Goal: Book appointment/travel/reservation

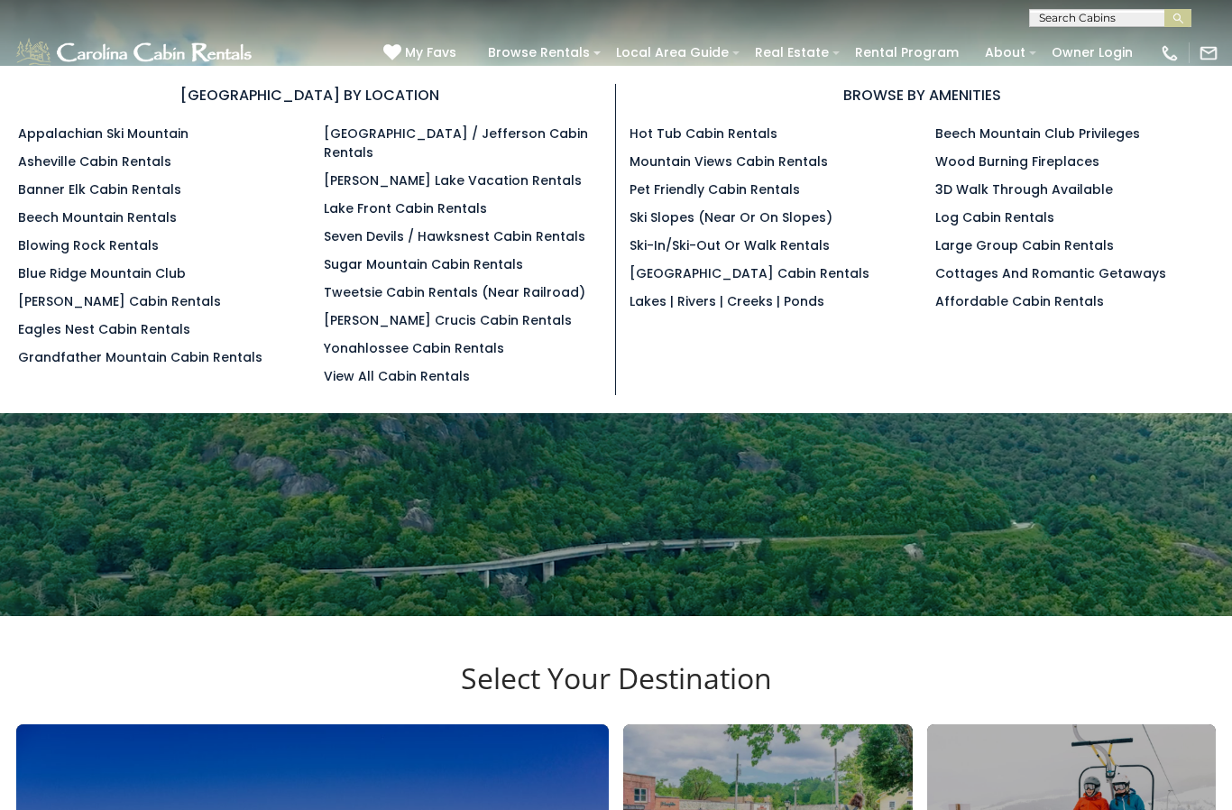
click at [142, 225] on link "Beech Mountain Rentals" at bounding box center [97, 217] width 159 height 18
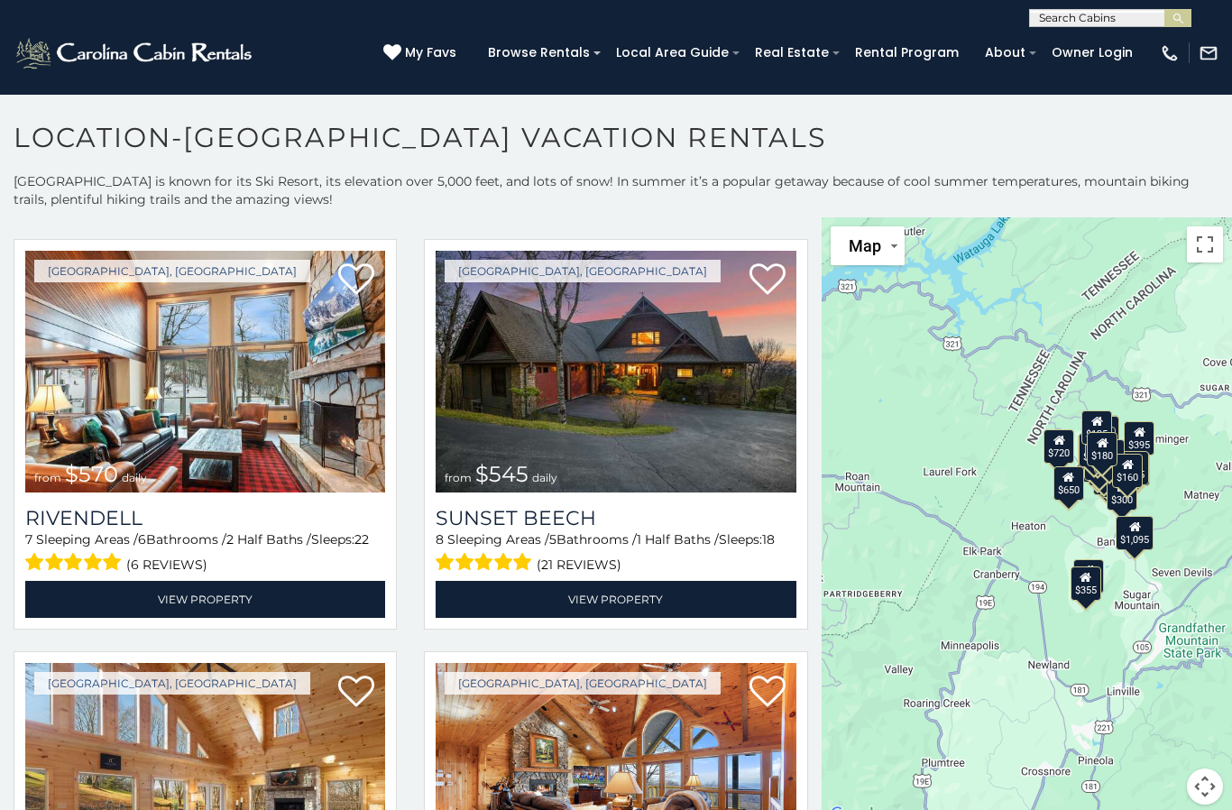
scroll to position [2077, 0]
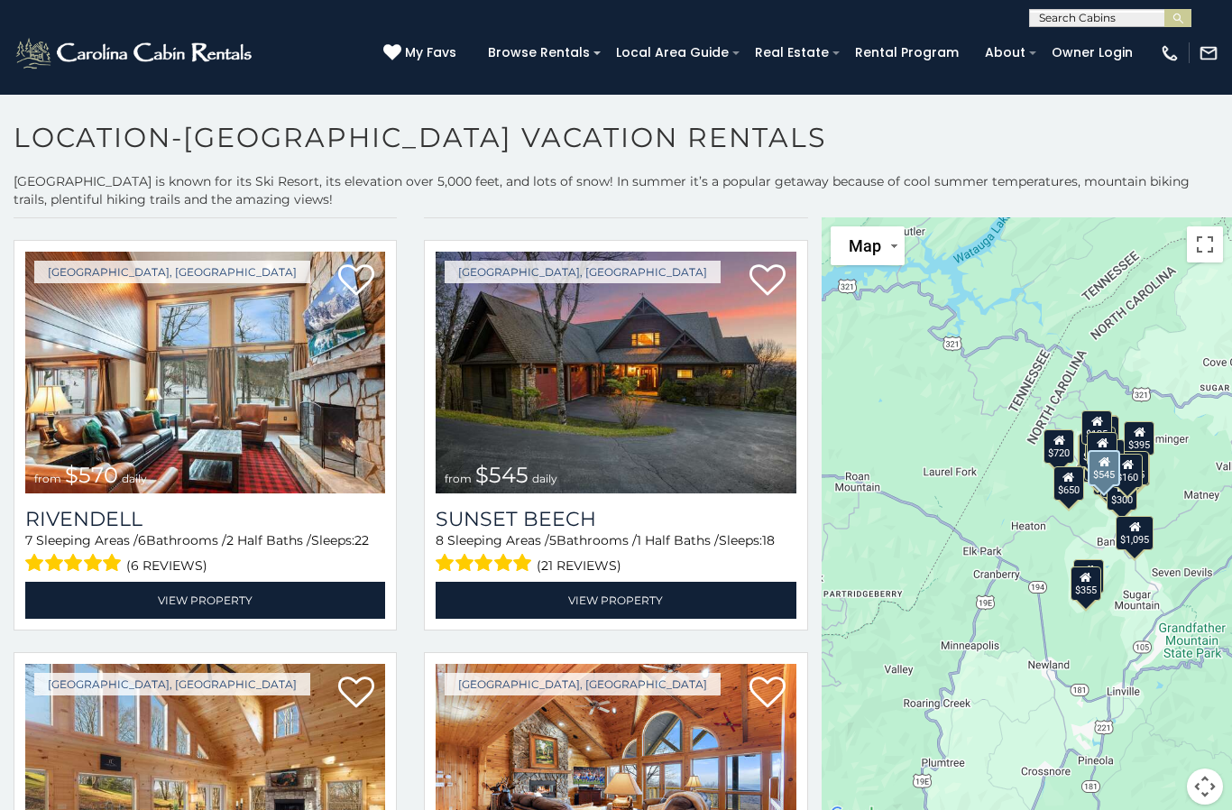
click at [677, 390] on img at bounding box center [616, 373] width 360 height 242
click at [709, 412] on img at bounding box center [616, 373] width 360 height 242
click at [652, 619] on link "View Property" at bounding box center [616, 600] width 360 height 37
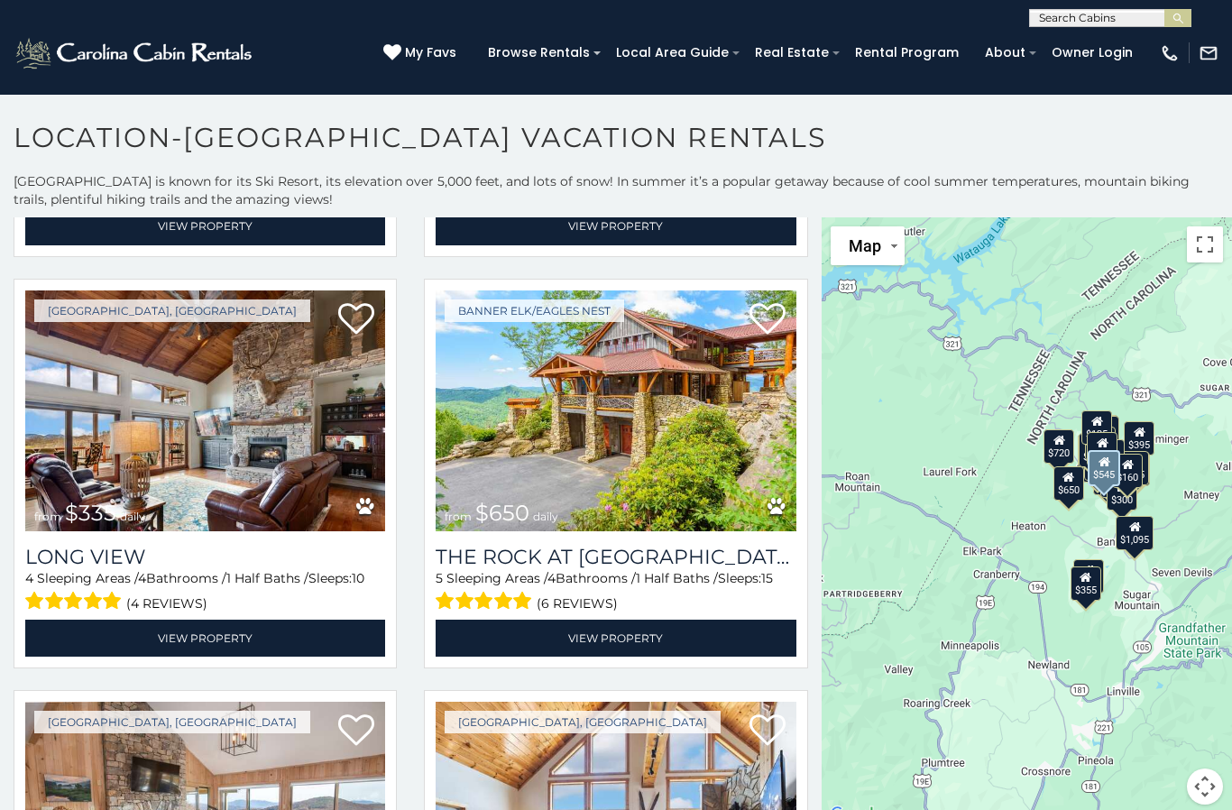
scroll to position [3279, 0]
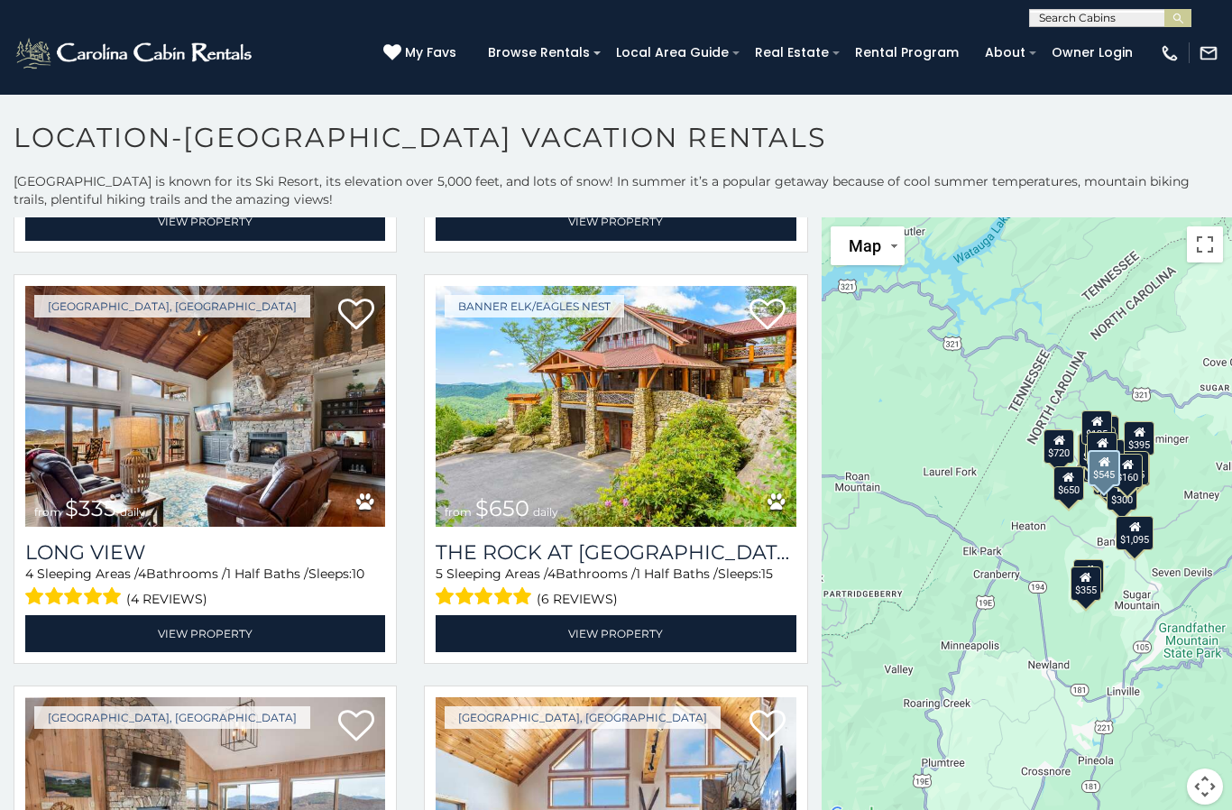
click at [245, 414] on img at bounding box center [205, 407] width 360 height 242
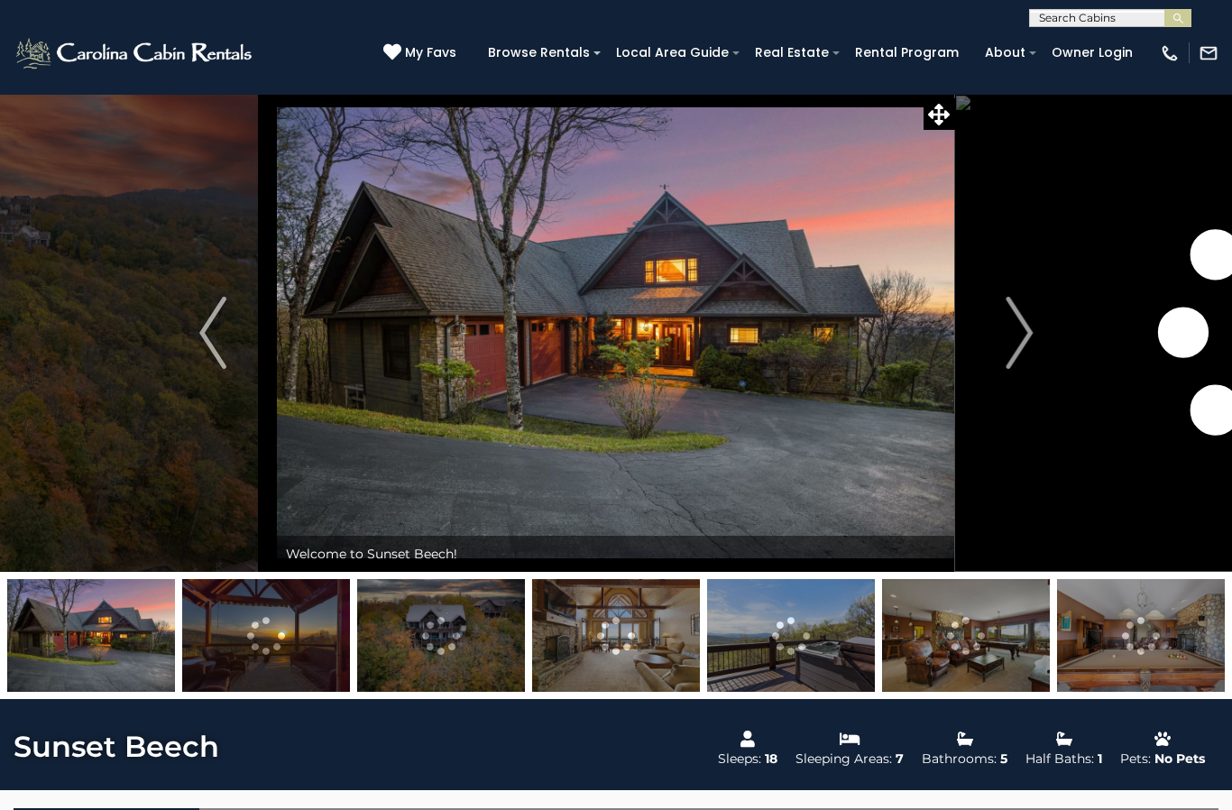
click at [1015, 349] on img "Next" at bounding box center [1018, 333] width 27 height 72
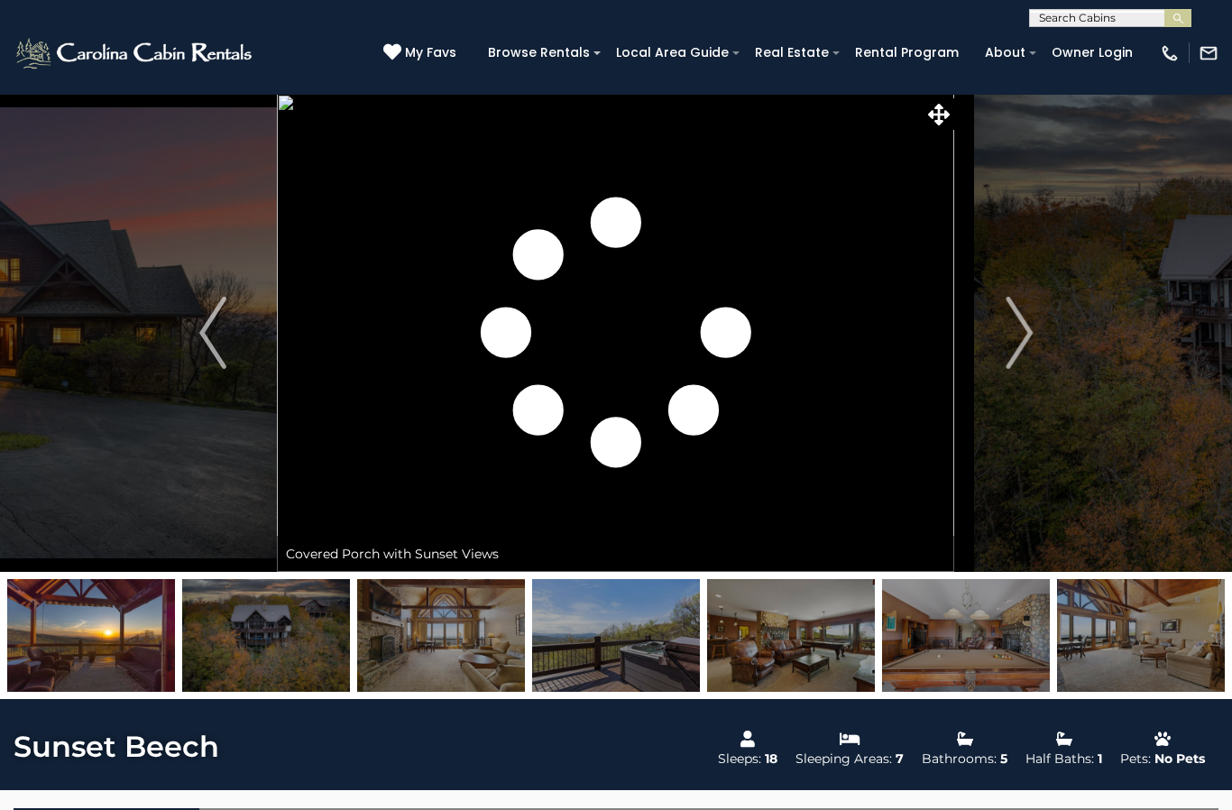
click at [1011, 337] on img "Next" at bounding box center [1018, 333] width 27 height 72
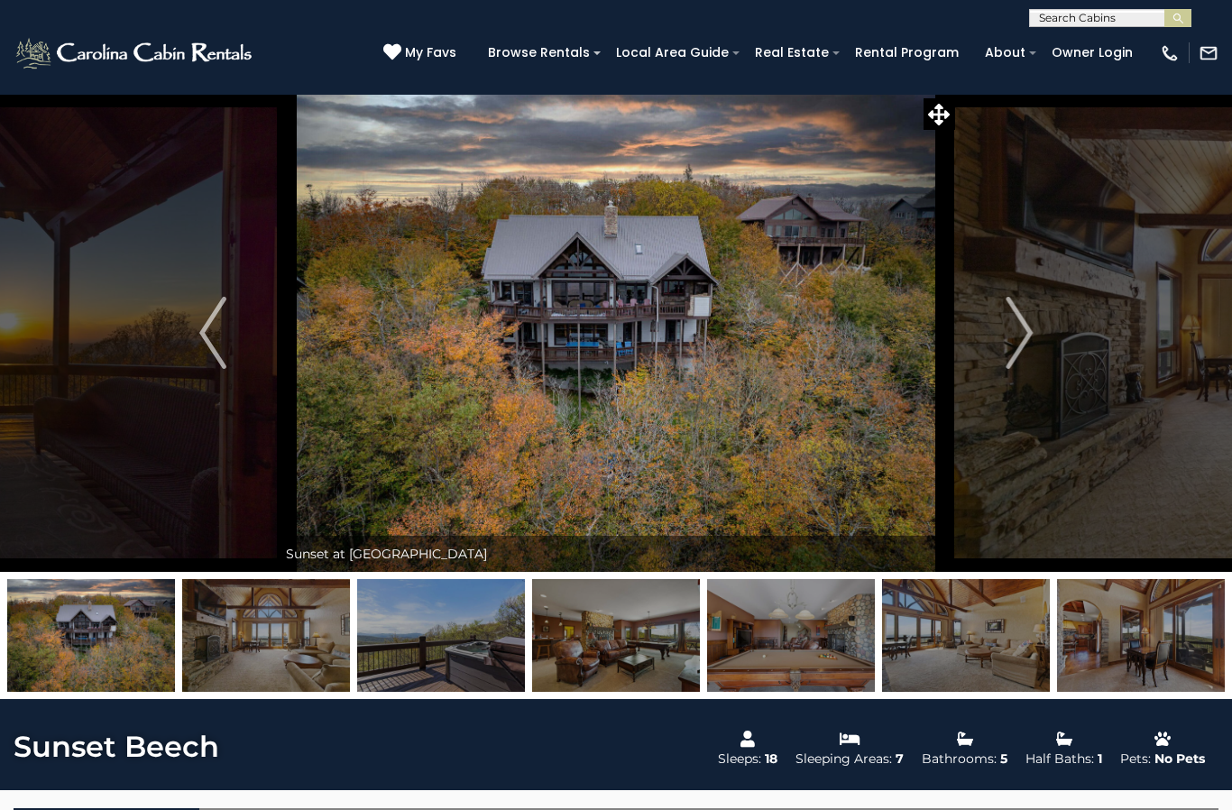
click at [1008, 347] on img "Next" at bounding box center [1018, 333] width 27 height 72
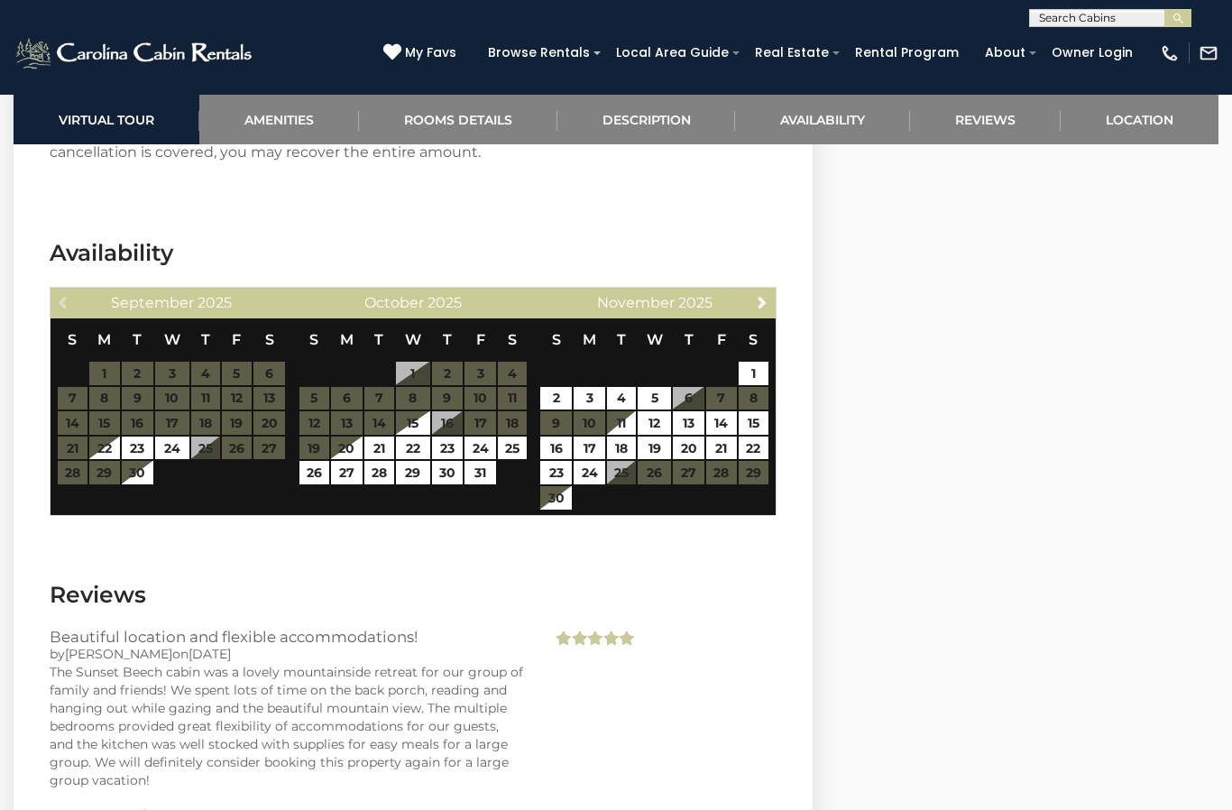
scroll to position [4857, 0]
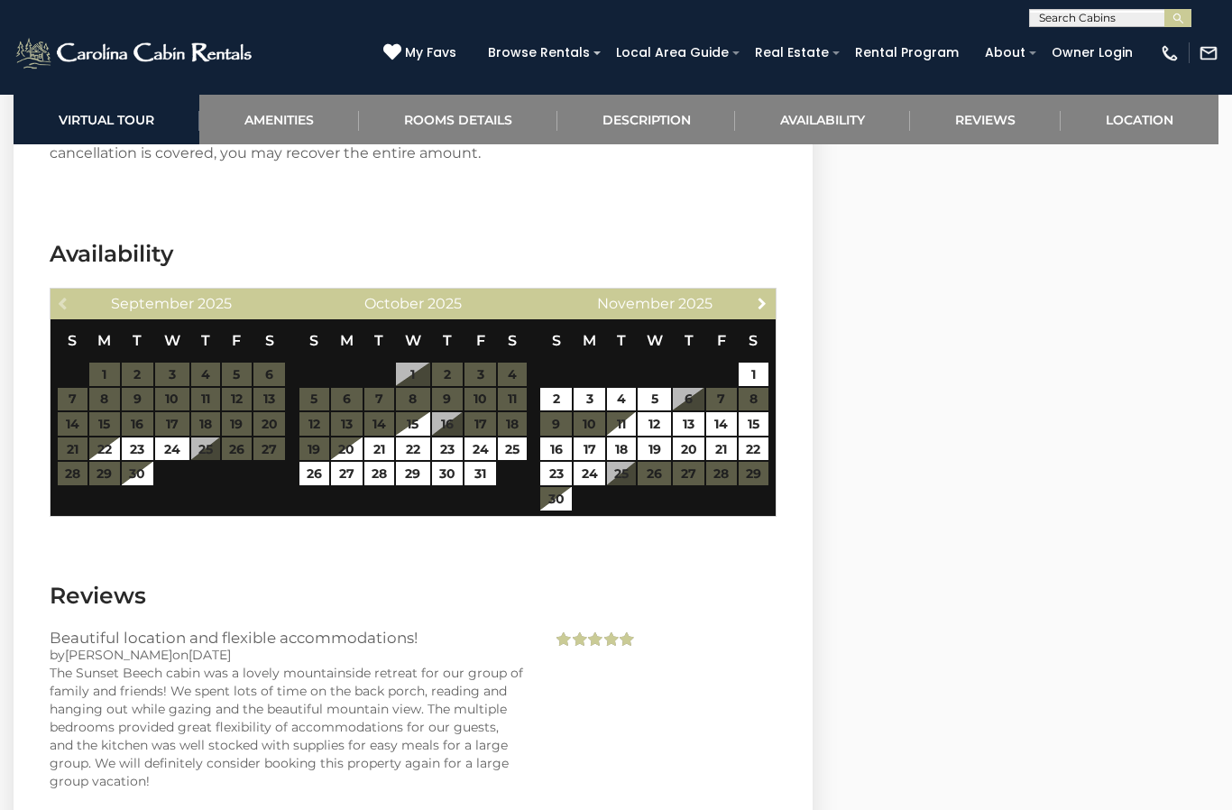
click at [773, 298] on link "Next" at bounding box center [761, 302] width 23 height 23
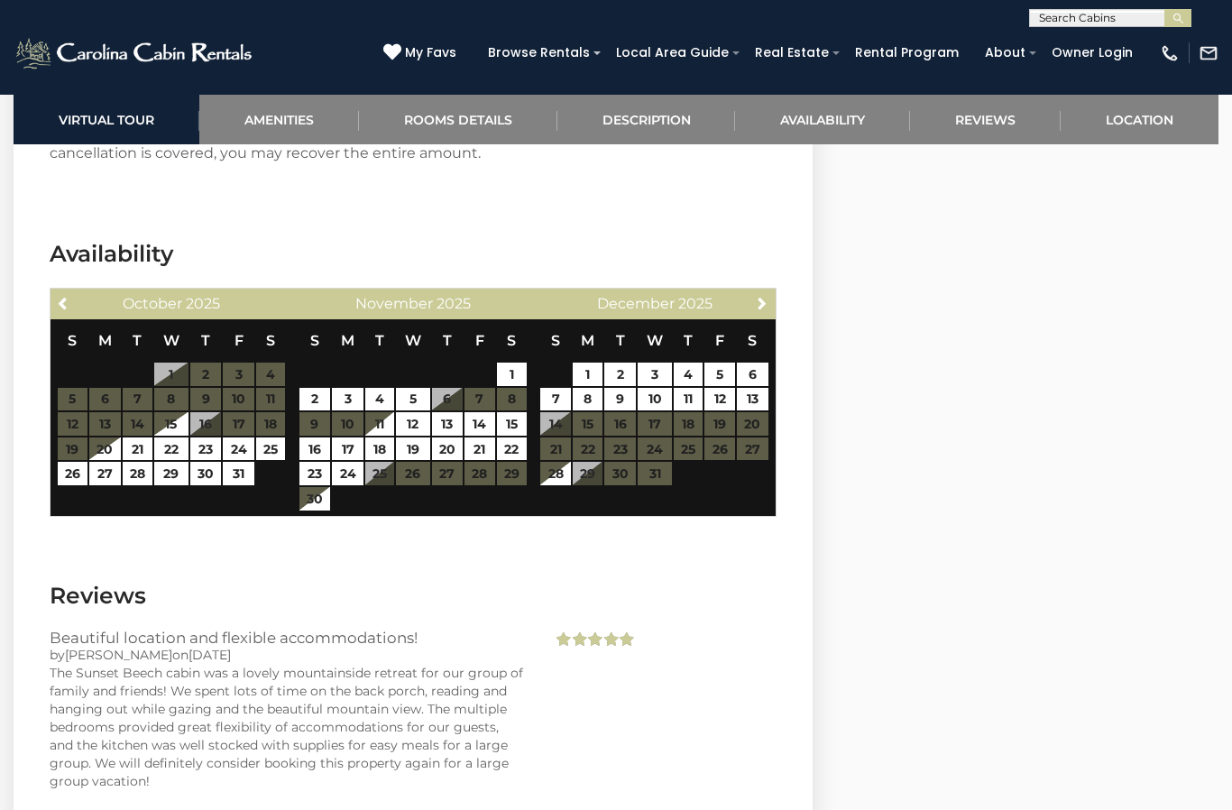
click at [748, 314] on div "Next December 2025" at bounding box center [655, 304] width 242 height 31
click at [759, 301] on span "Next" at bounding box center [762, 303] width 14 height 14
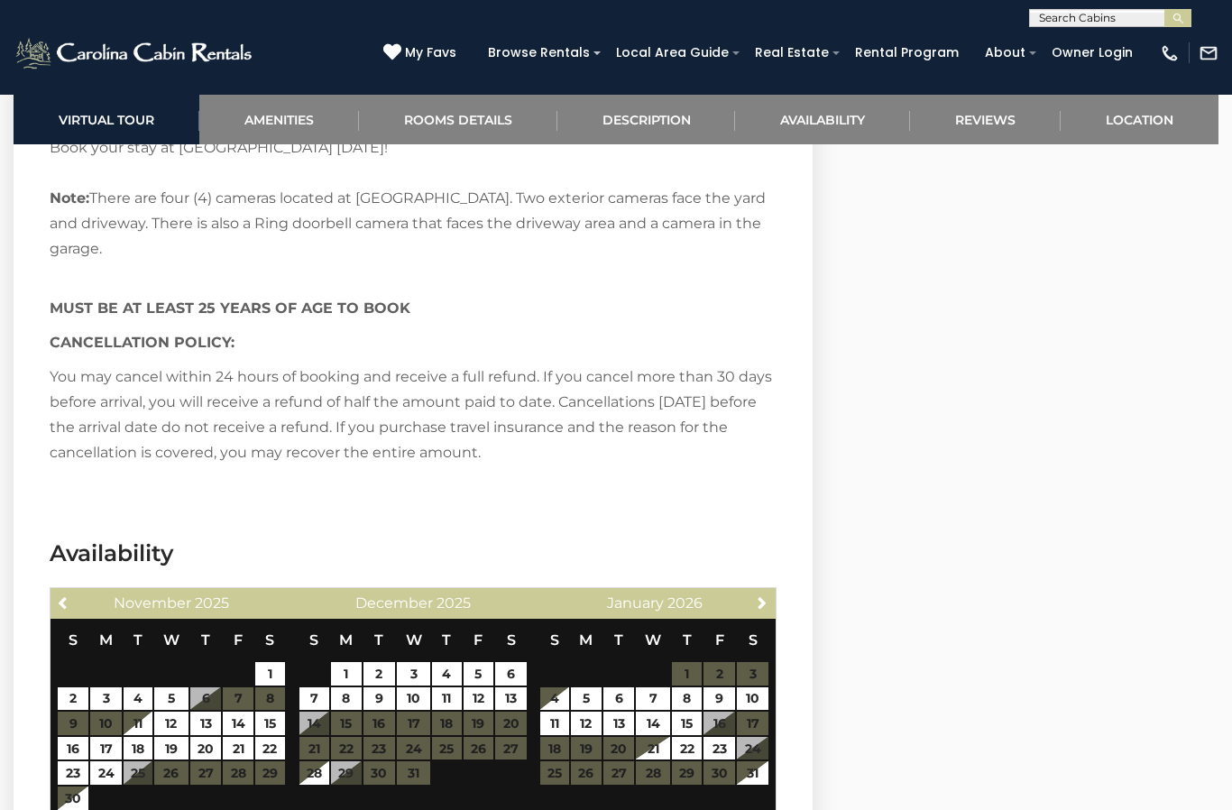
scroll to position [4552, 0]
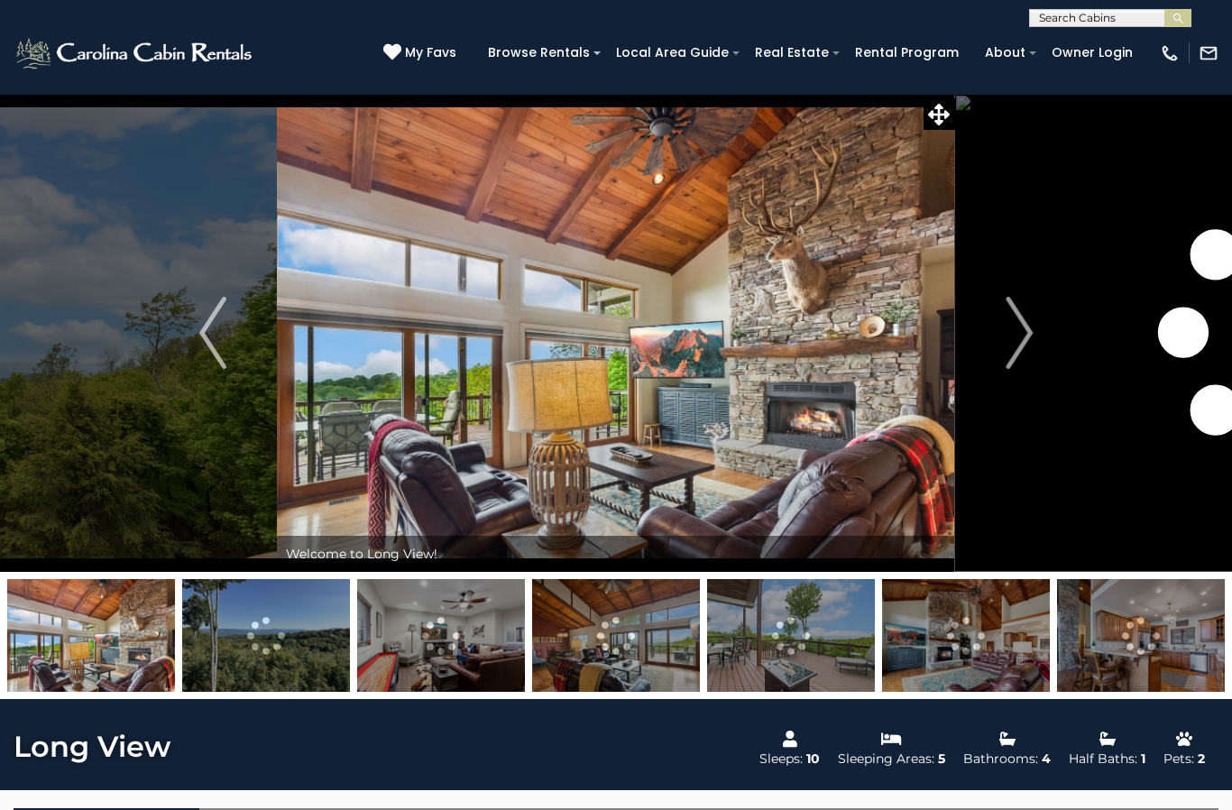
click at [1012, 341] on img "Next" at bounding box center [1018, 333] width 27 height 72
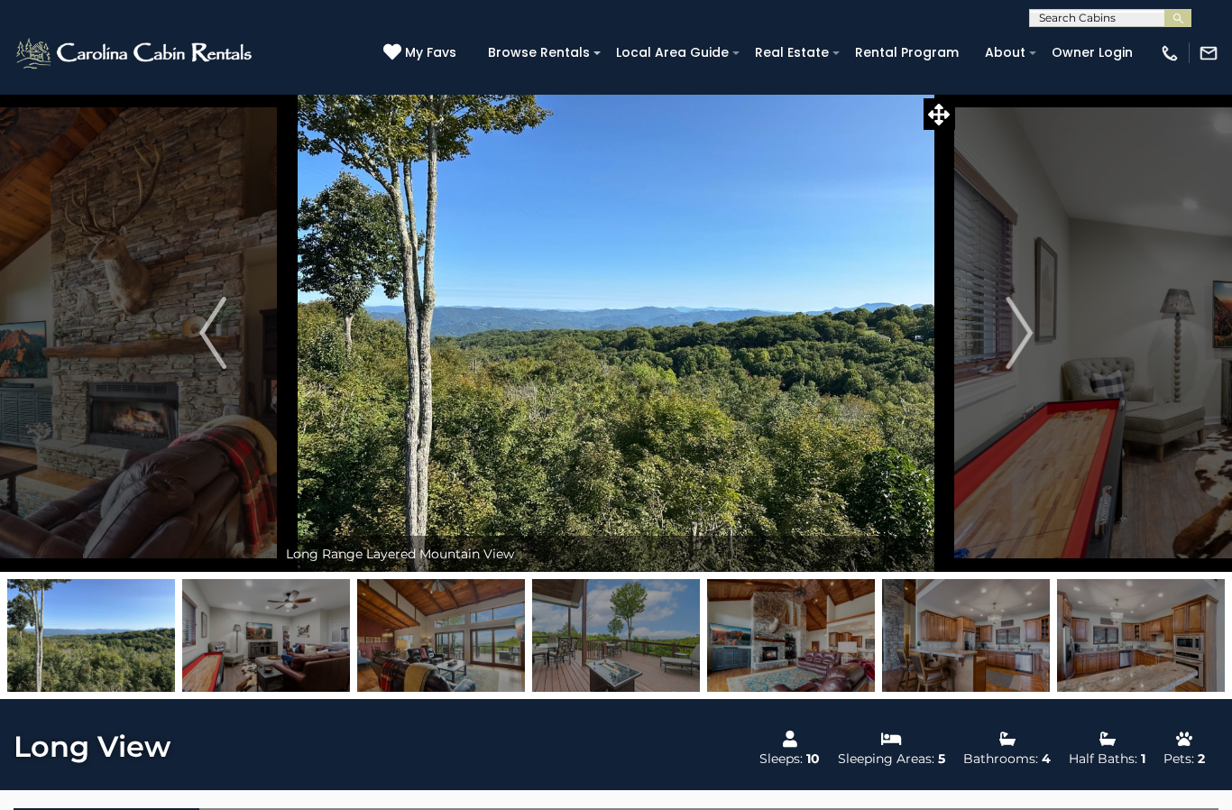
click at [1005, 322] on img "Next" at bounding box center [1018, 333] width 27 height 72
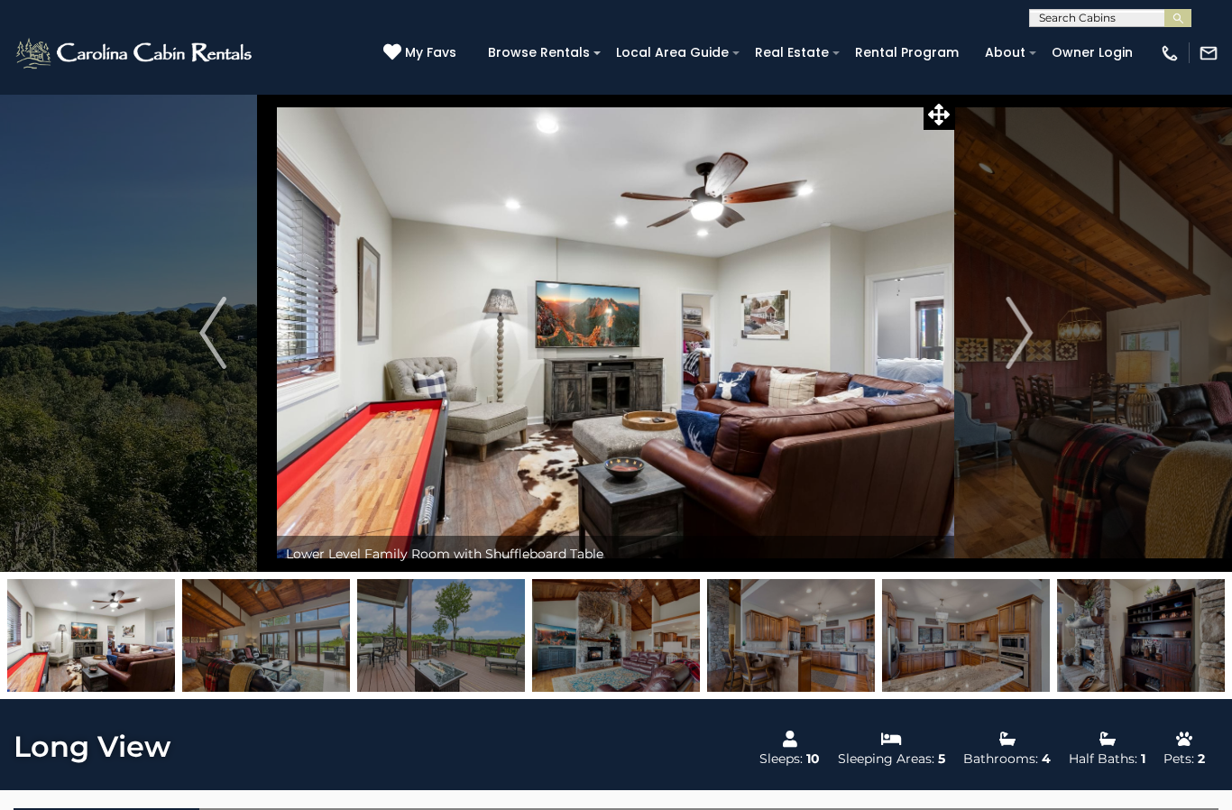
click at [1013, 324] on img "Next" at bounding box center [1018, 333] width 27 height 72
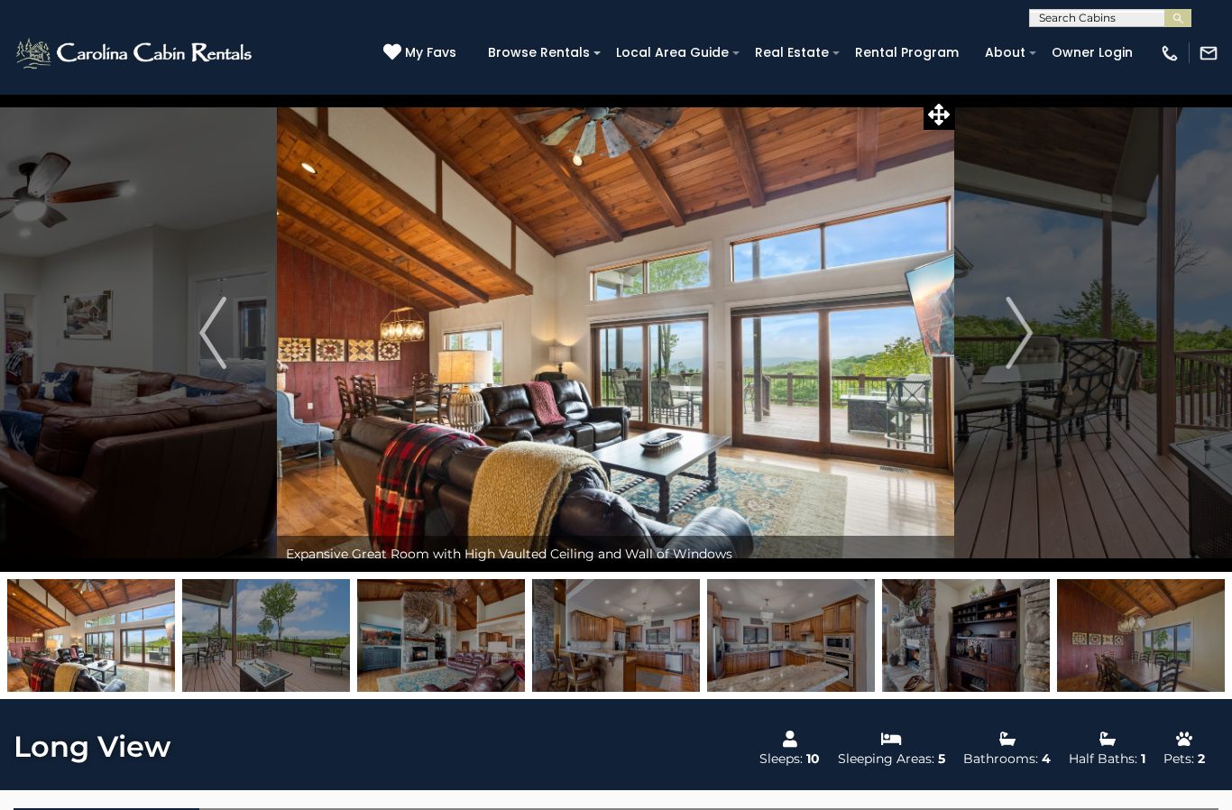
click at [1018, 325] on img "Next" at bounding box center [1018, 333] width 27 height 72
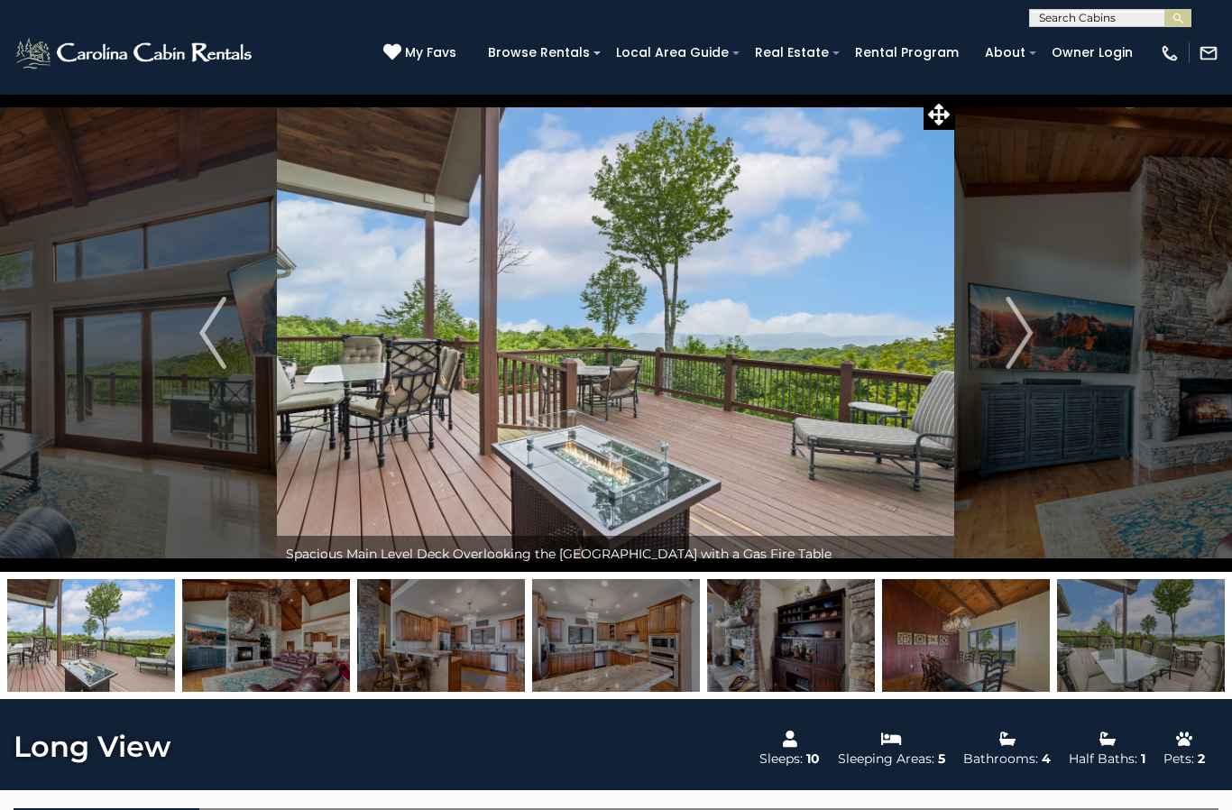
click at [1013, 331] on img "Next" at bounding box center [1018, 333] width 27 height 72
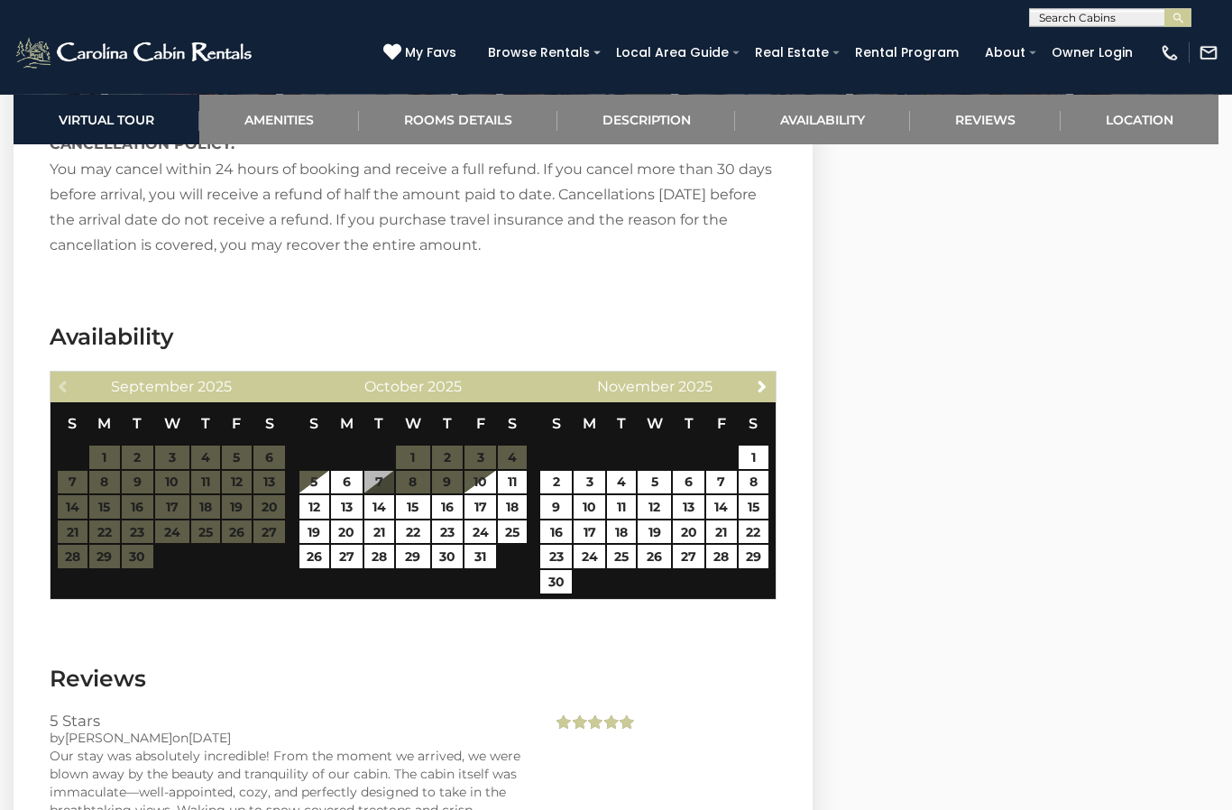
scroll to position [3483, 0]
click at [484, 532] on link "24" at bounding box center [480, 531] width 32 height 23
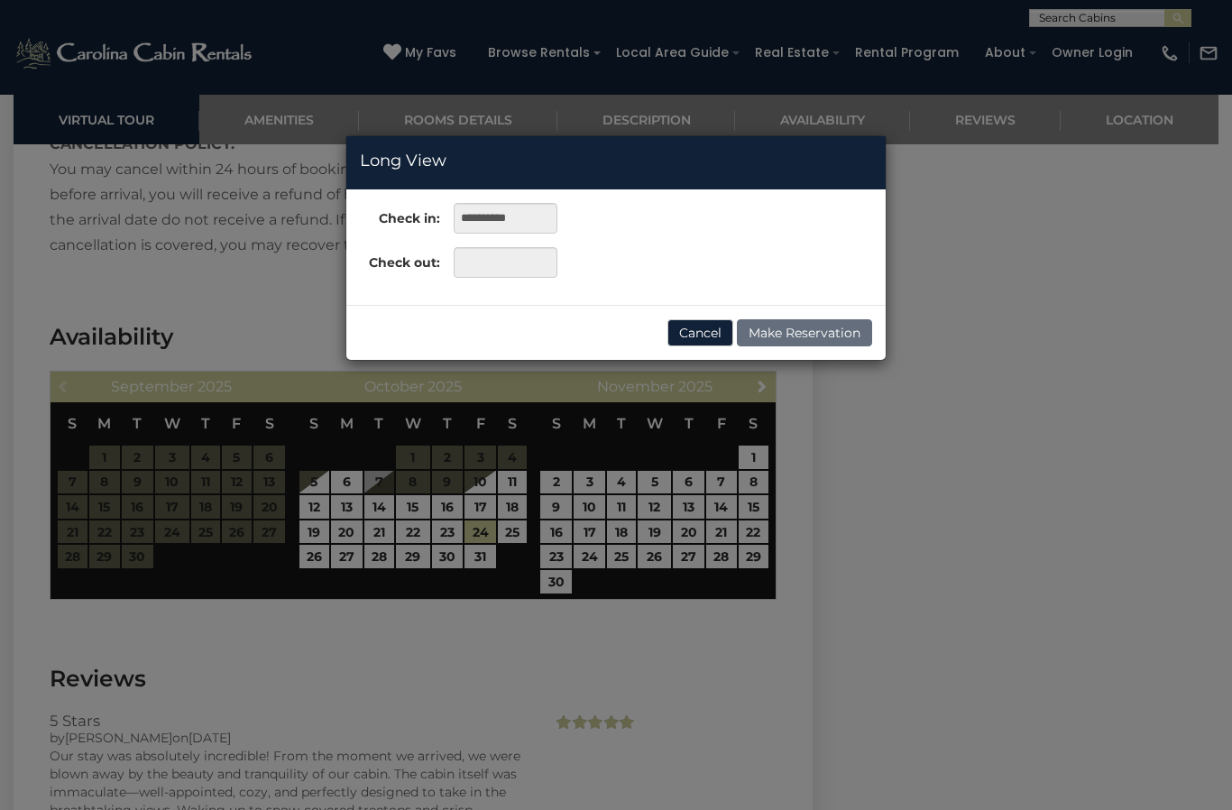
click at [324, 563] on div "**********" at bounding box center [616, 405] width 1232 height 810
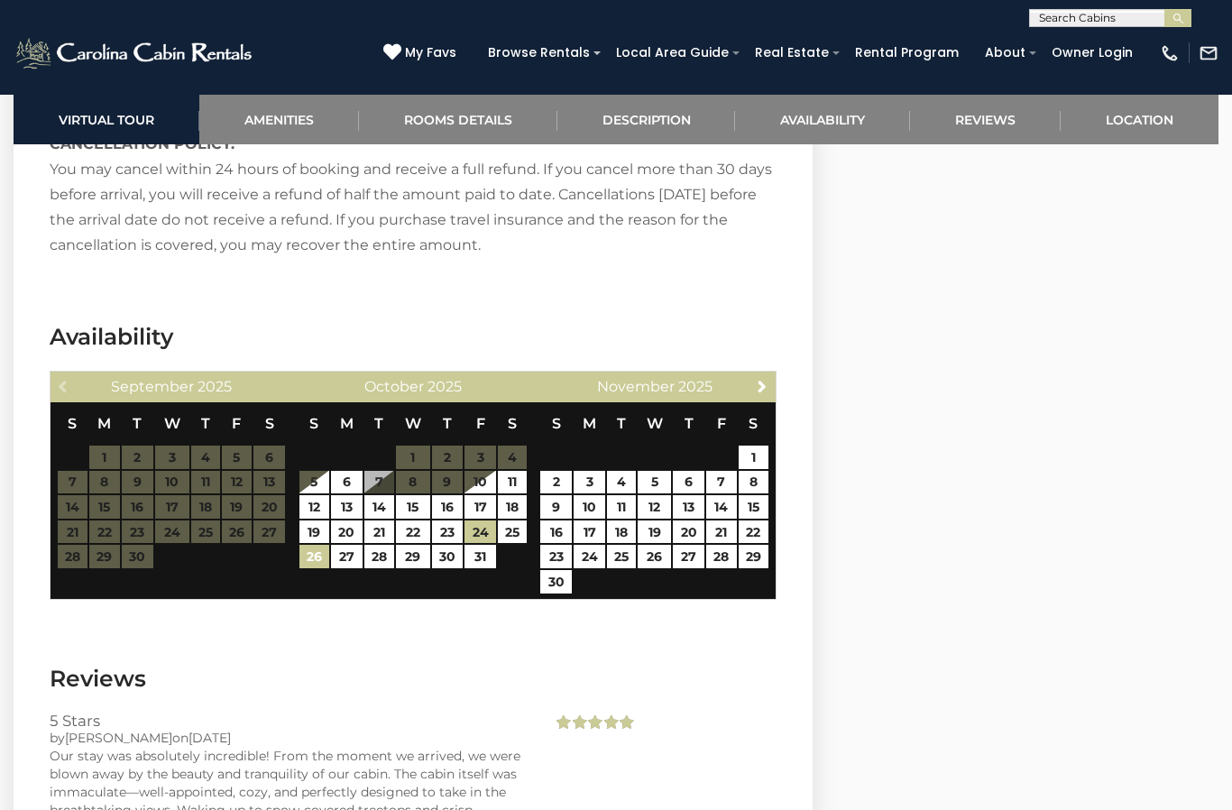
click at [320, 566] on link "26" at bounding box center [314, 556] width 30 height 23
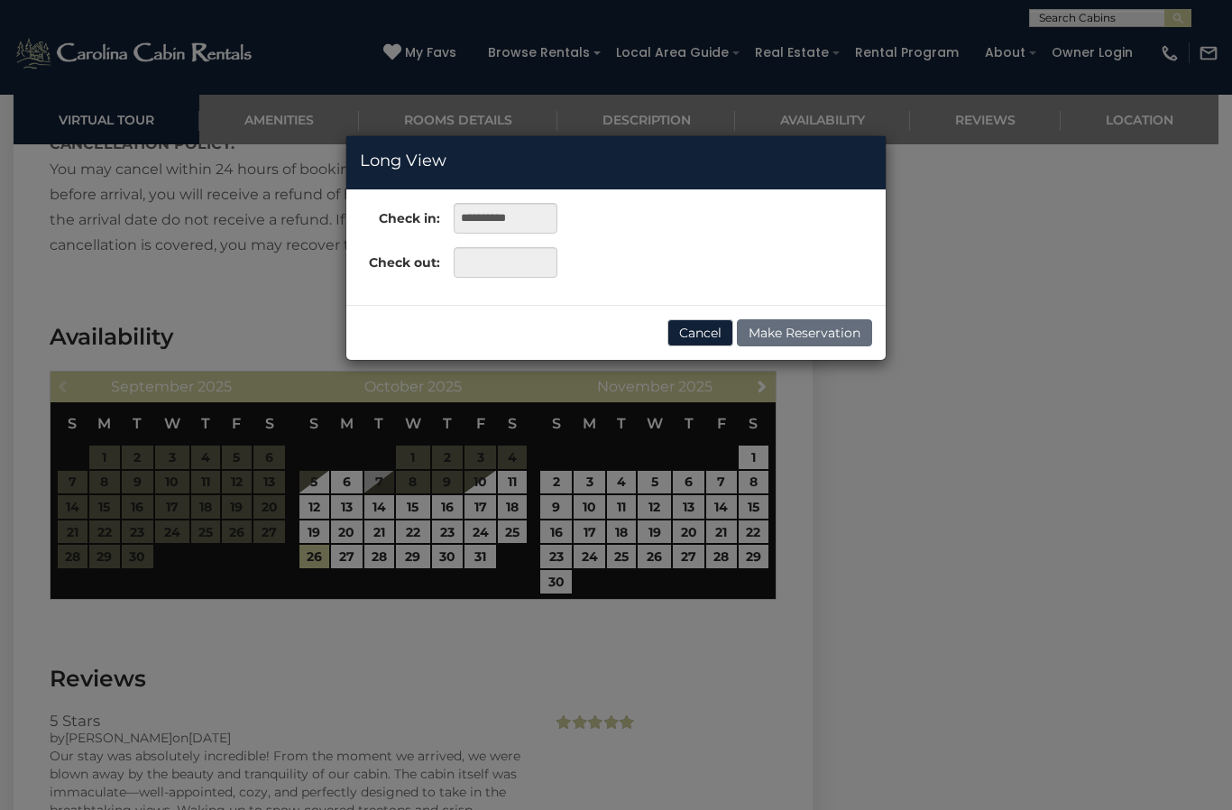
click at [478, 531] on div "**********" at bounding box center [616, 405] width 1232 height 810
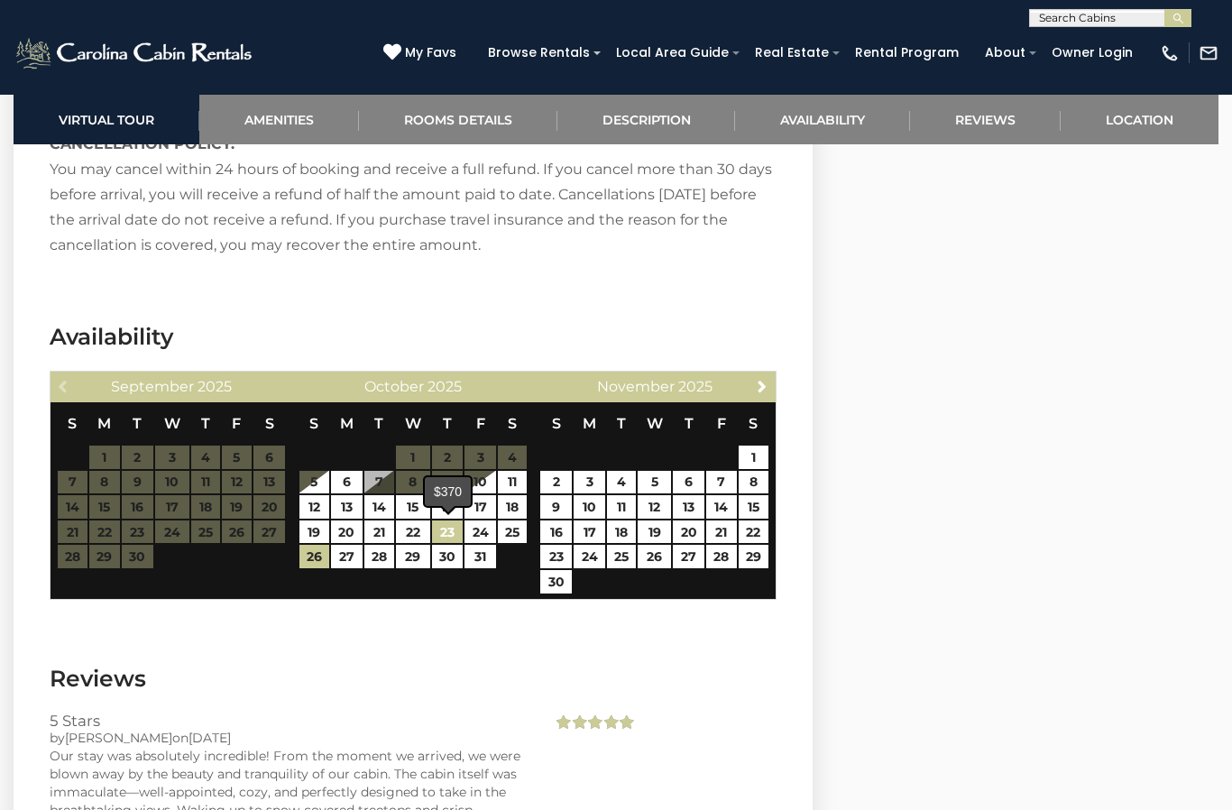
click at [455, 536] on link "23" at bounding box center [448, 531] width 32 height 23
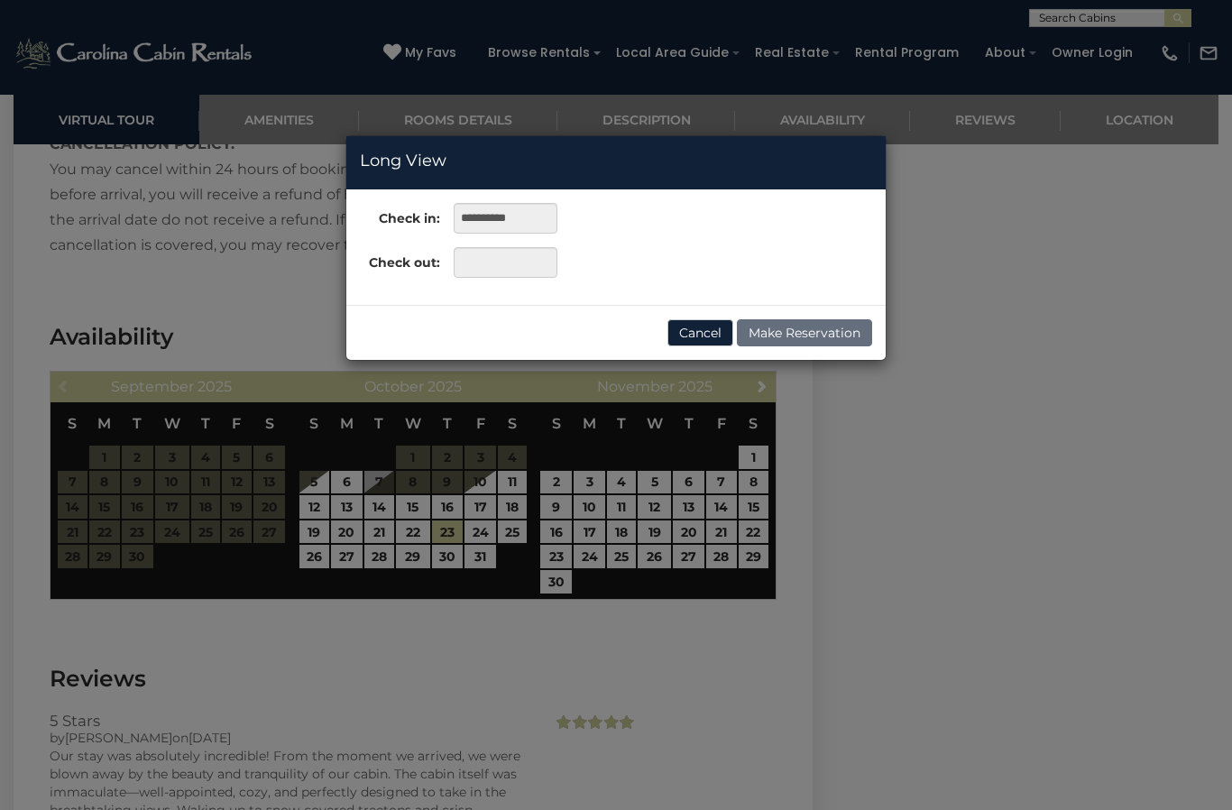
click at [324, 567] on div "**********" at bounding box center [616, 405] width 1232 height 810
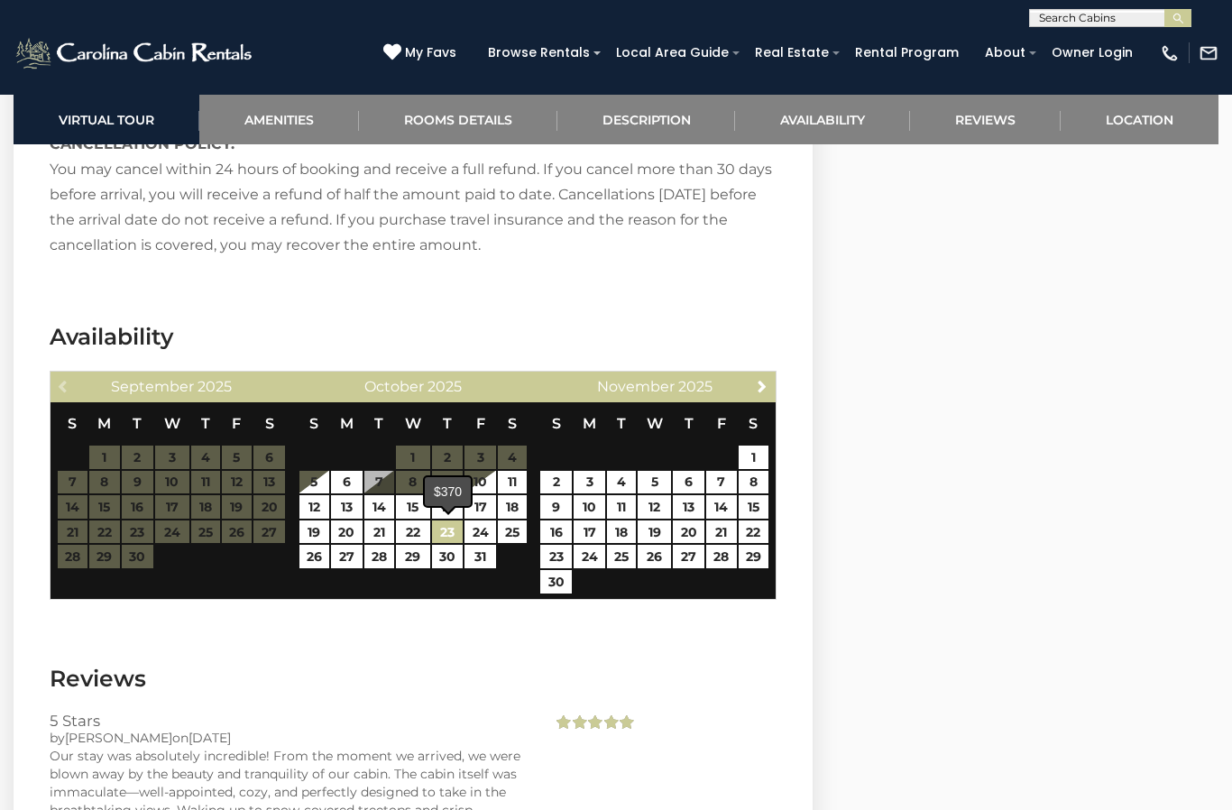
click at [452, 536] on link "23" at bounding box center [448, 531] width 32 height 23
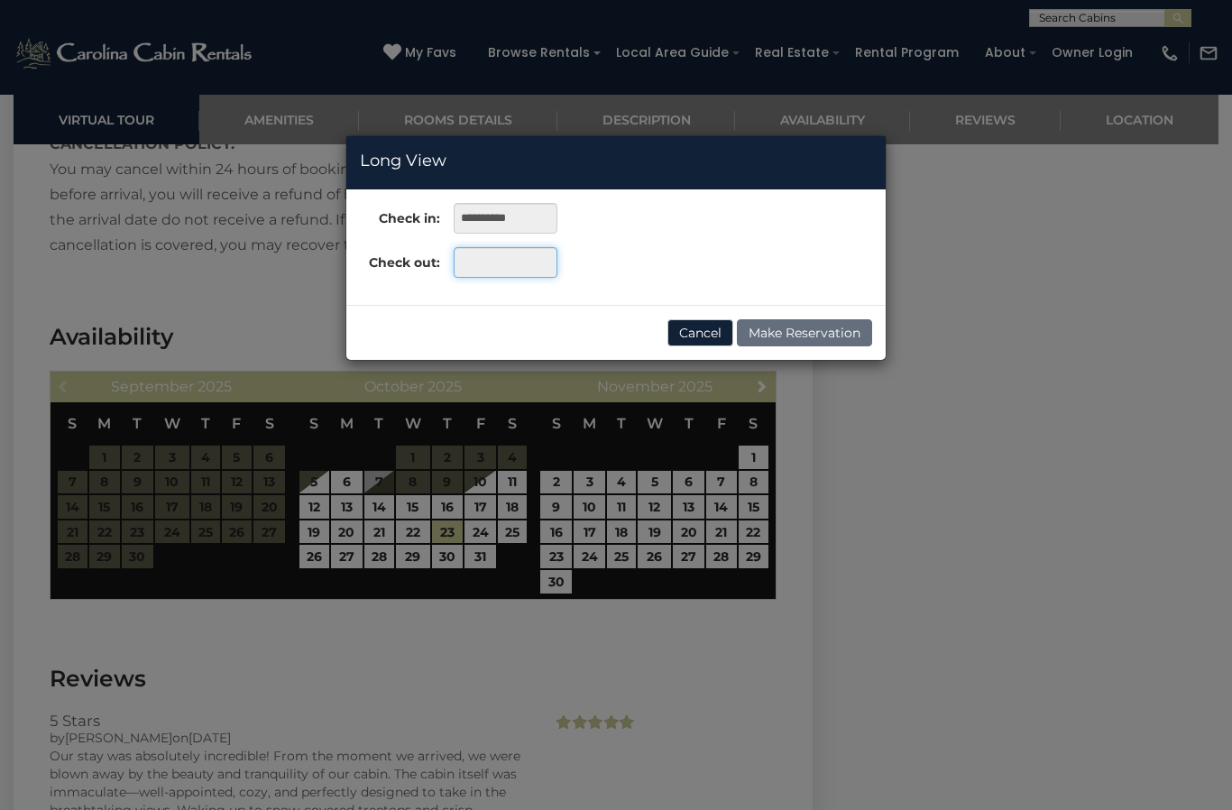
click at [497, 271] on input "text" at bounding box center [506, 262] width 104 height 31
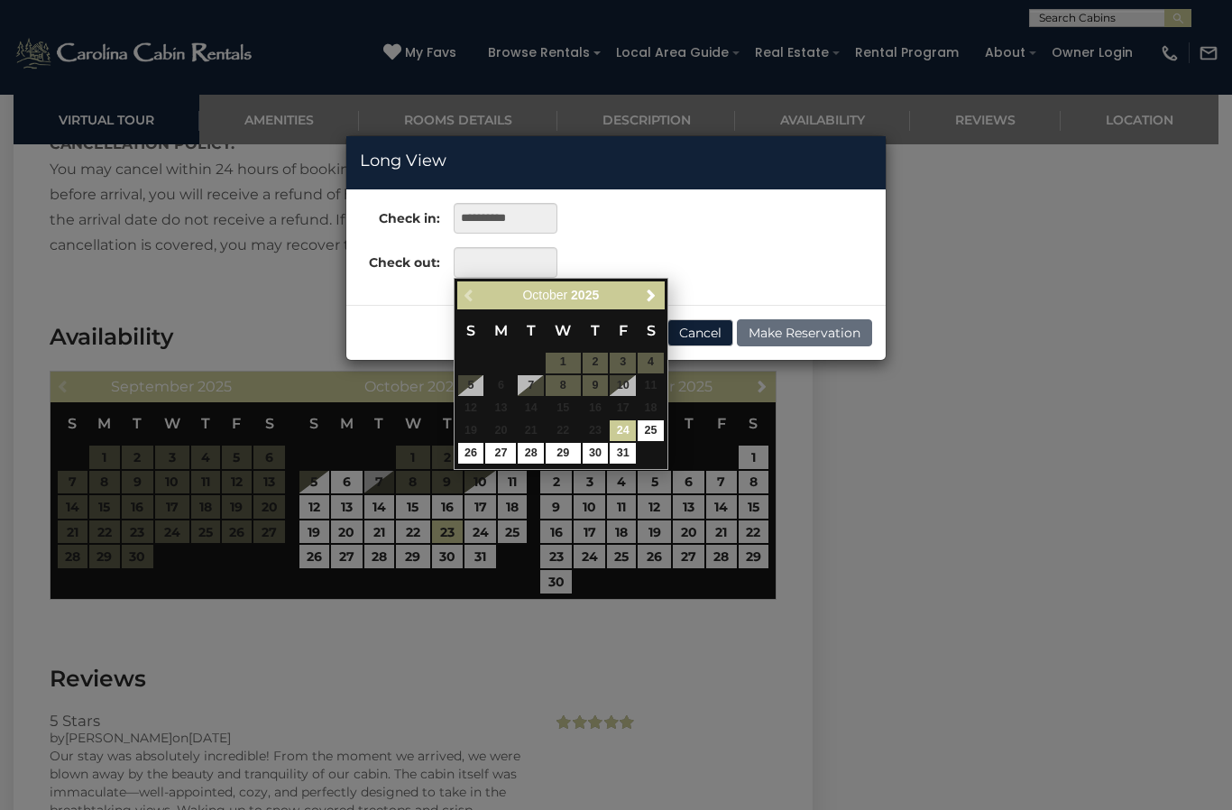
click at [319, 559] on div "**********" at bounding box center [616, 405] width 1232 height 810
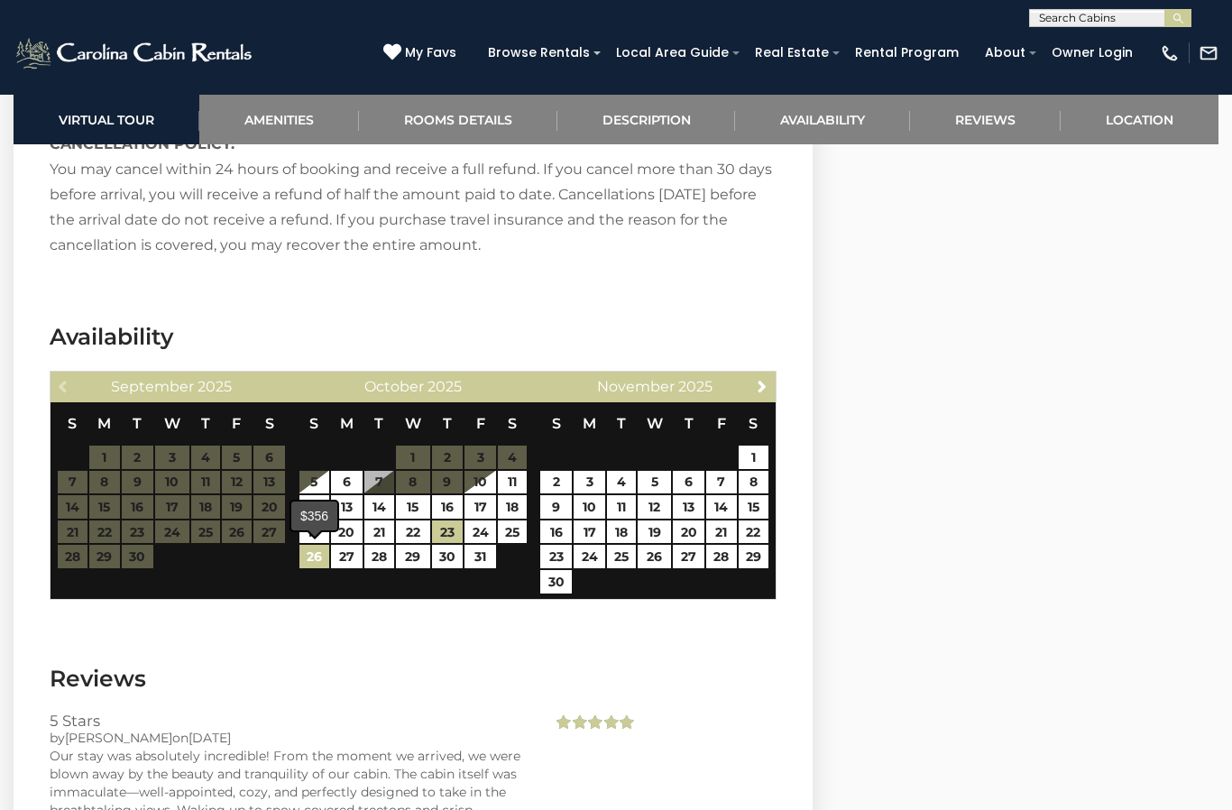
click at [321, 565] on link "26" at bounding box center [314, 556] width 30 height 23
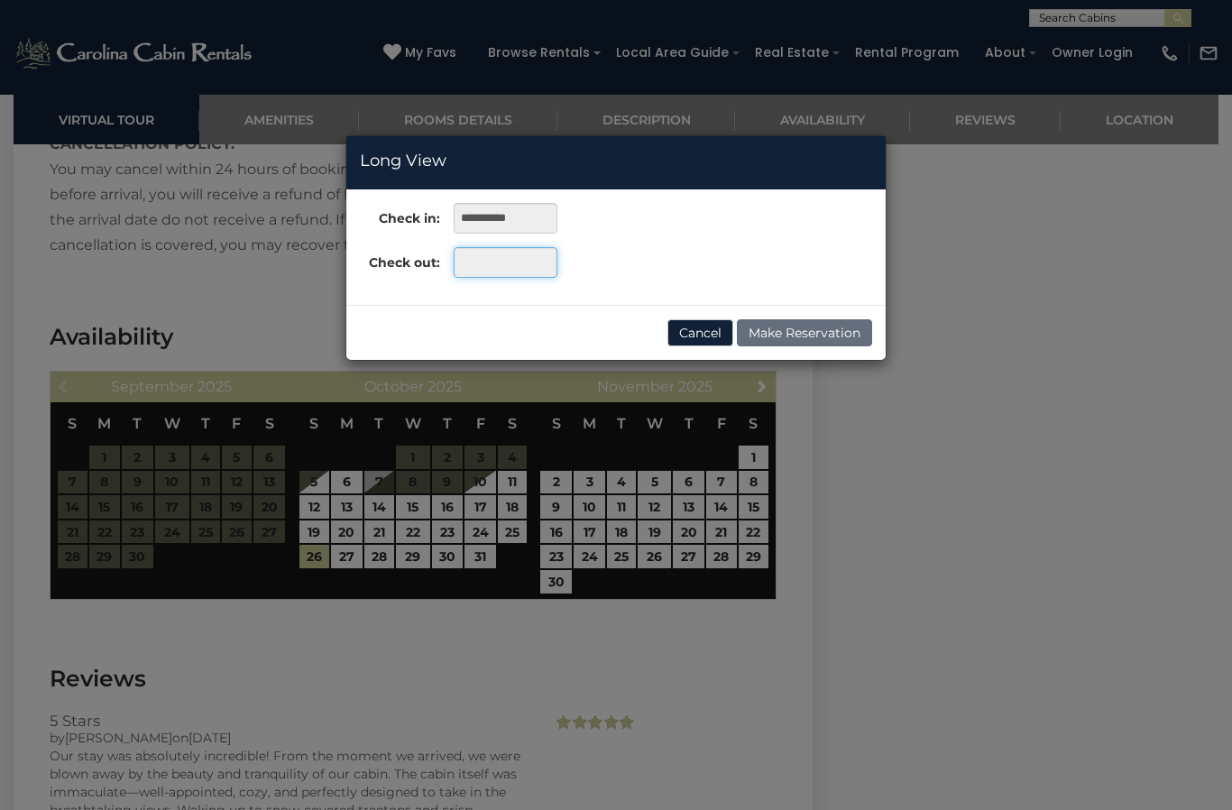
click at [509, 269] on input "text" at bounding box center [506, 262] width 104 height 31
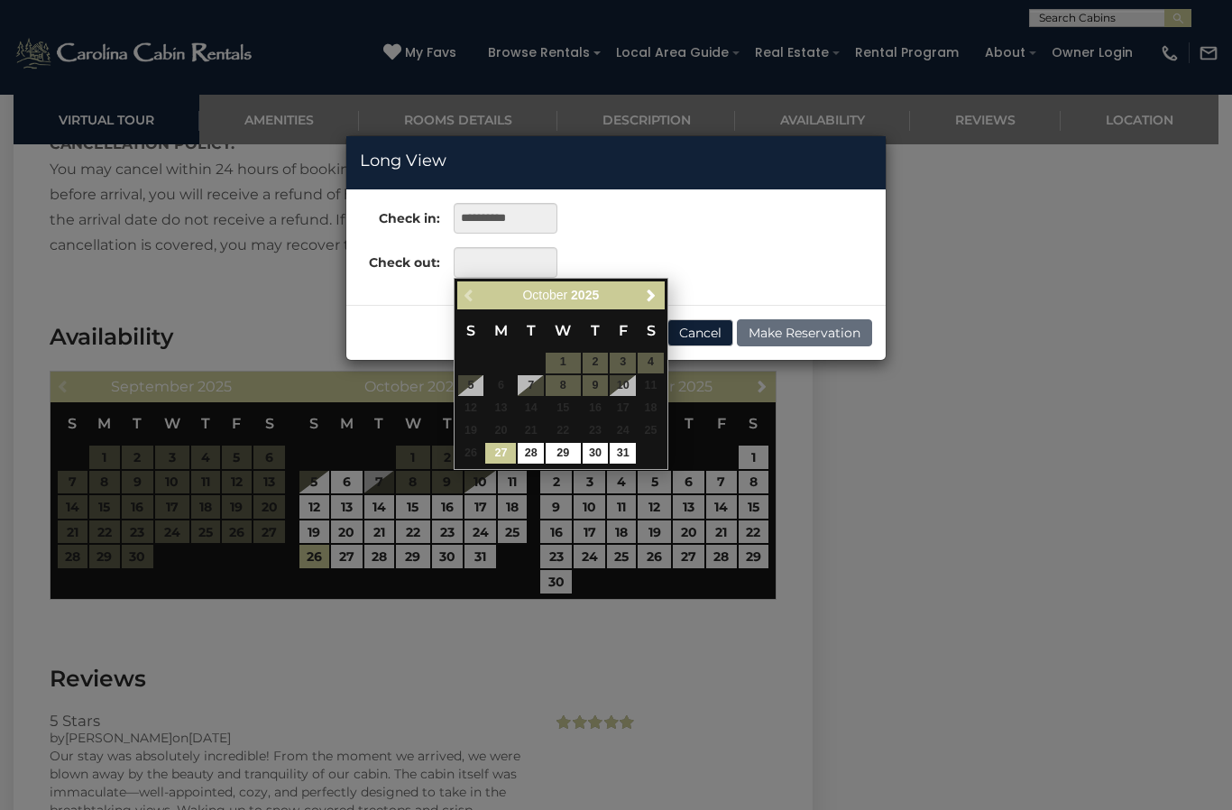
click at [491, 519] on div "**********" at bounding box center [616, 405] width 1232 height 810
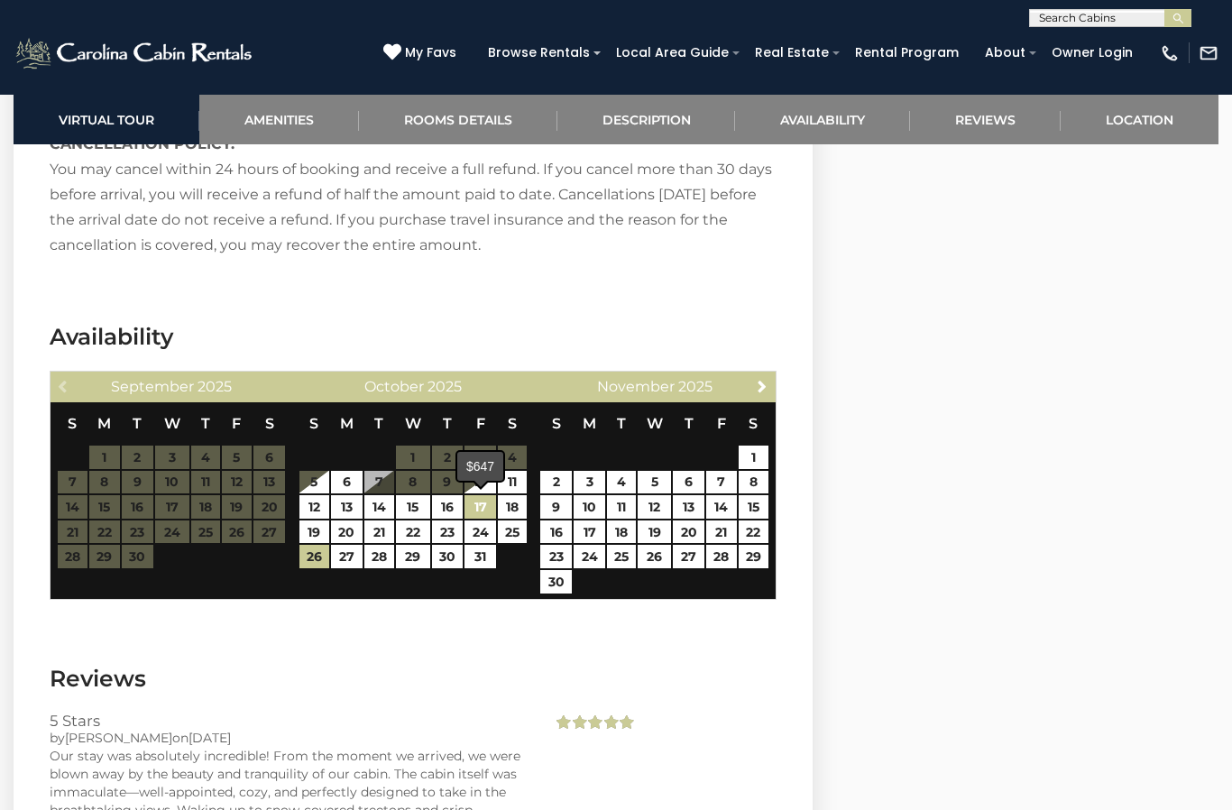
click at [482, 512] on link "17" at bounding box center [480, 506] width 32 height 23
type input "**********"
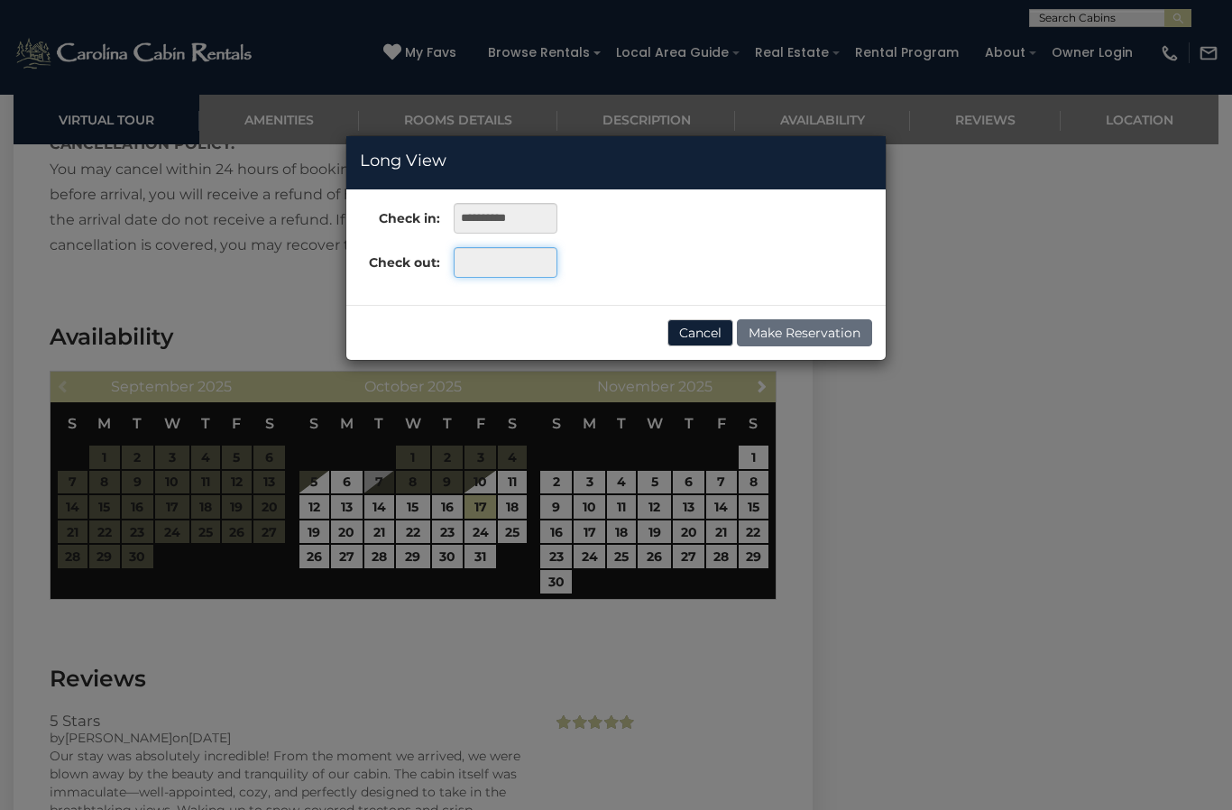
click at [513, 264] on input "text" at bounding box center [506, 262] width 104 height 31
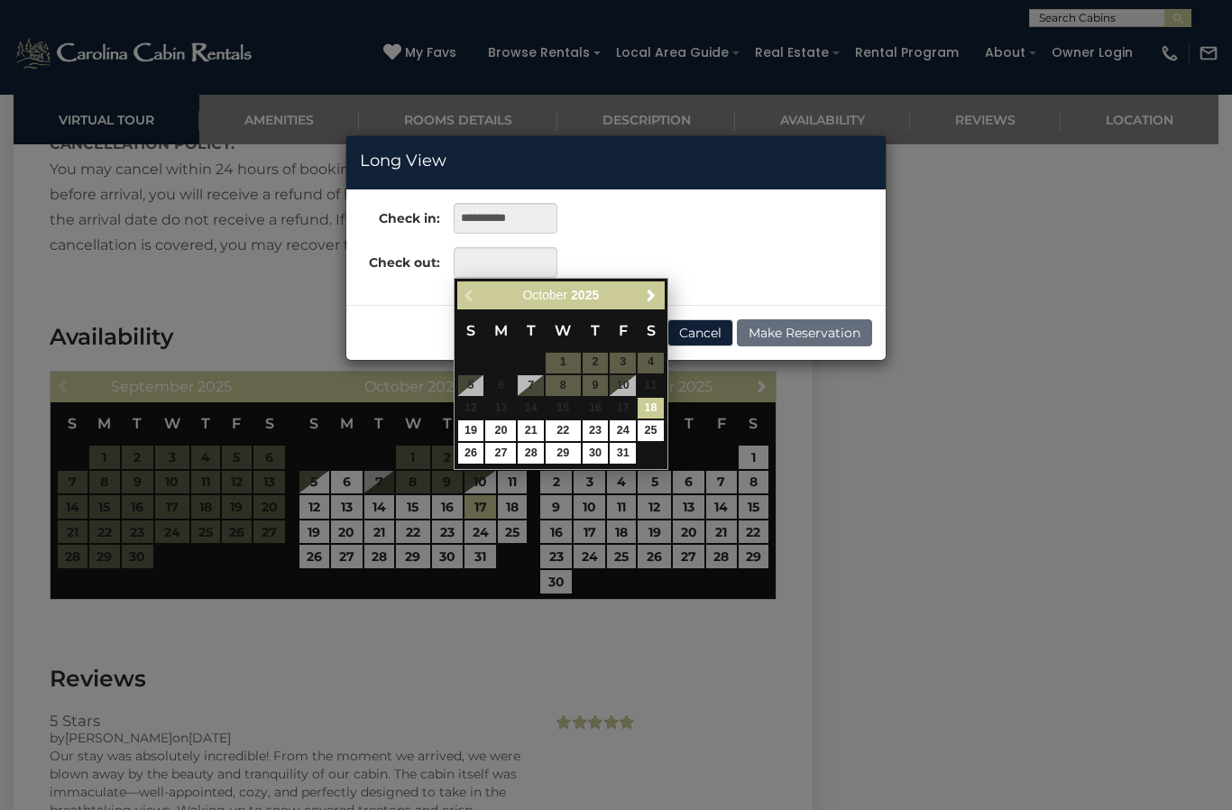
click at [508, 424] on link "20" at bounding box center [500, 430] width 31 height 21
type input "**********"
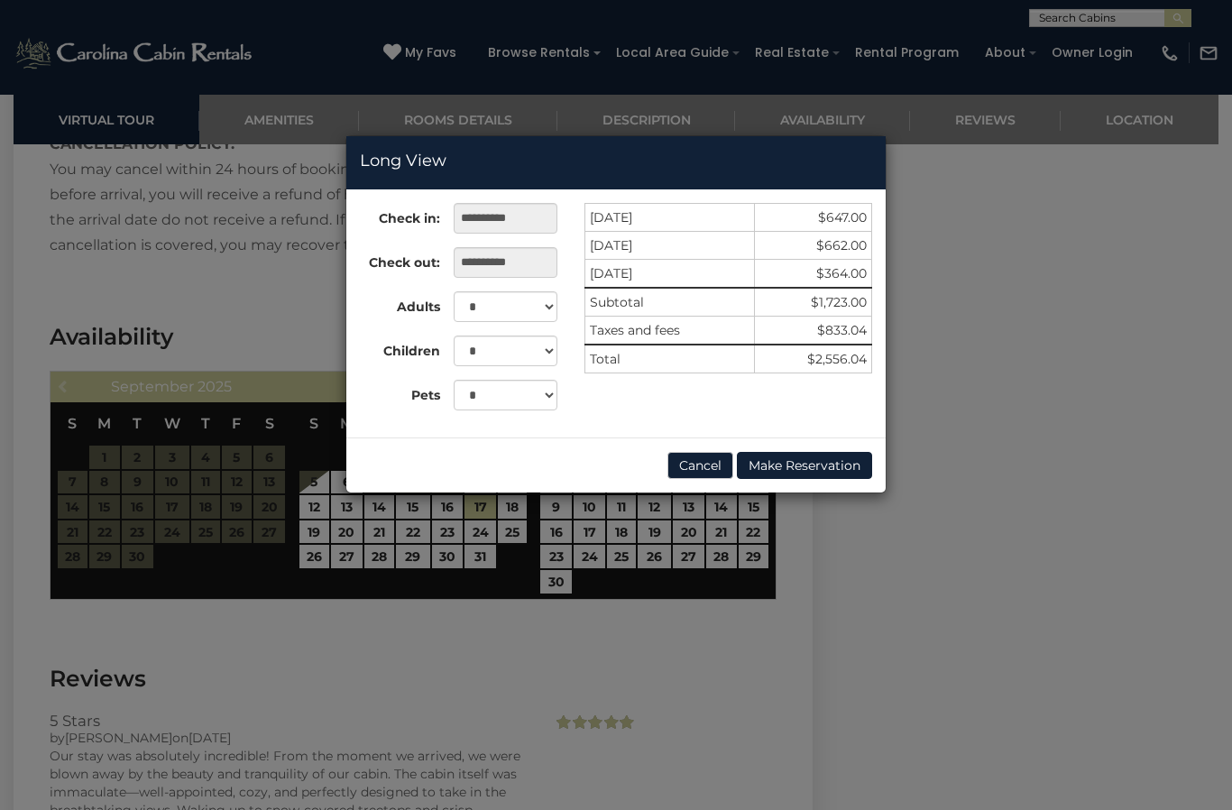
click at [730, 682] on div "**********" at bounding box center [616, 405] width 1232 height 810
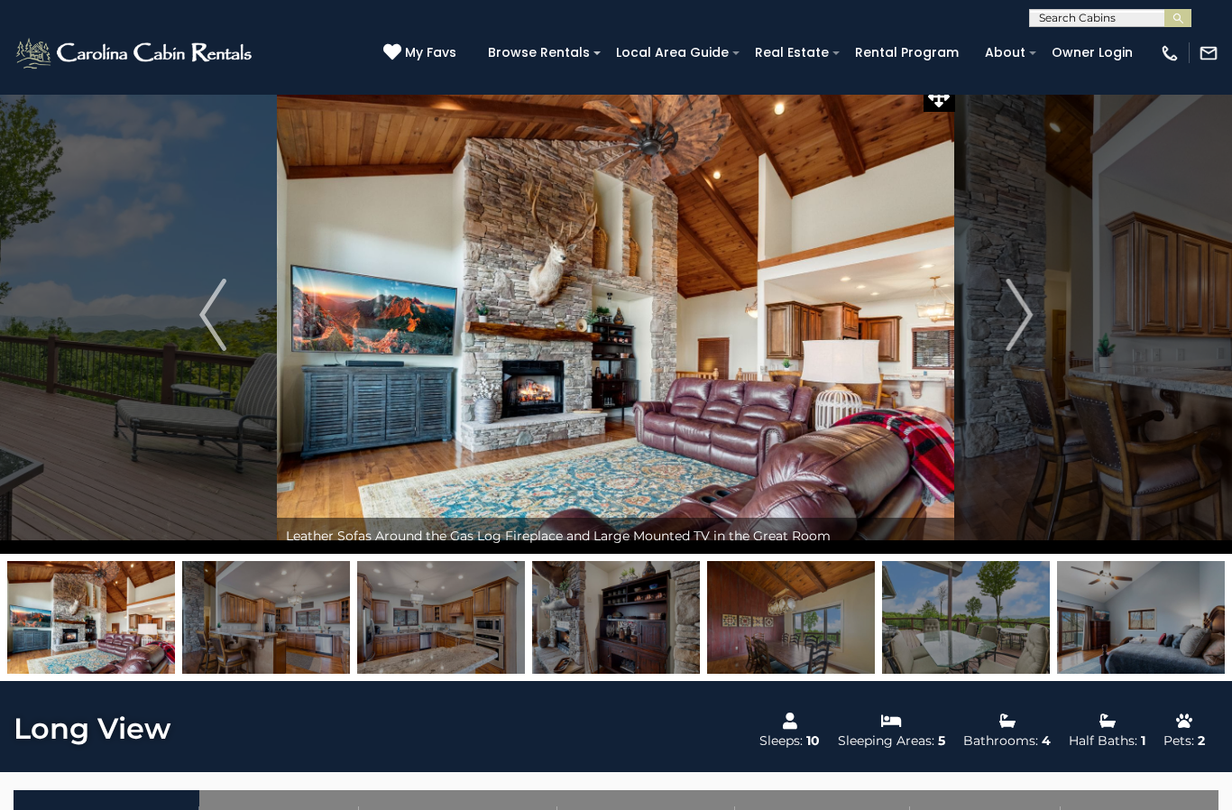
scroll to position [0, 0]
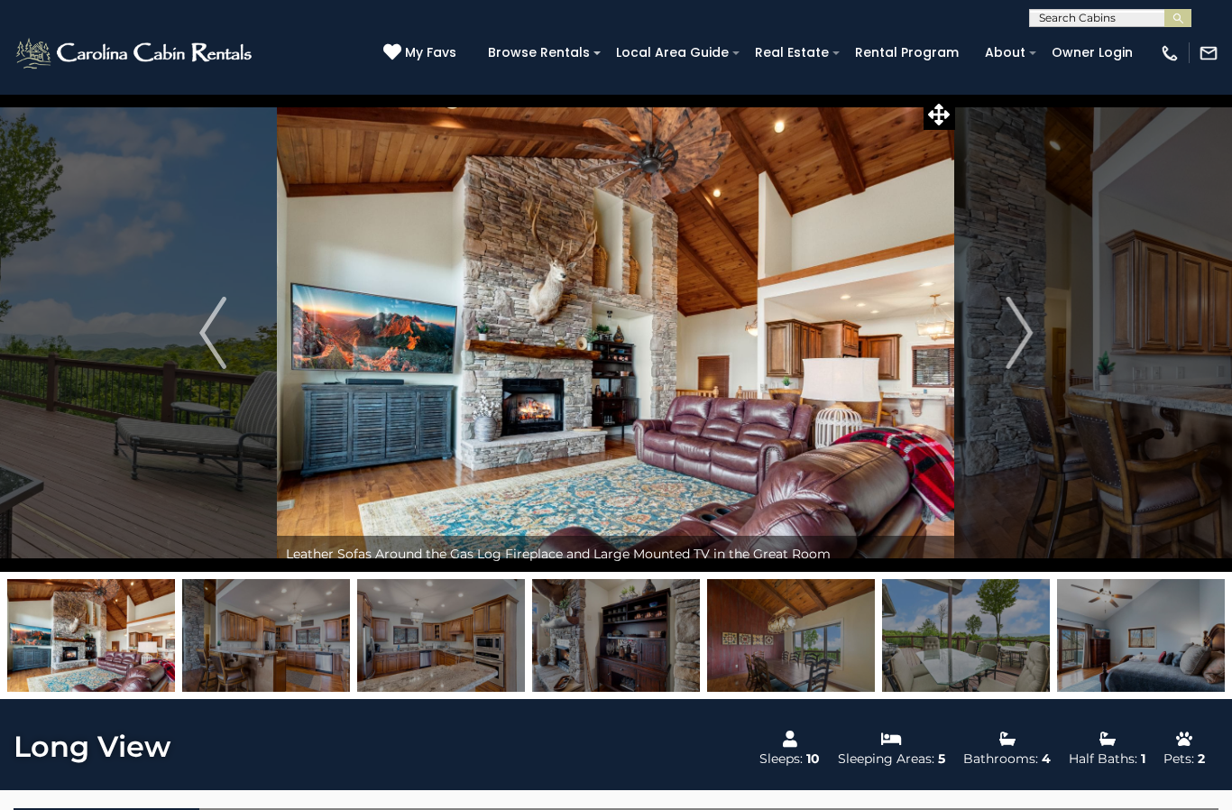
click at [1013, 315] on img "Next" at bounding box center [1018, 333] width 27 height 72
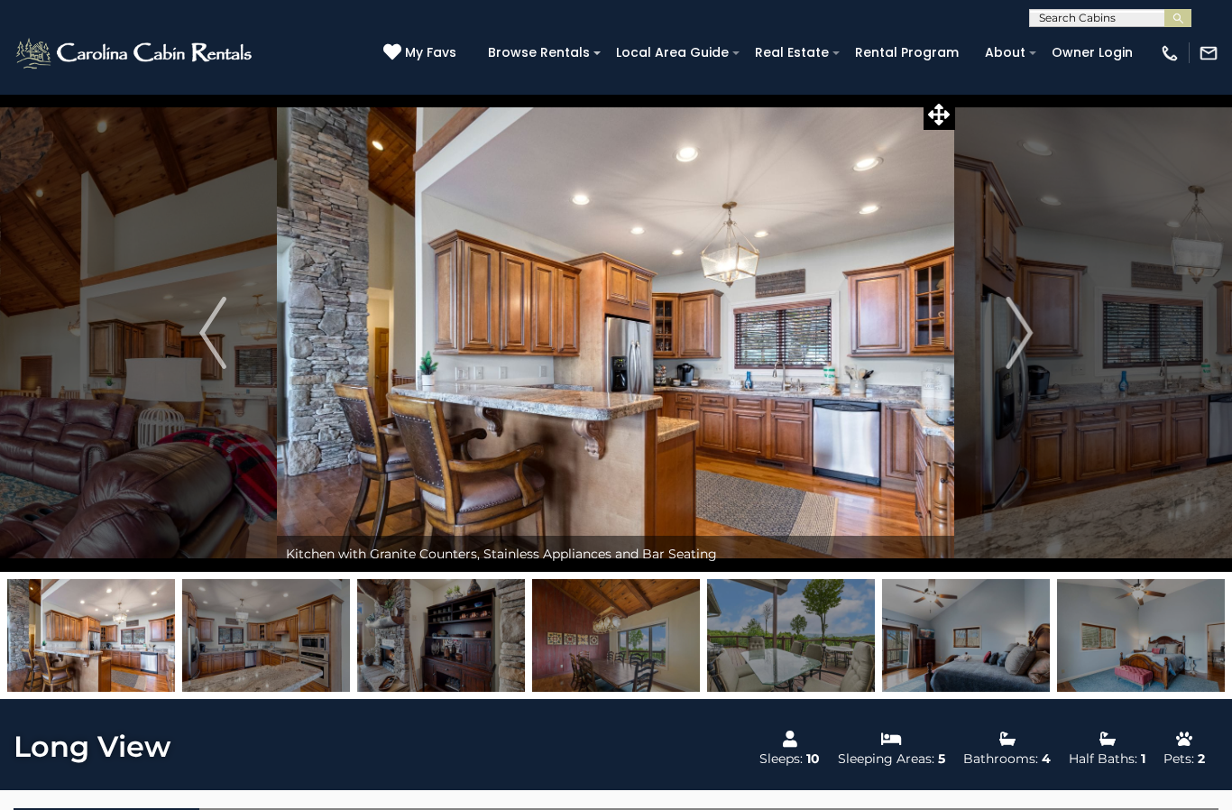
click at [993, 325] on button "Next" at bounding box center [1019, 333] width 128 height 478
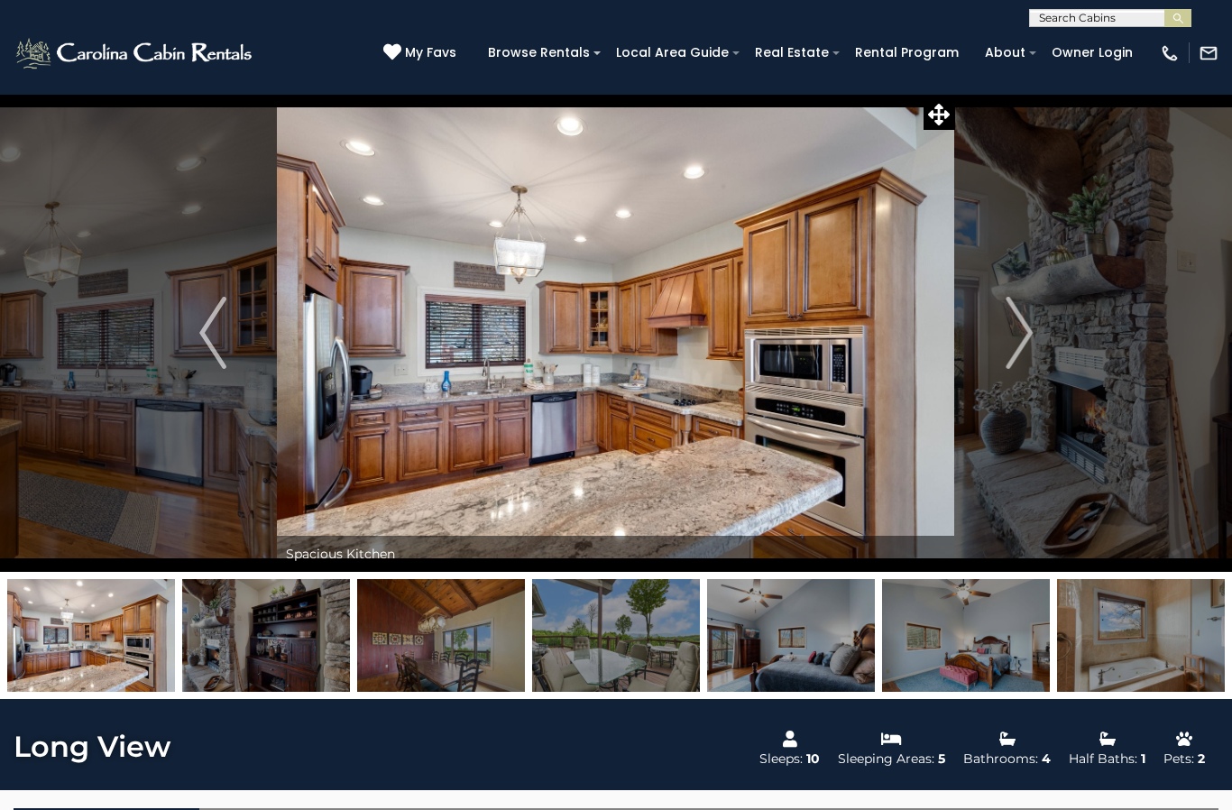
click at [995, 321] on button "Next" at bounding box center [1019, 333] width 128 height 478
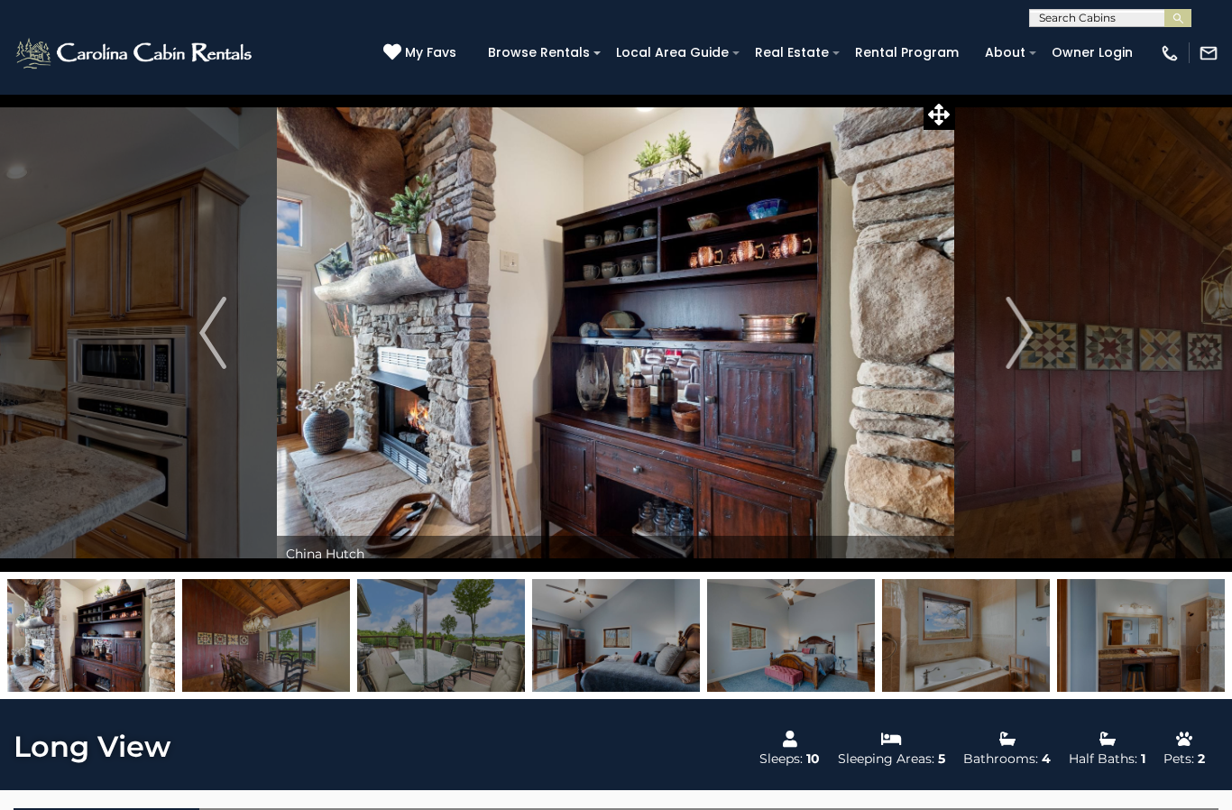
click at [1011, 325] on img "Next" at bounding box center [1018, 333] width 27 height 72
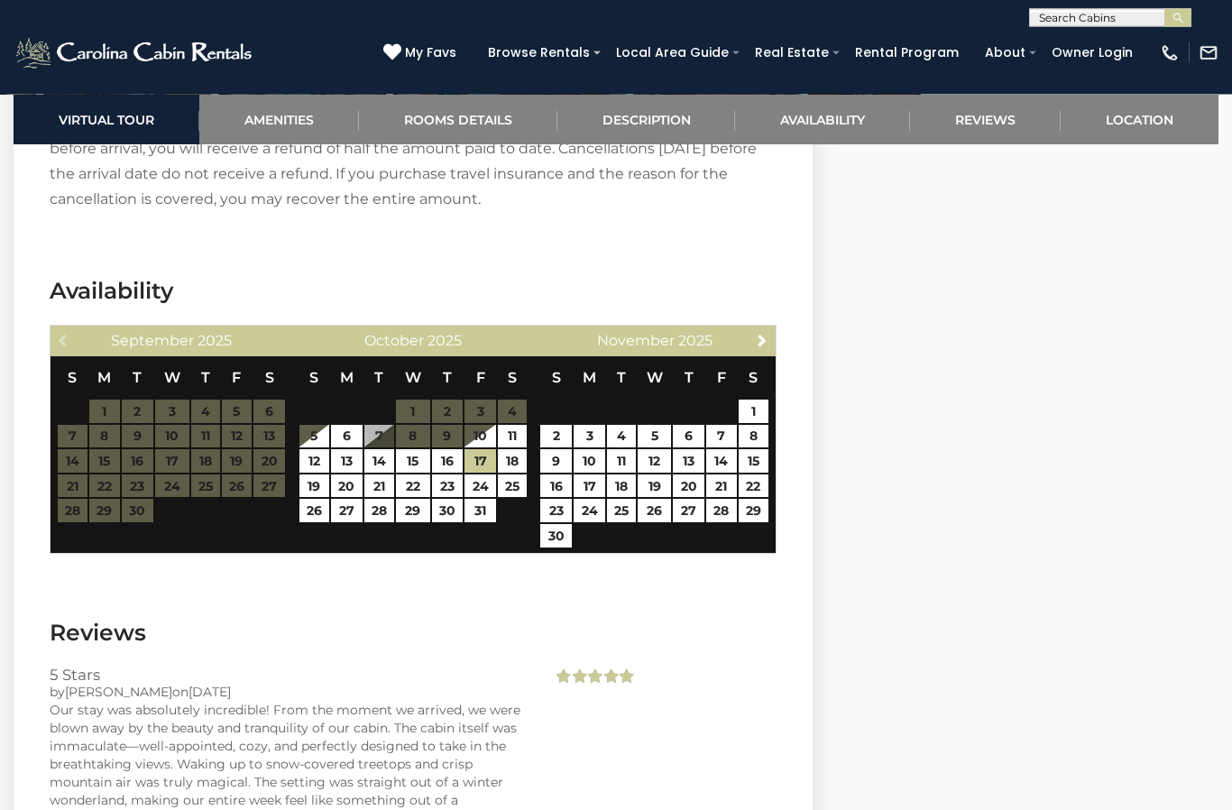
scroll to position [3529, 0]
click at [761, 340] on span "Next" at bounding box center [762, 340] width 14 height 14
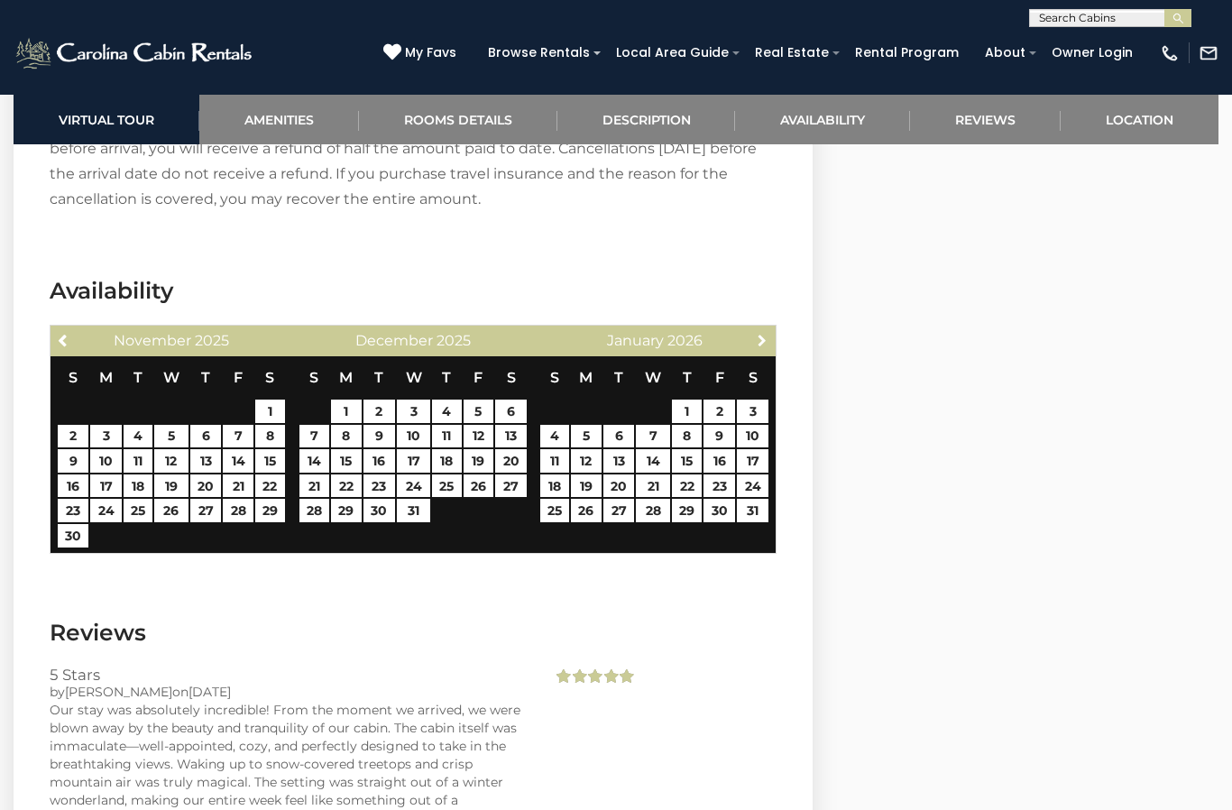
click at [759, 342] on span "Next" at bounding box center [762, 340] width 14 height 14
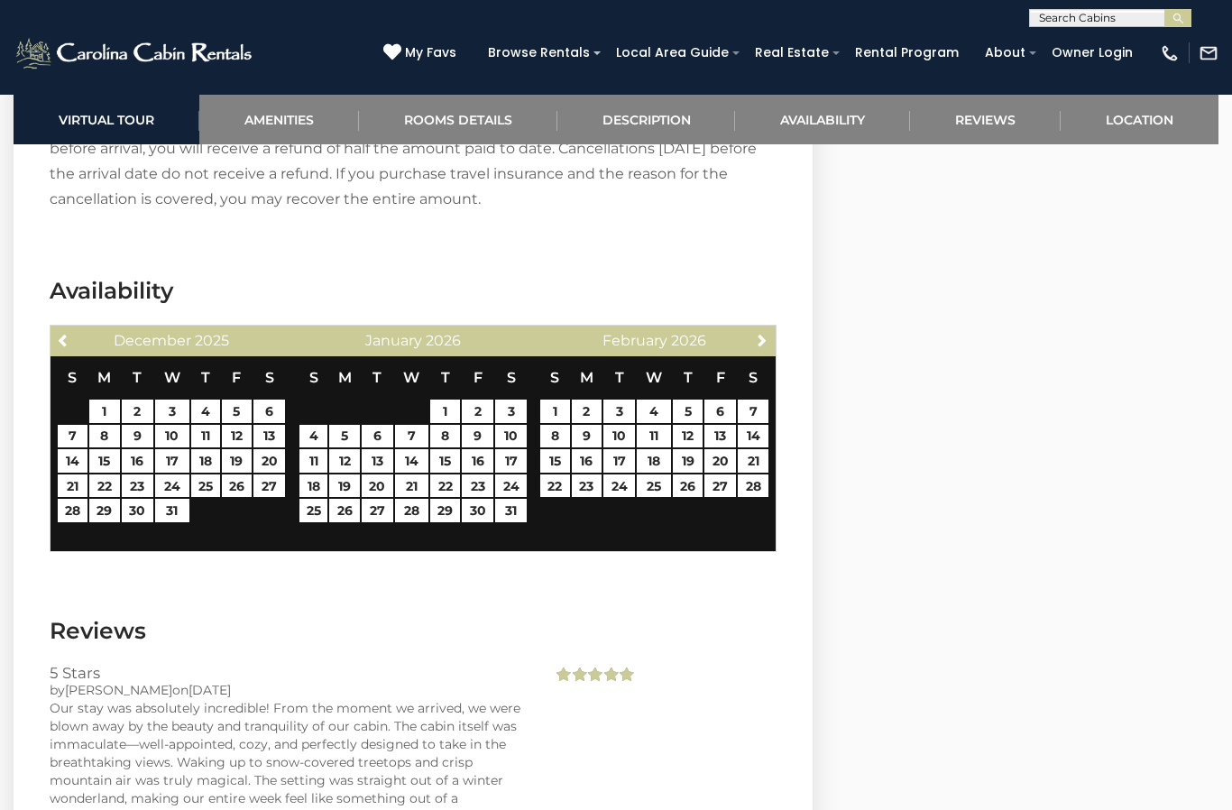
click at [764, 340] on span "Next" at bounding box center [762, 340] width 14 height 14
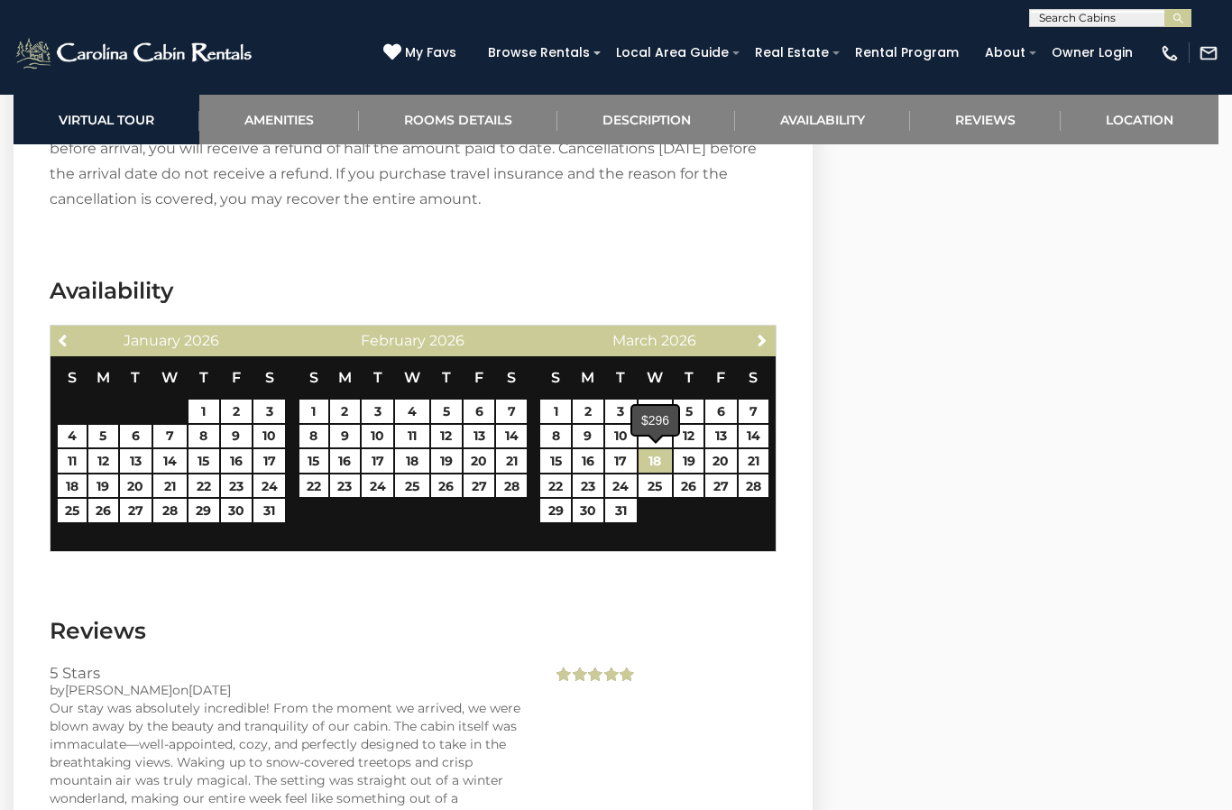
click at [666, 453] on link "18" at bounding box center [654, 460] width 33 height 23
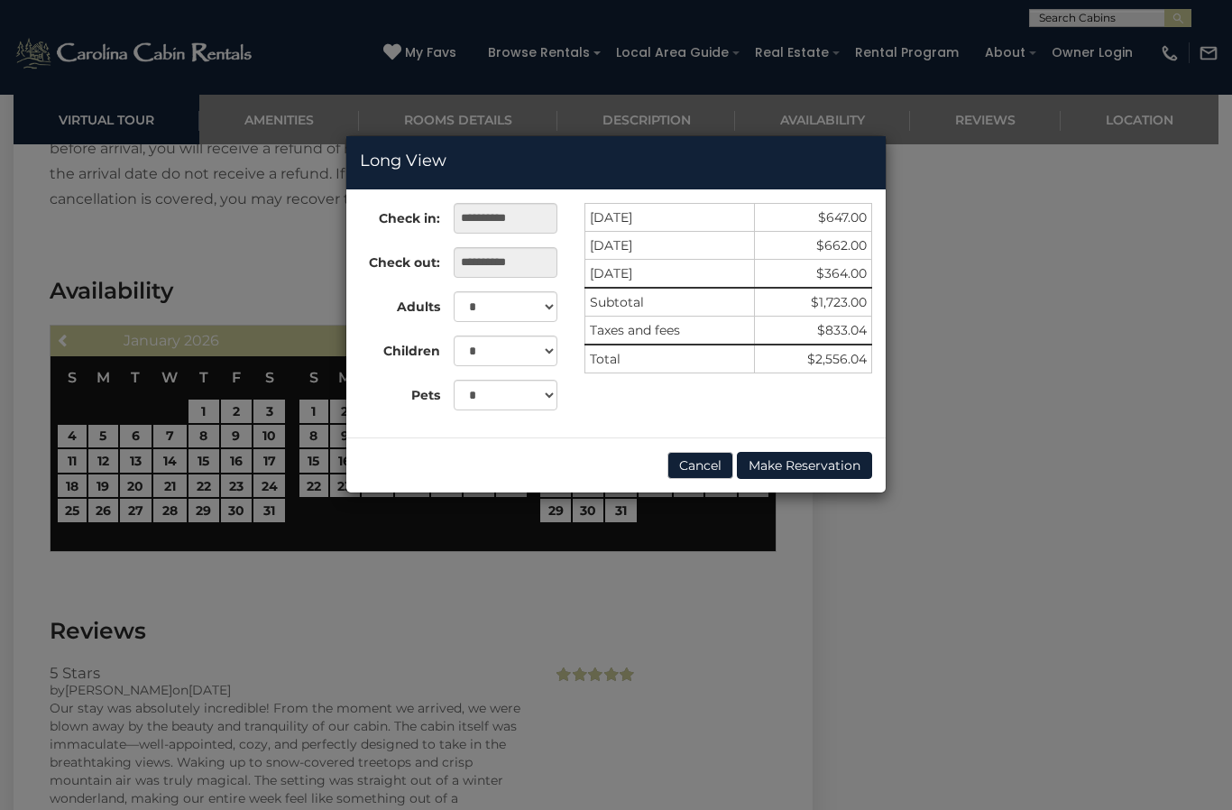
click at [705, 458] on button "Cancel" at bounding box center [700, 465] width 66 height 27
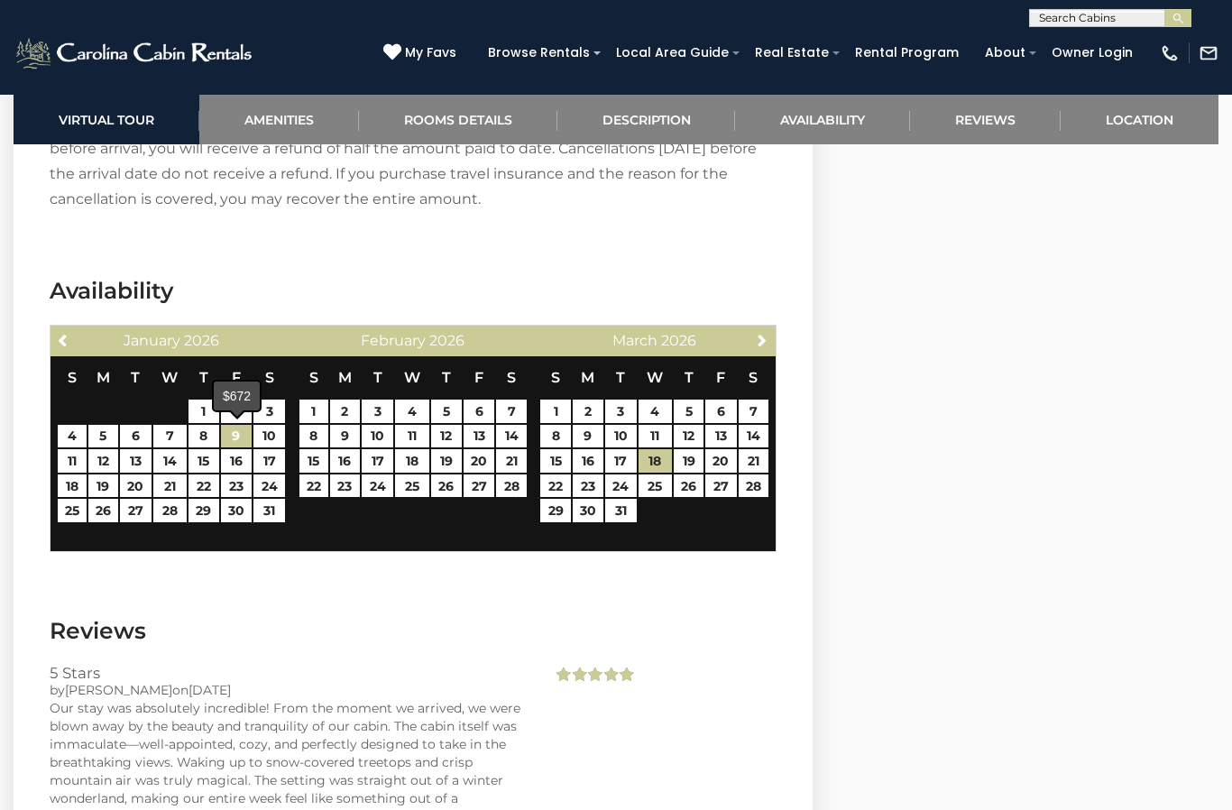
click at [237, 440] on link "9" at bounding box center [237, 436] width 32 height 23
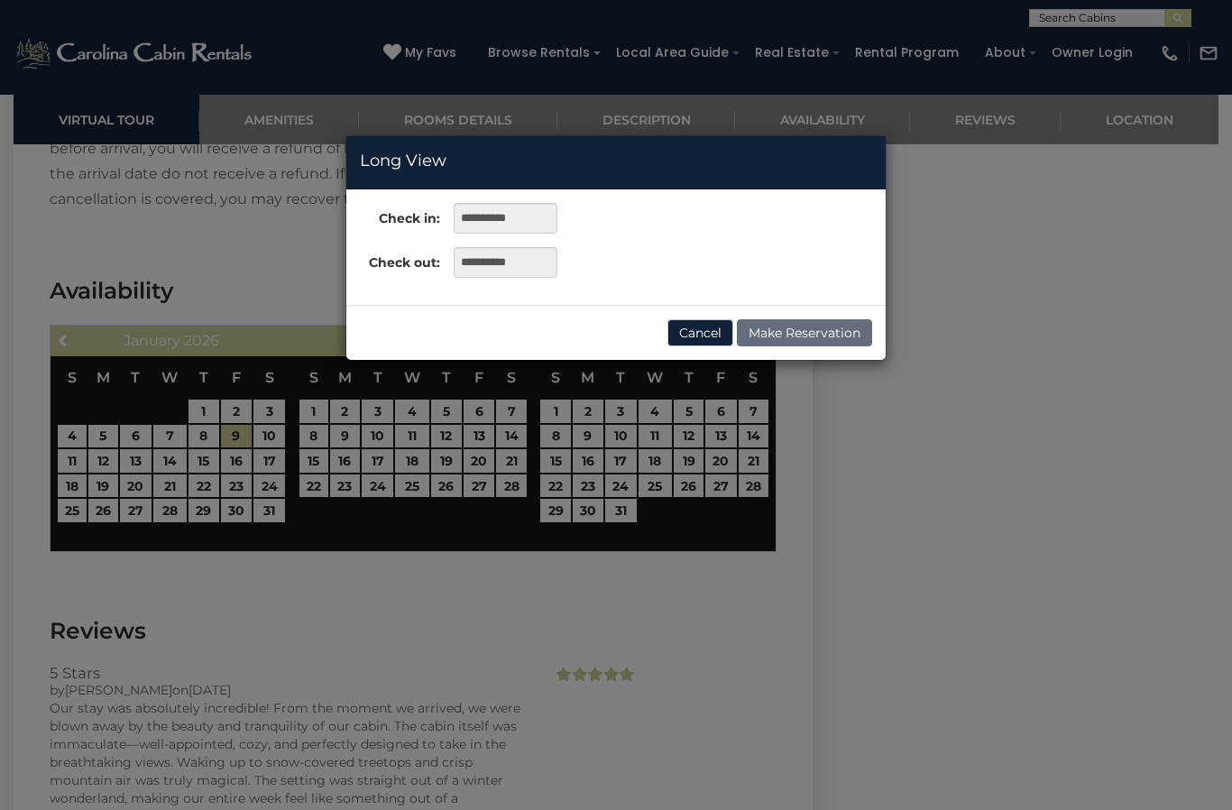
scroll to position [3526, 0]
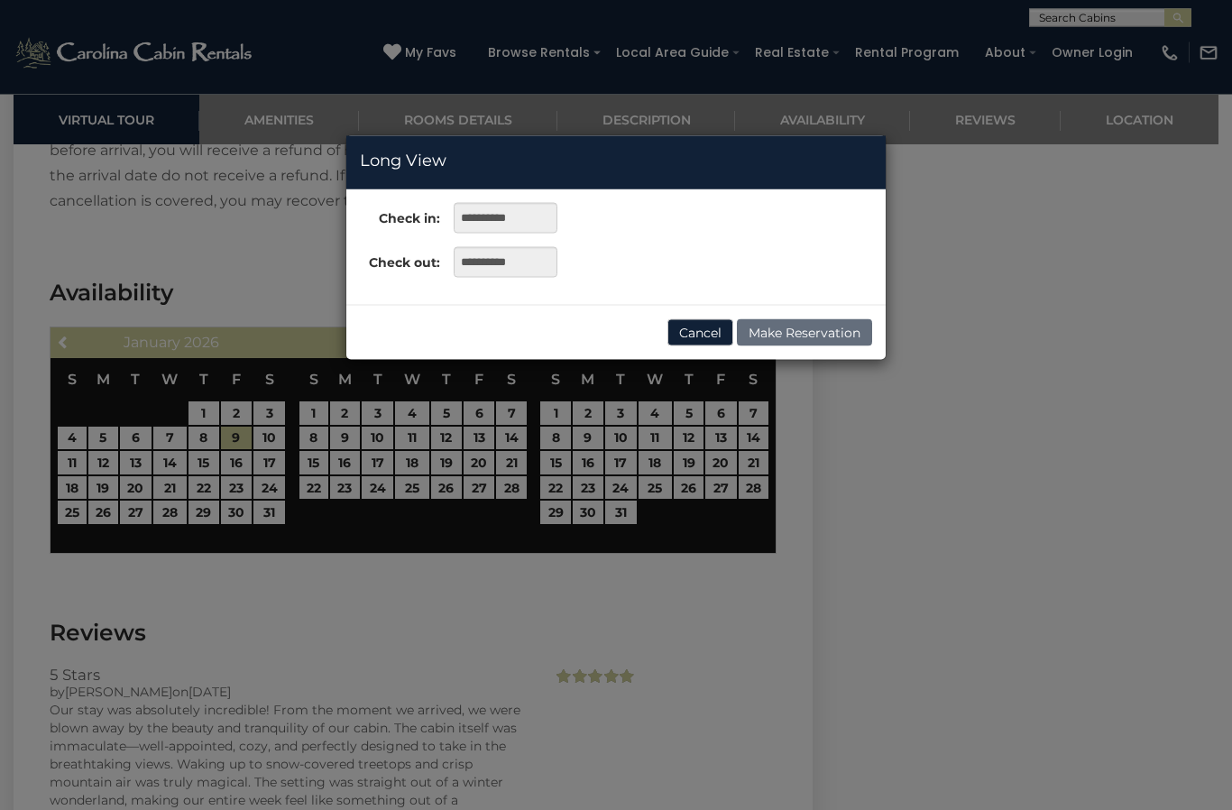
click at [103, 474] on div "**********" at bounding box center [616, 405] width 1232 height 810
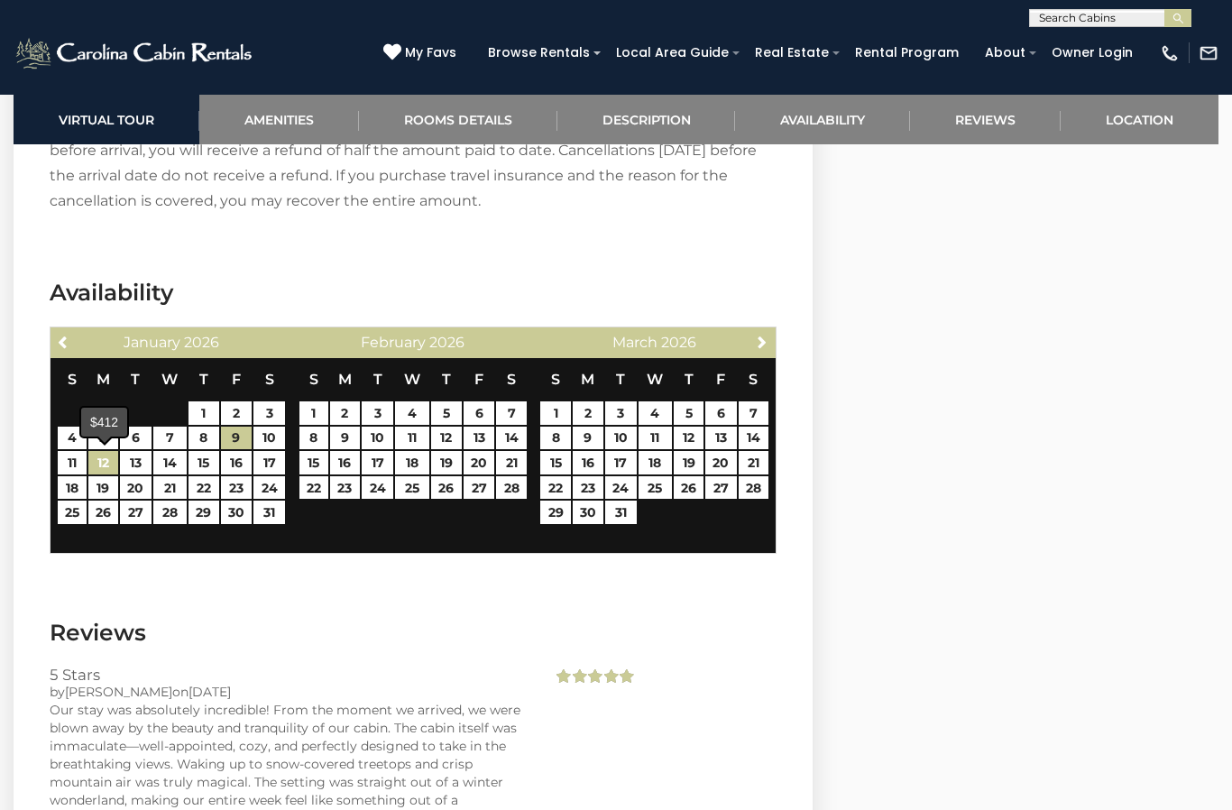
click at [107, 454] on link "12" at bounding box center [103, 462] width 30 height 23
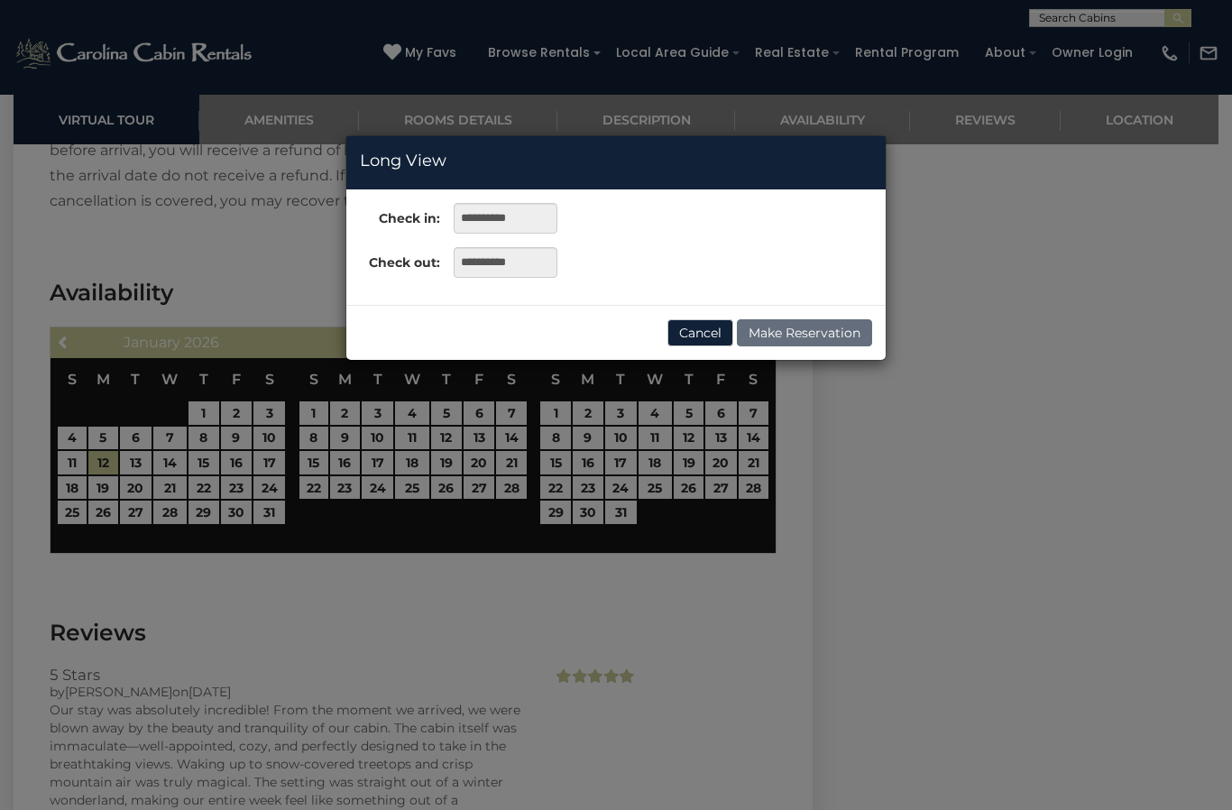
click at [700, 323] on button "Cancel" at bounding box center [700, 332] width 66 height 27
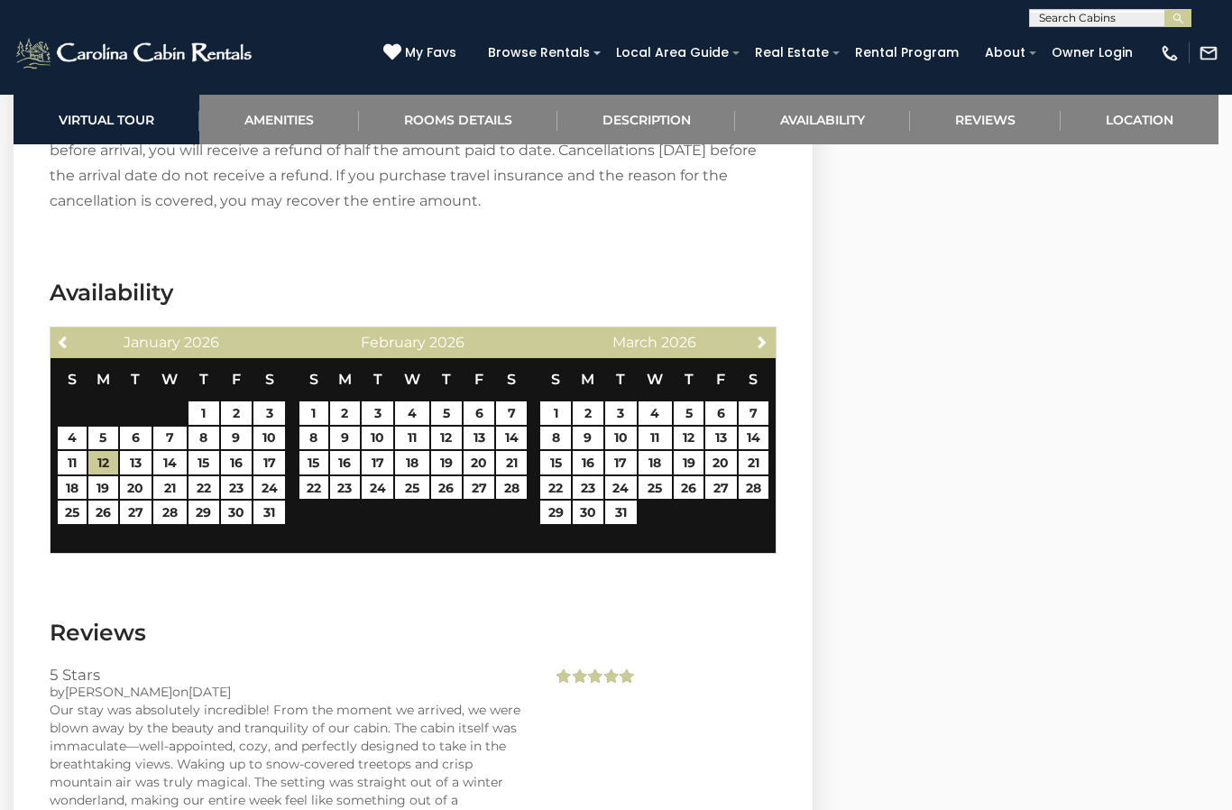
click at [67, 335] on span "Previous" at bounding box center [64, 342] width 14 height 14
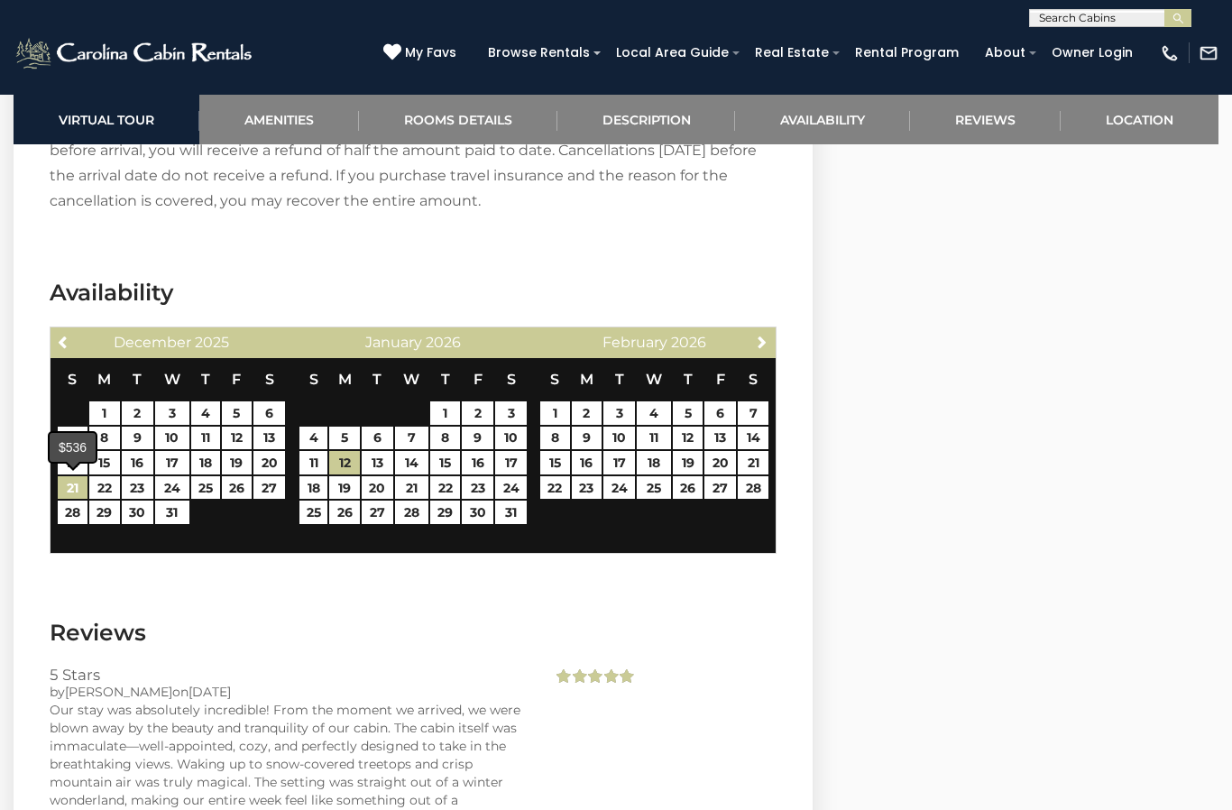
click at [83, 487] on link "21" at bounding box center [73, 487] width 31 height 23
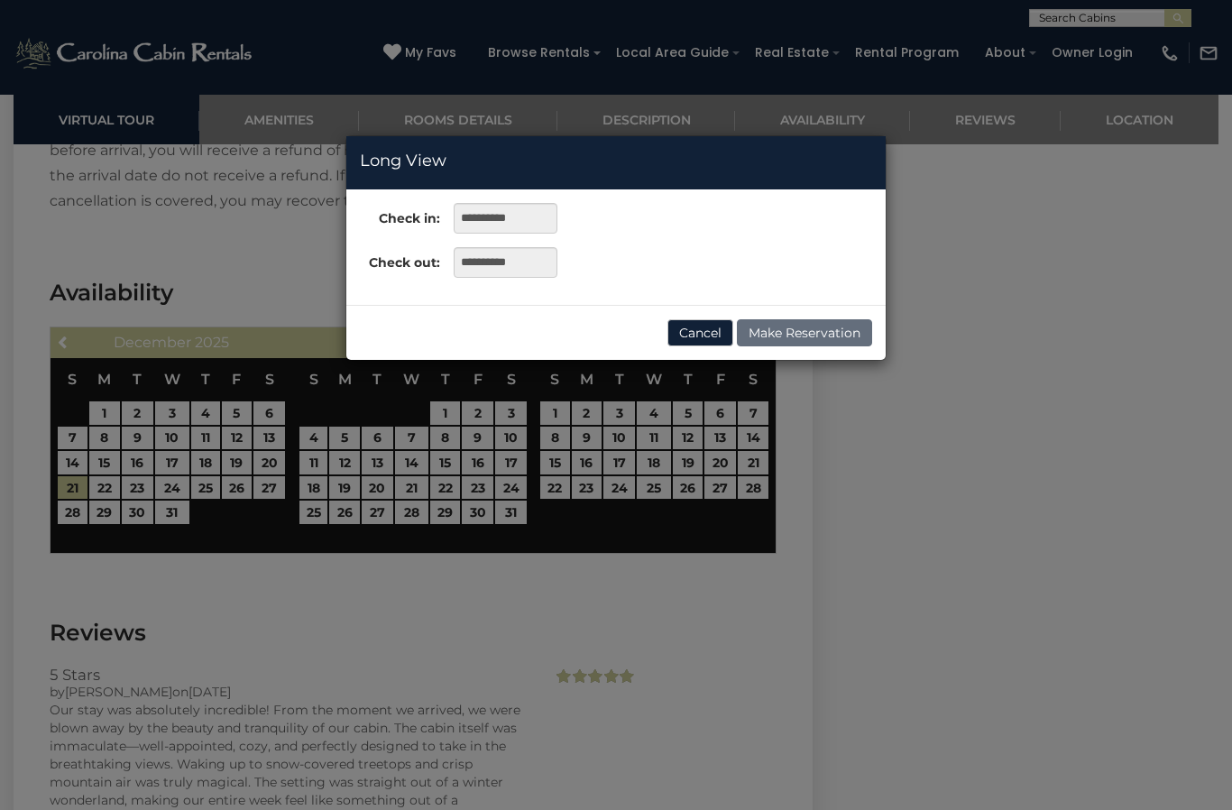
click at [78, 524] on div "**********" at bounding box center [616, 405] width 1232 height 810
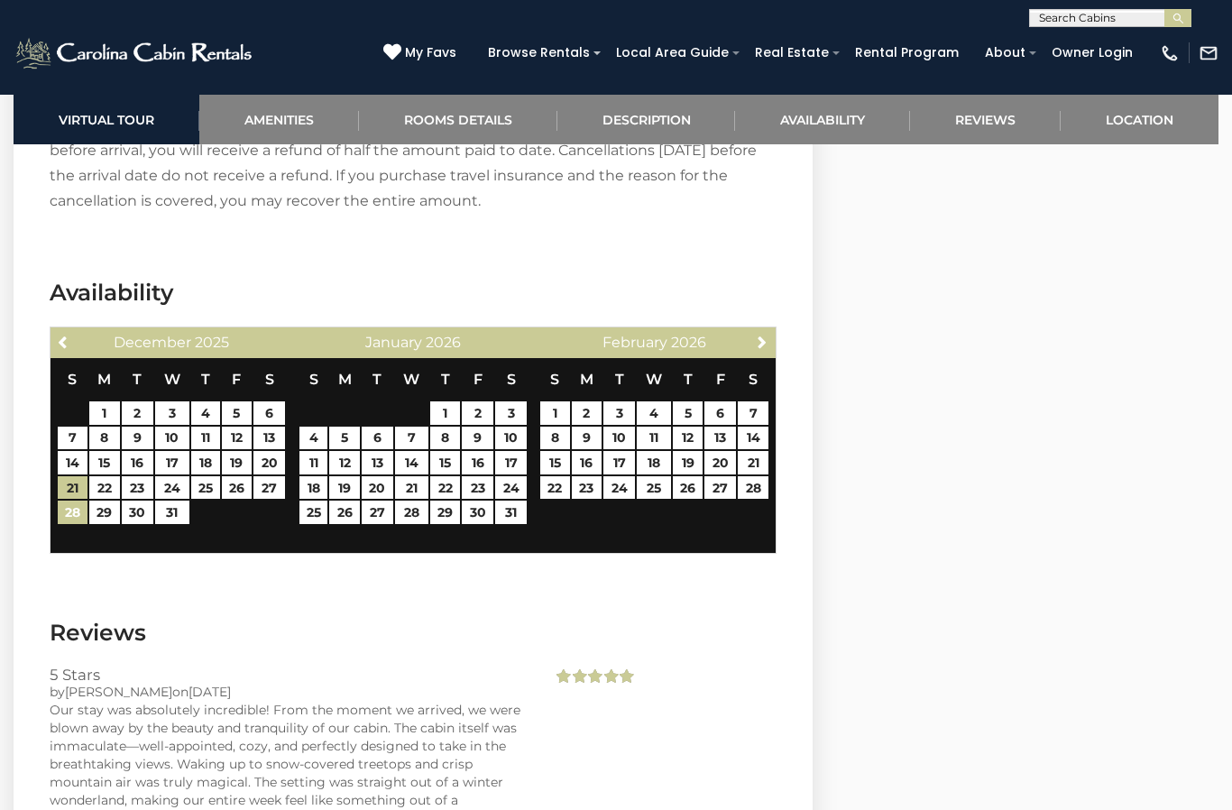
click at [69, 521] on link "28" at bounding box center [73, 511] width 31 height 23
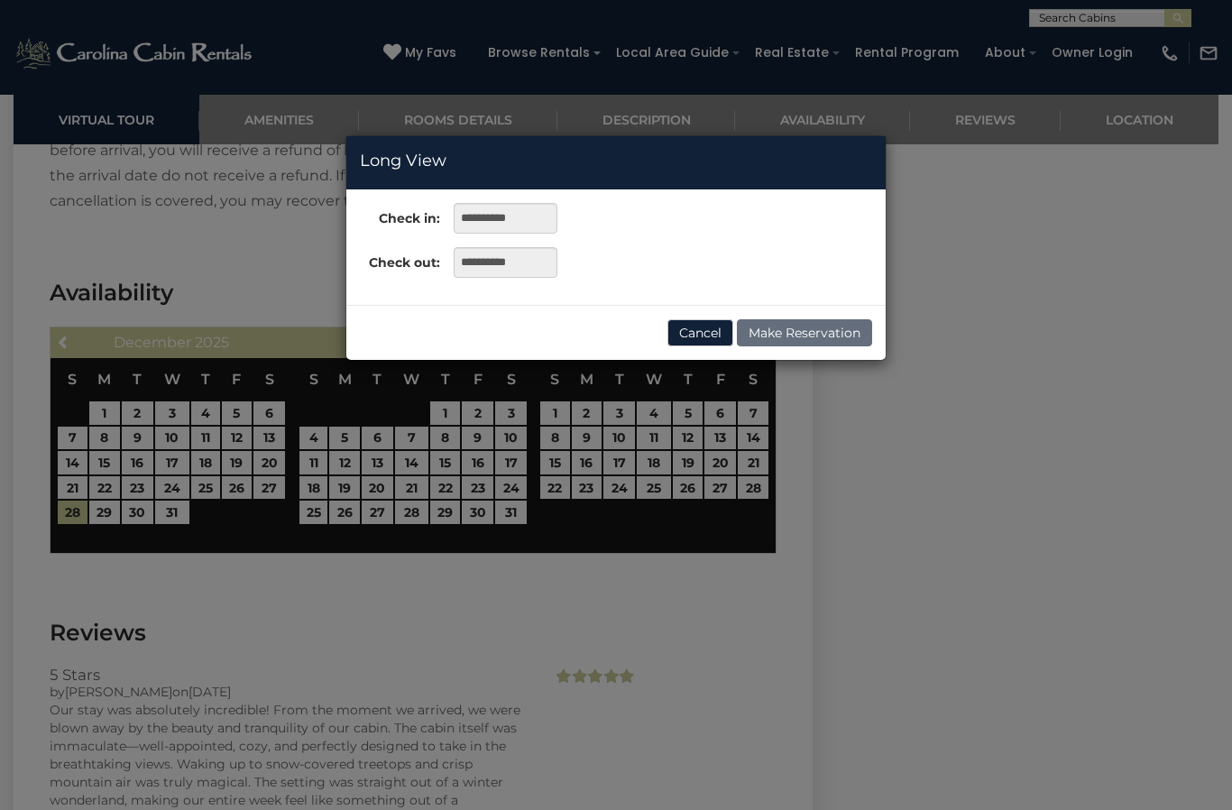
click at [698, 336] on button "Cancel" at bounding box center [700, 332] width 66 height 27
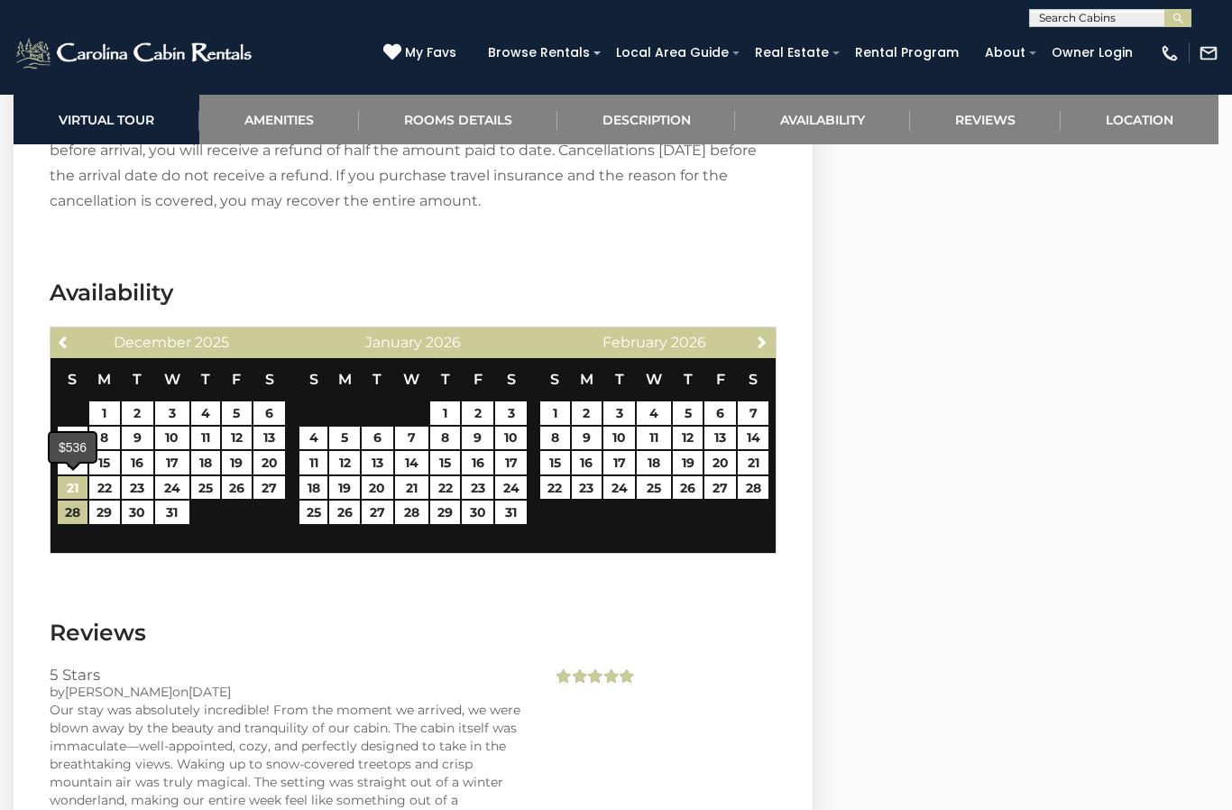
click at [84, 491] on link "21" at bounding box center [73, 487] width 31 height 23
type input "**********"
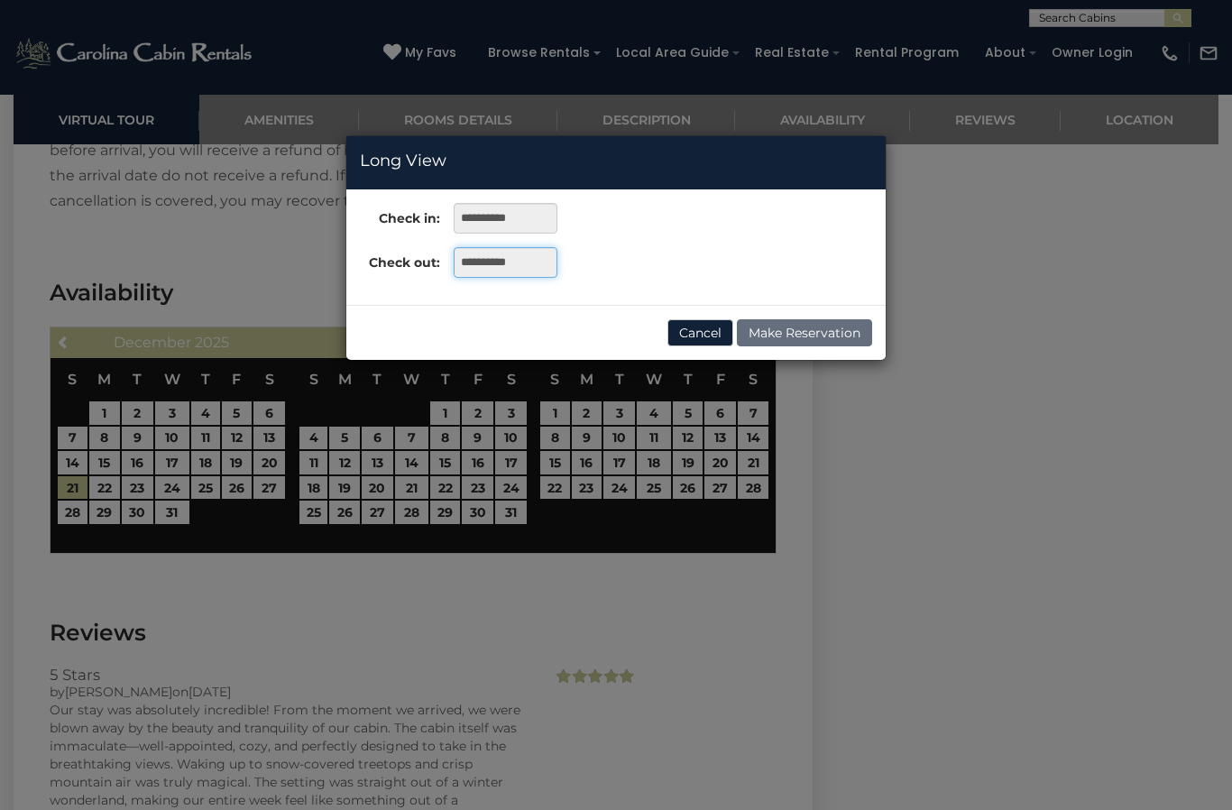
click at [519, 269] on input "**********" at bounding box center [506, 262] width 104 height 31
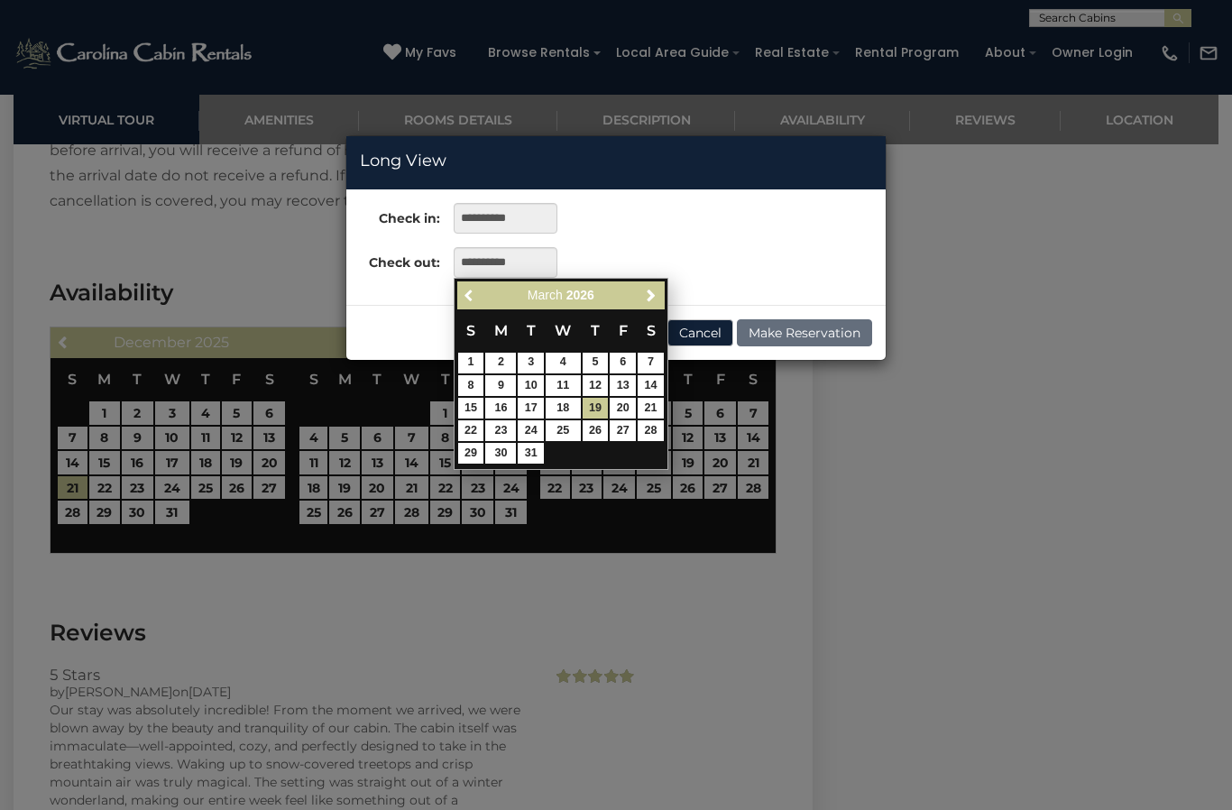
click at [479, 298] on link "Previous" at bounding box center [470, 295] width 23 height 23
click at [480, 296] on link "Previous" at bounding box center [470, 295] width 23 height 23
click at [480, 300] on link "Previous" at bounding box center [470, 295] width 23 height 23
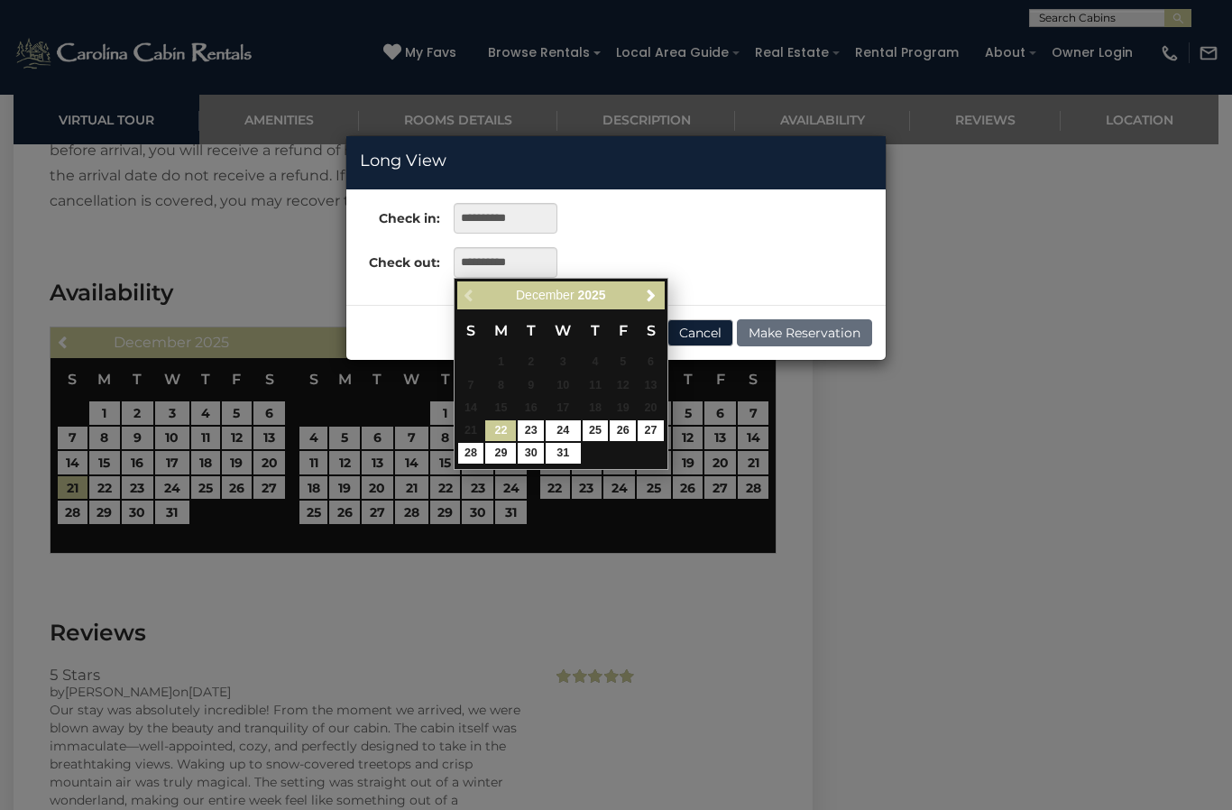
click at [469, 454] on link "28" at bounding box center [471, 453] width 26 height 21
type input "**********"
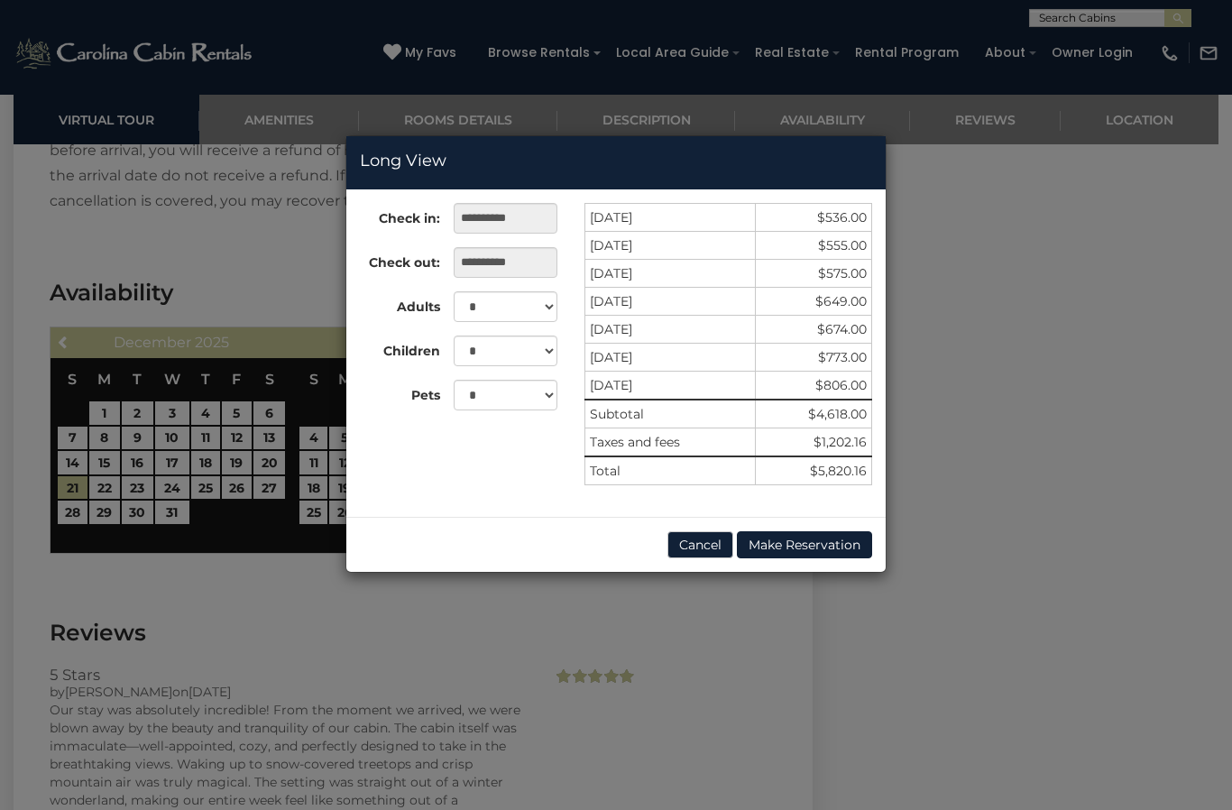
click at [691, 548] on button "Cancel" at bounding box center [700, 544] width 66 height 27
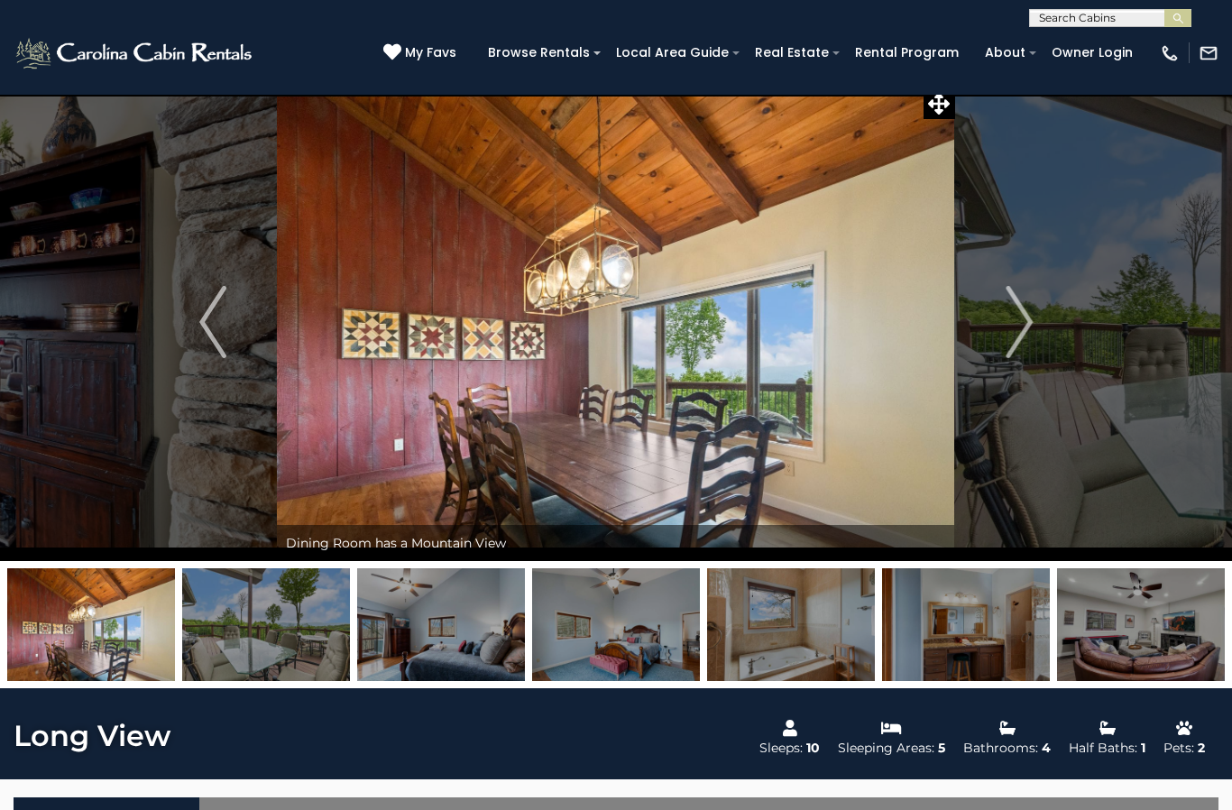
scroll to position [0, 0]
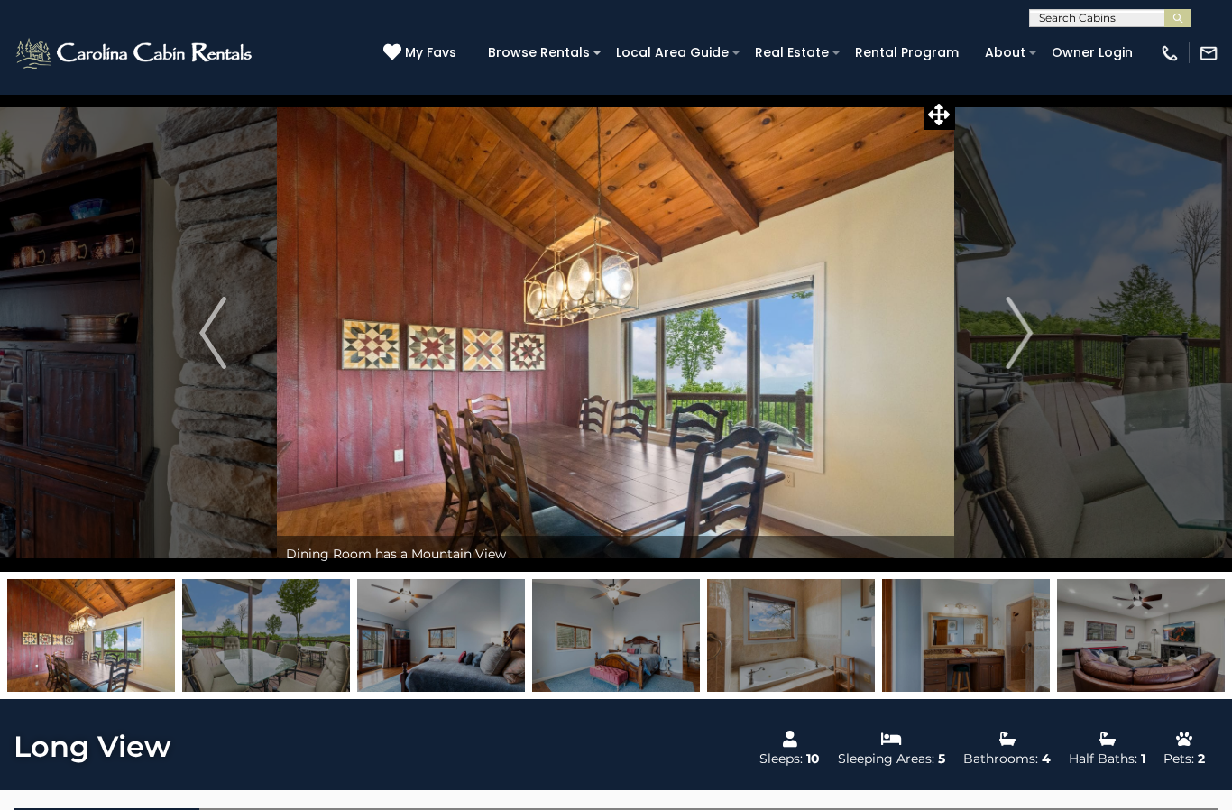
click at [991, 340] on button "Next" at bounding box center [1019, 333] width 128 height 478
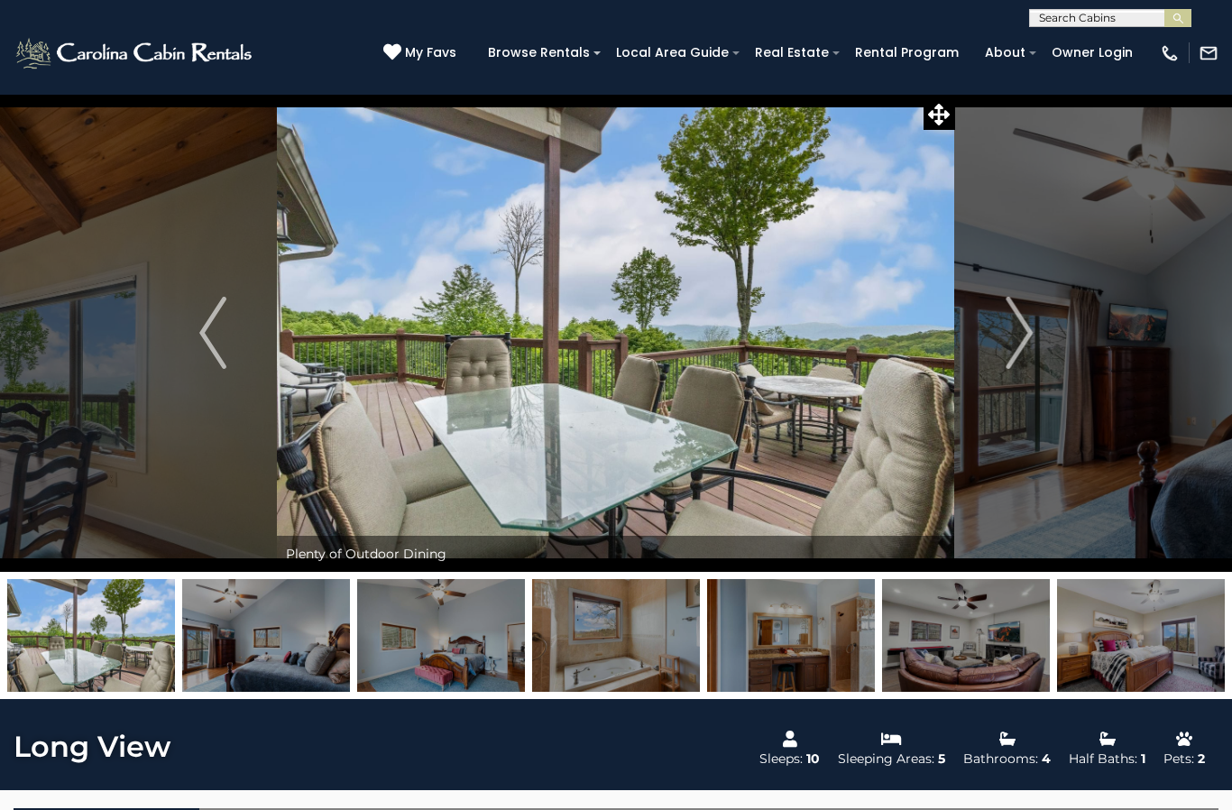
click at [1014, 329] on img "Next" at bounding box center [1018, 333] width 27 height 72
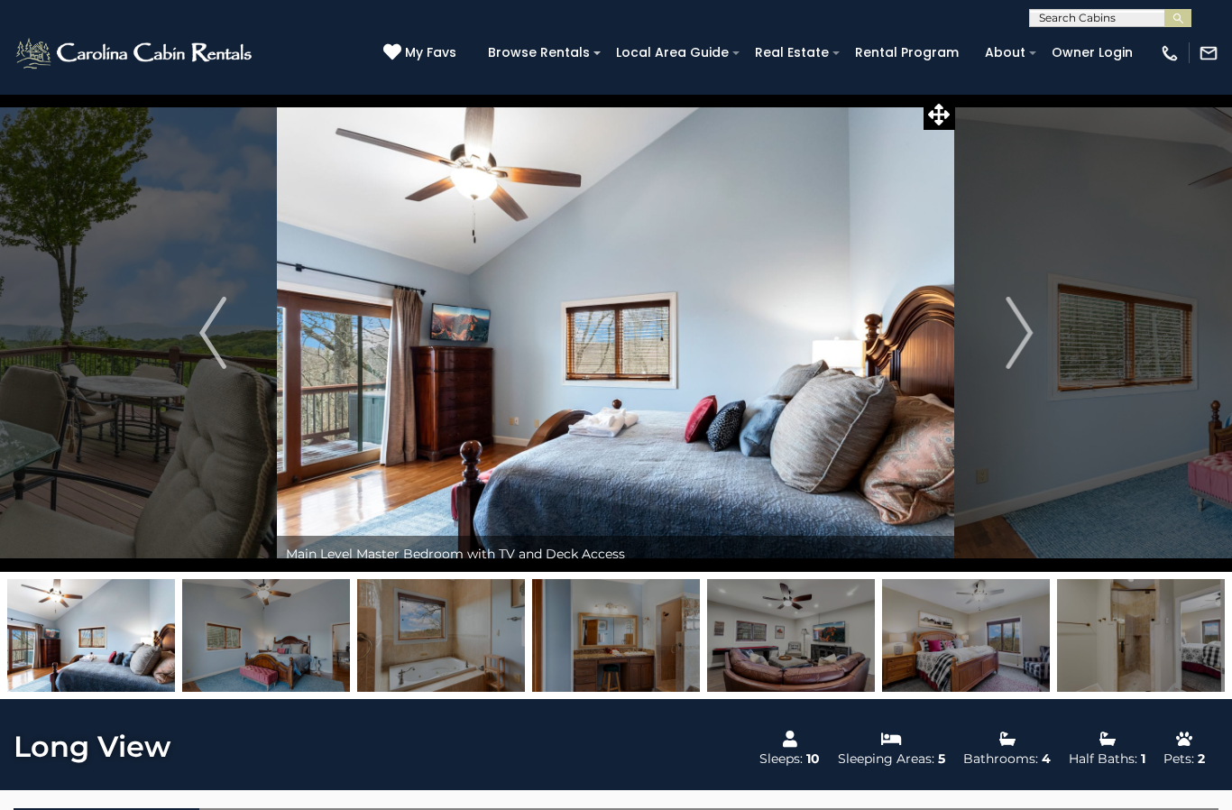
click at [1015, 336] on img "Next" at bounding box center [1018, 333] width 27 height 72
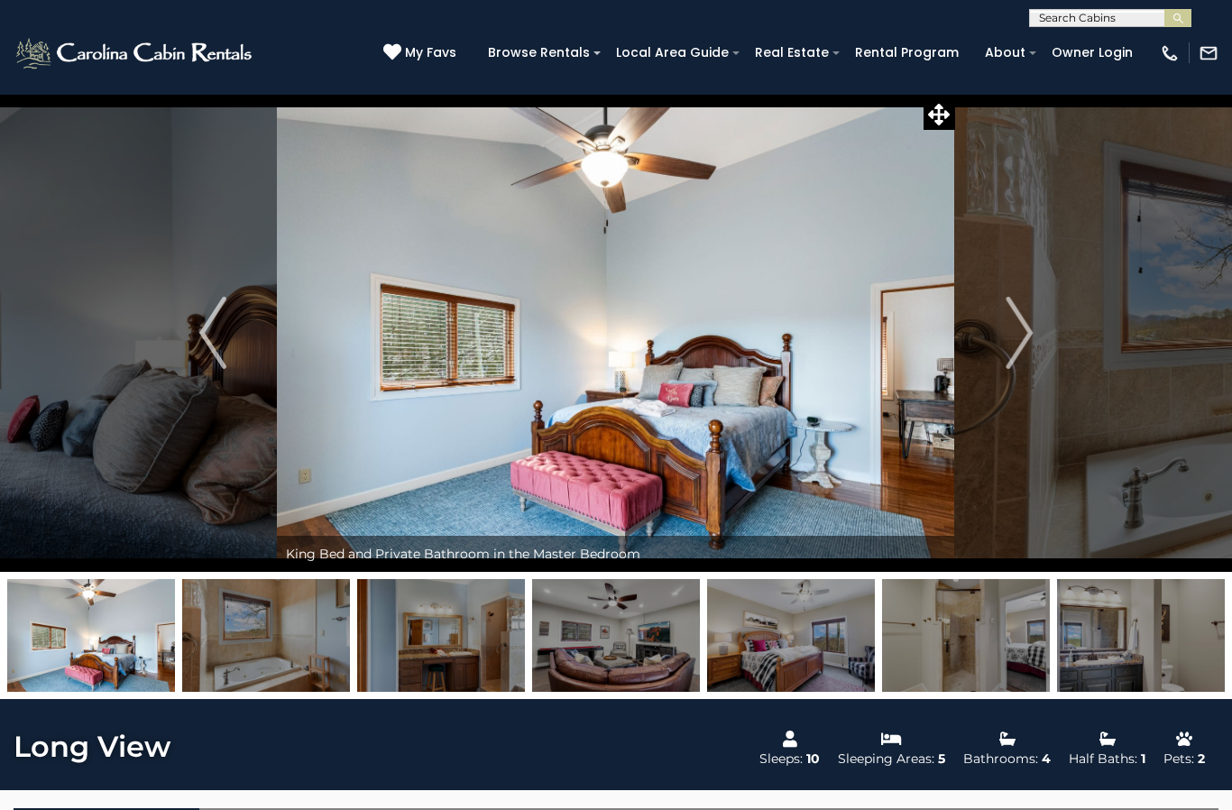
click at [1011, 339] on img "Next" at bounding box center [1018, 333] width 27 height 72
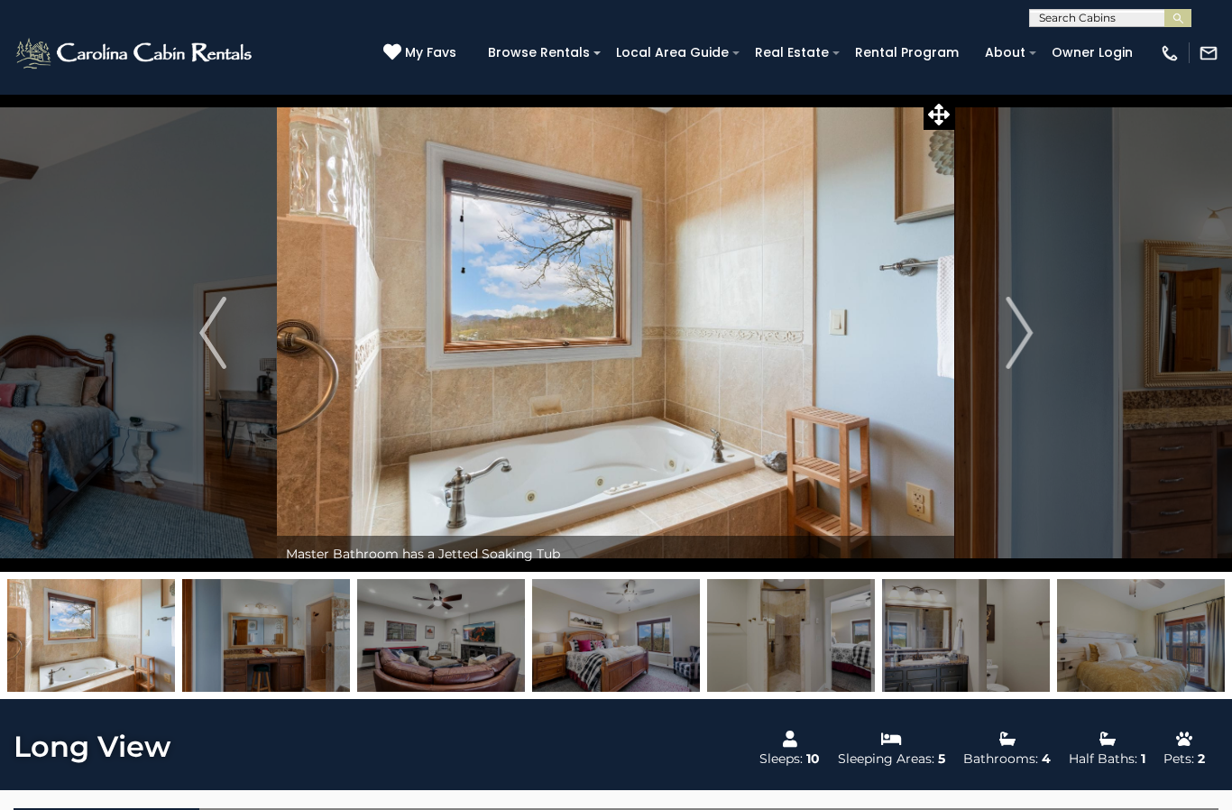
click at [1018, 337] on img "Next" at bounding box center [1018, 333] width 27 height 72
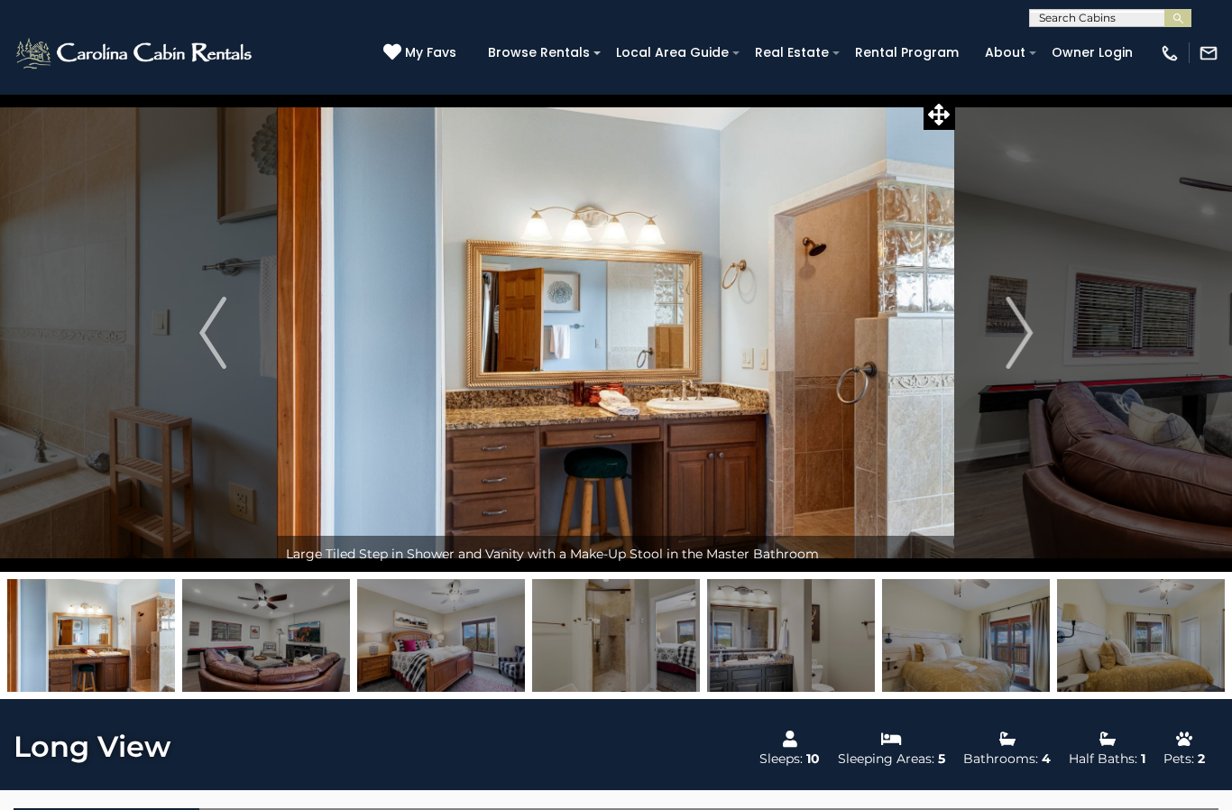
click at [1006, 335] on img "Next" at bounding box center [1018, 333] width 27 height 72
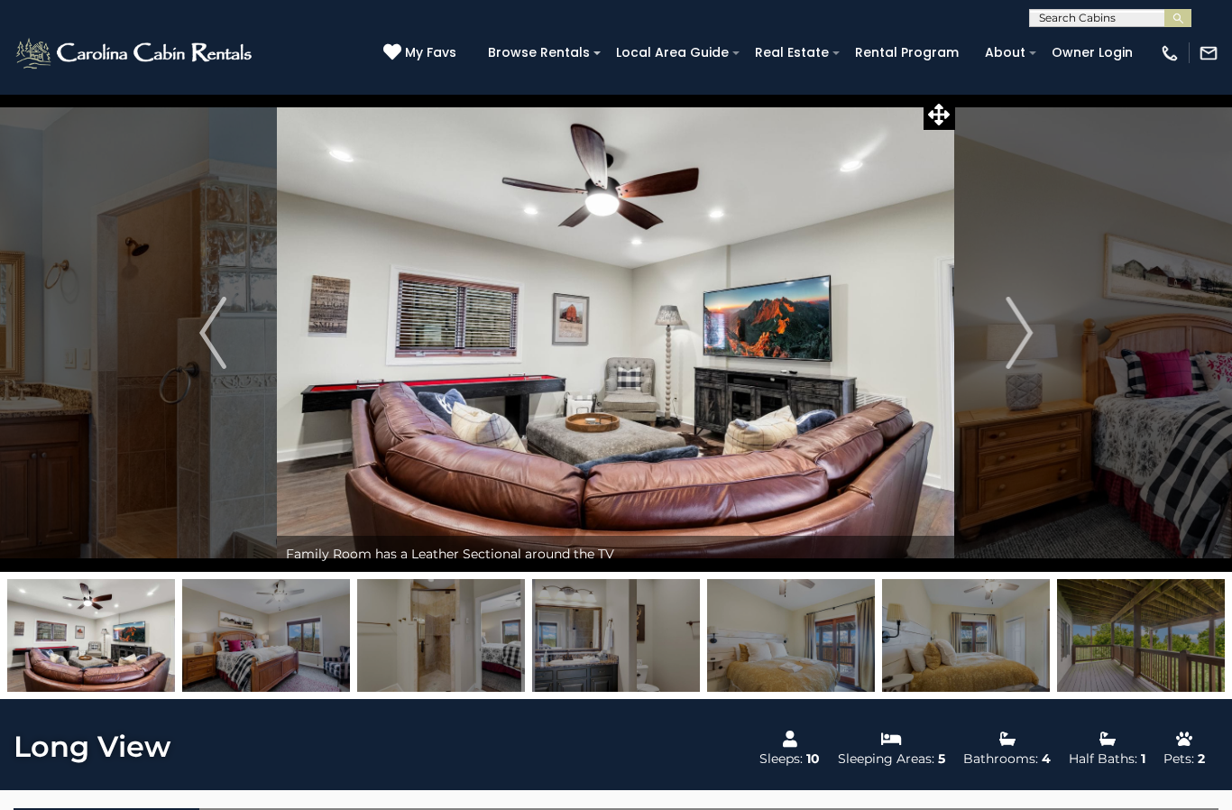
click at [1030, 327] on img "Next" at bounding box center [1018, 333] width 27 height 72
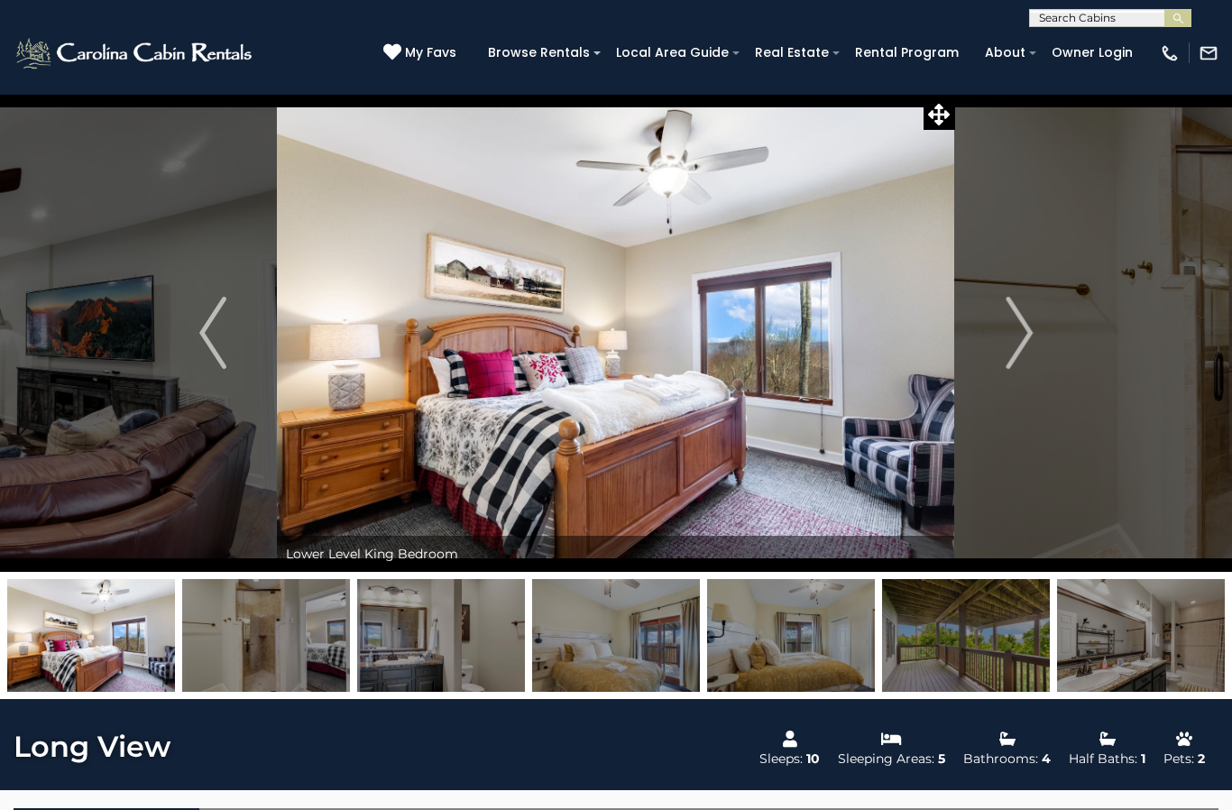
click at [1015, 327] on img "Next" at bounding box center [1018, 333] width 27 height 72
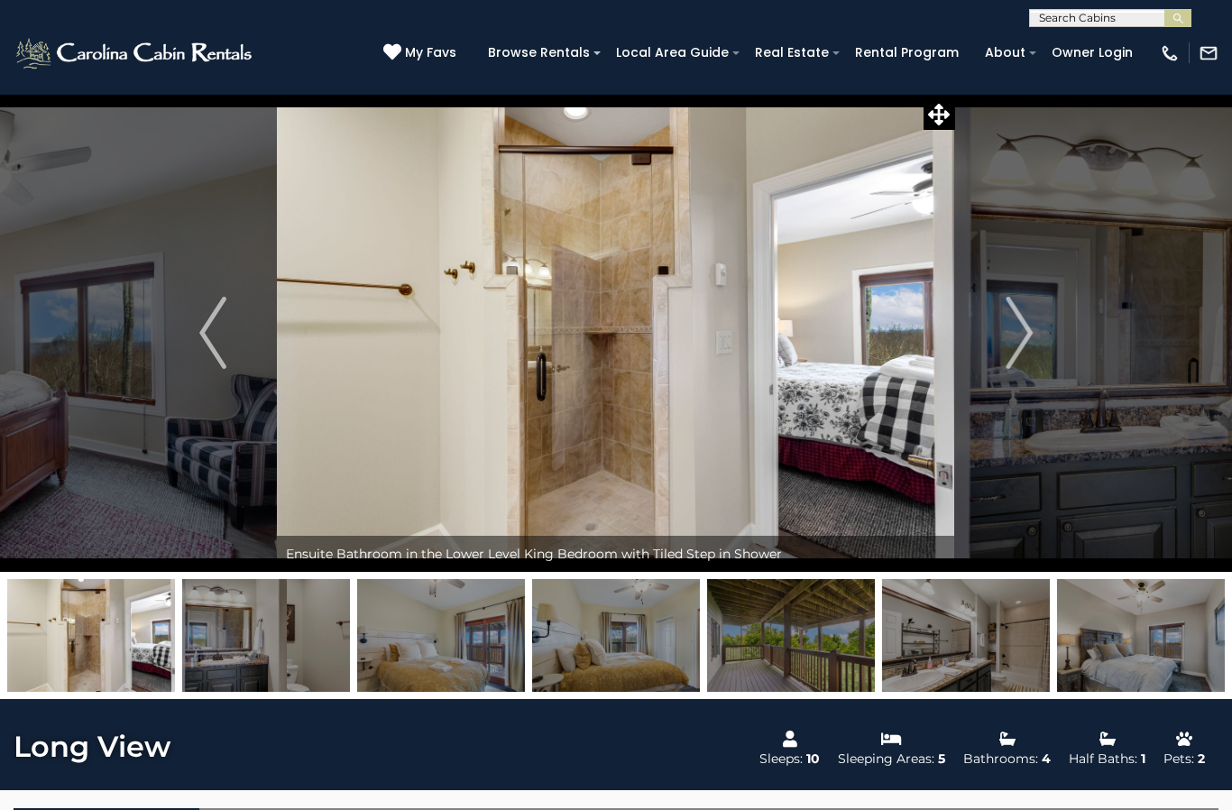
click at [1021, 332] on img "Next" at bounding box center [1018, 333] width 27 height 72
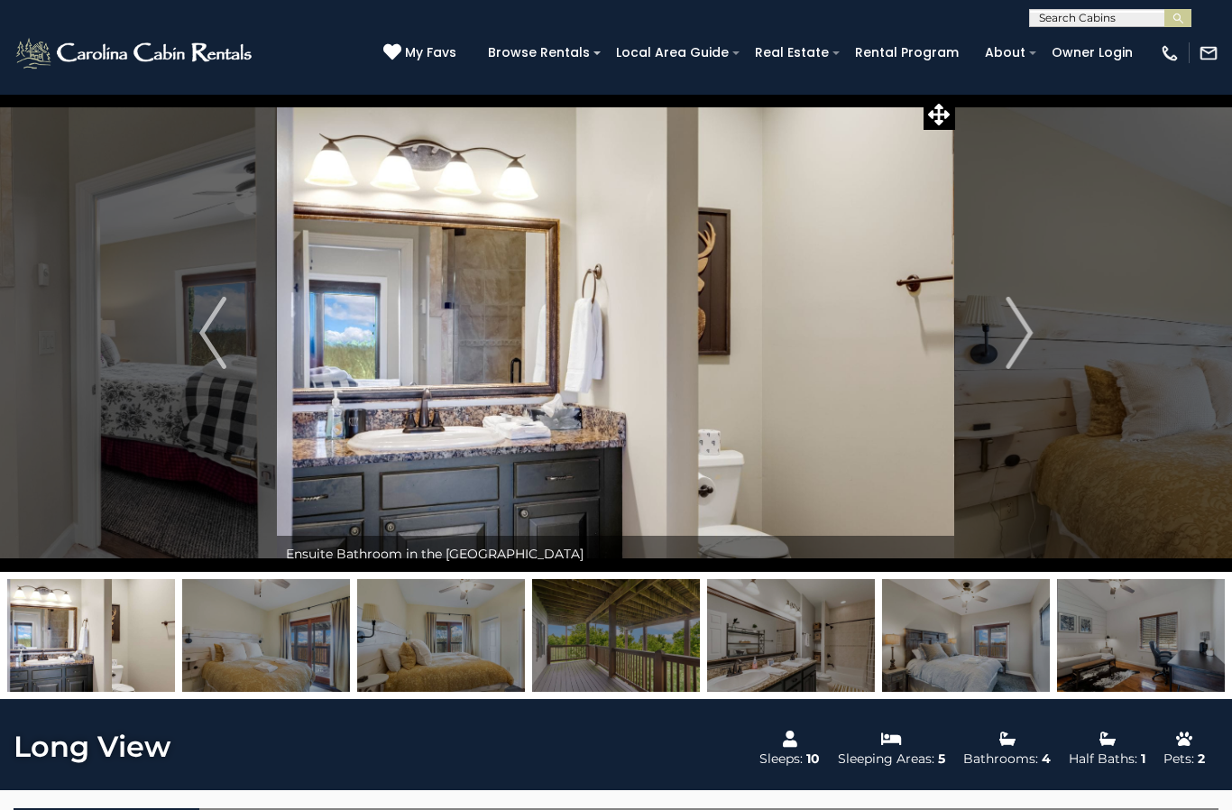
click at [1008, 328] on img "Next" at bounding box center [1018, 333] width 27 height 72
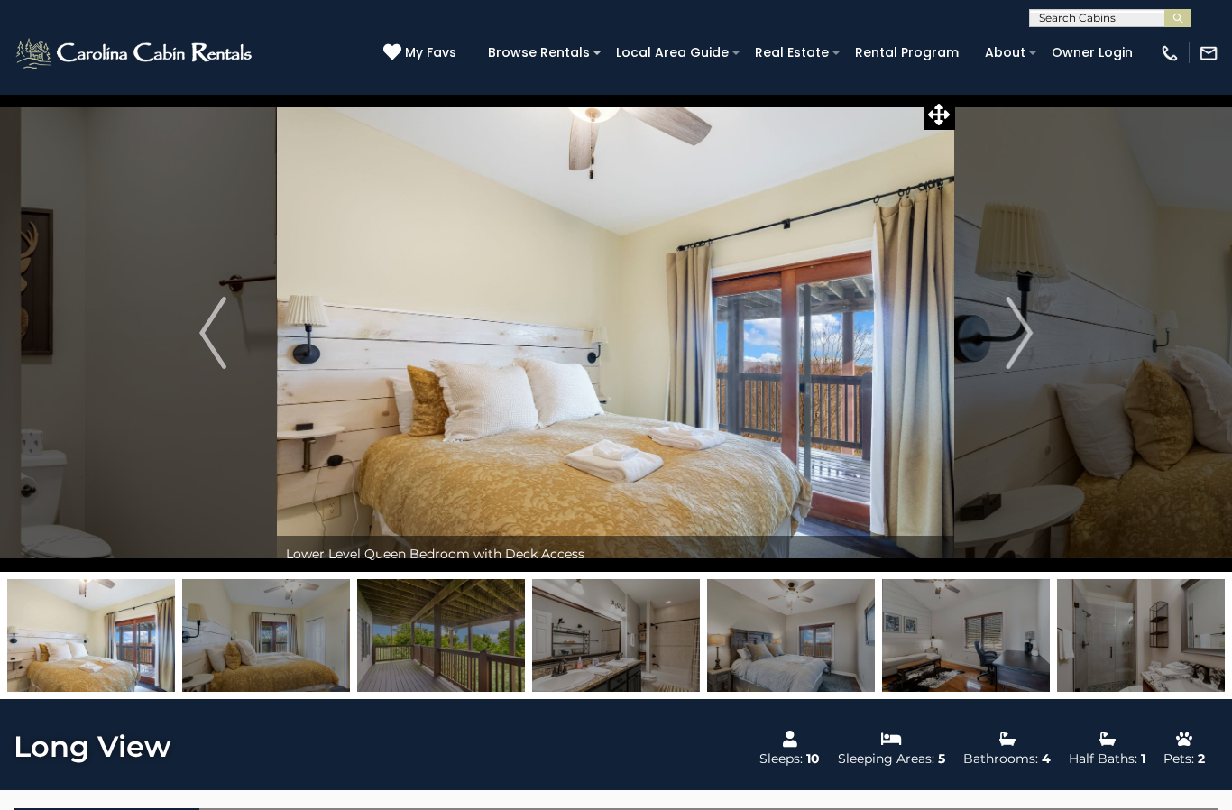
click at [1021, 326] on img "Next" at bounding box center [1018, 333] width 27 height 72
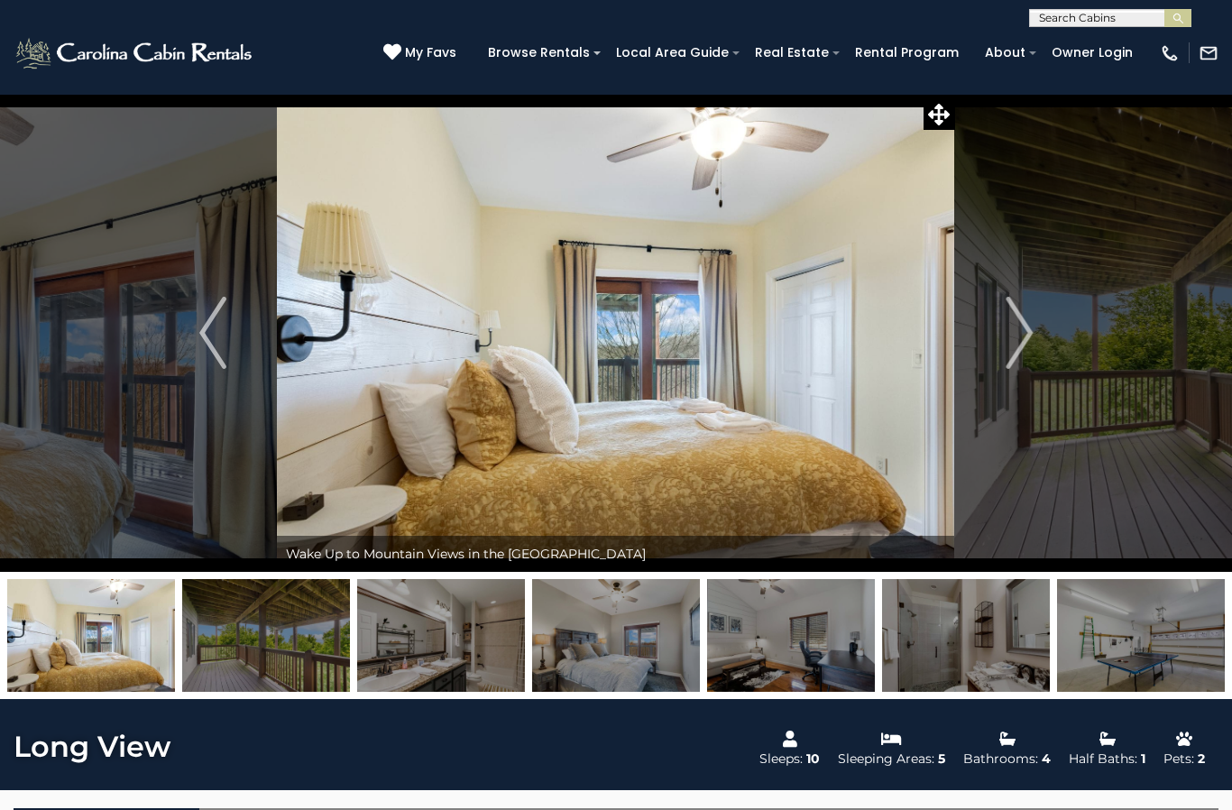
click at [1020, 329] on img "Next" at bounding box center [1018, 333] width 27 height 72
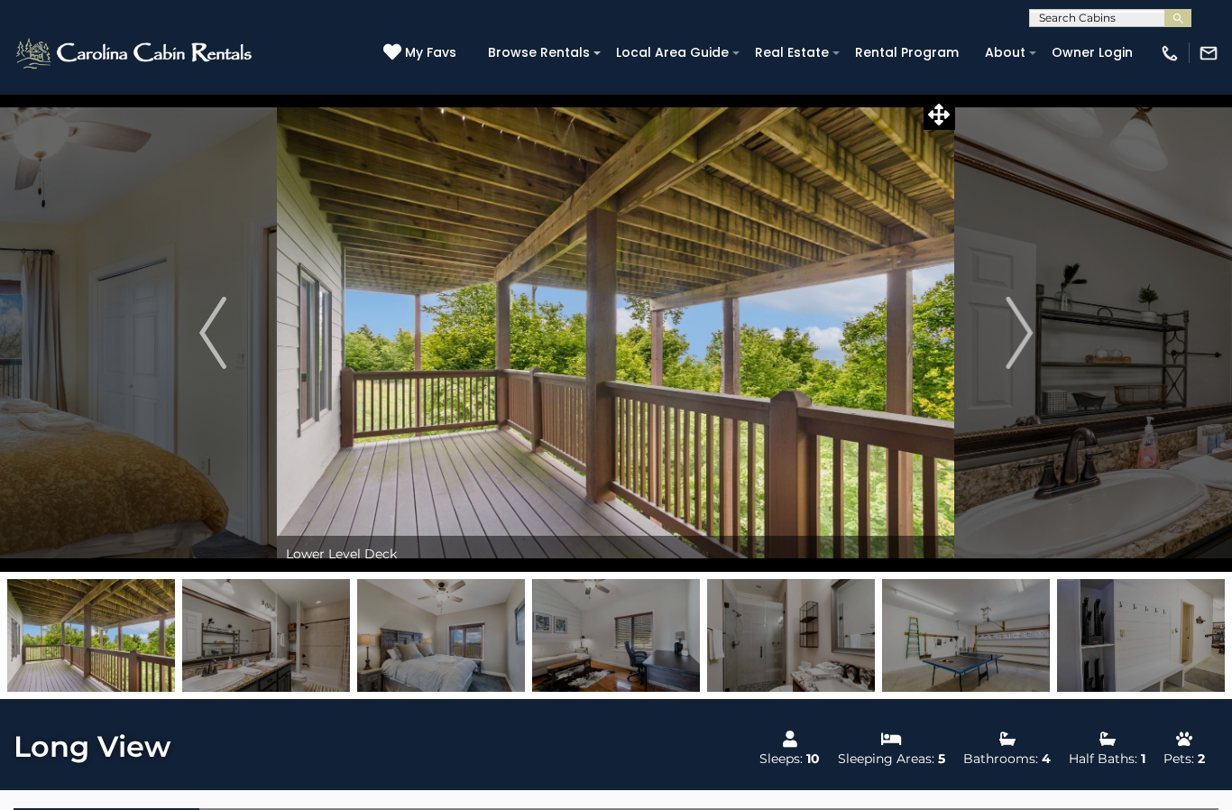
click at [1018, 330] on img "Next" at bounding box center [1018, 333] width 27 height 72
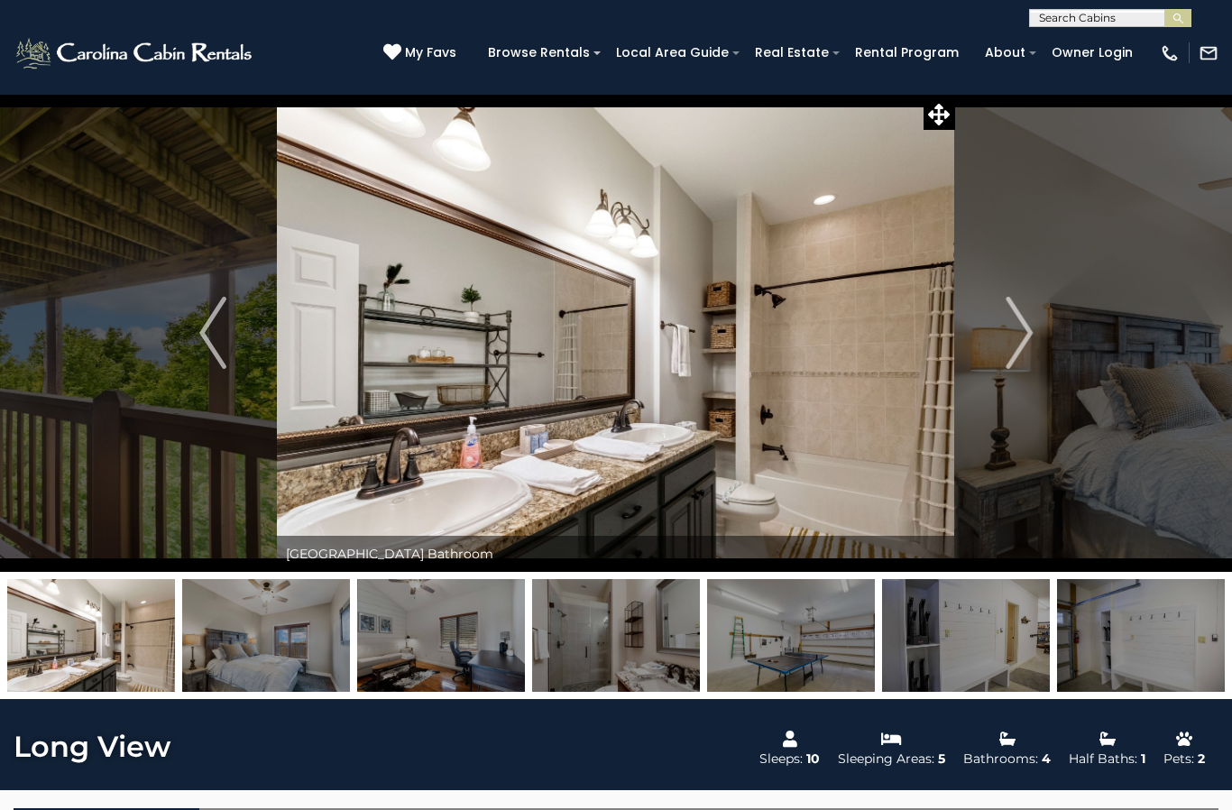
click at [1022, 326] on img "Next" at bounding box center [1018, 333] width 27 height 72
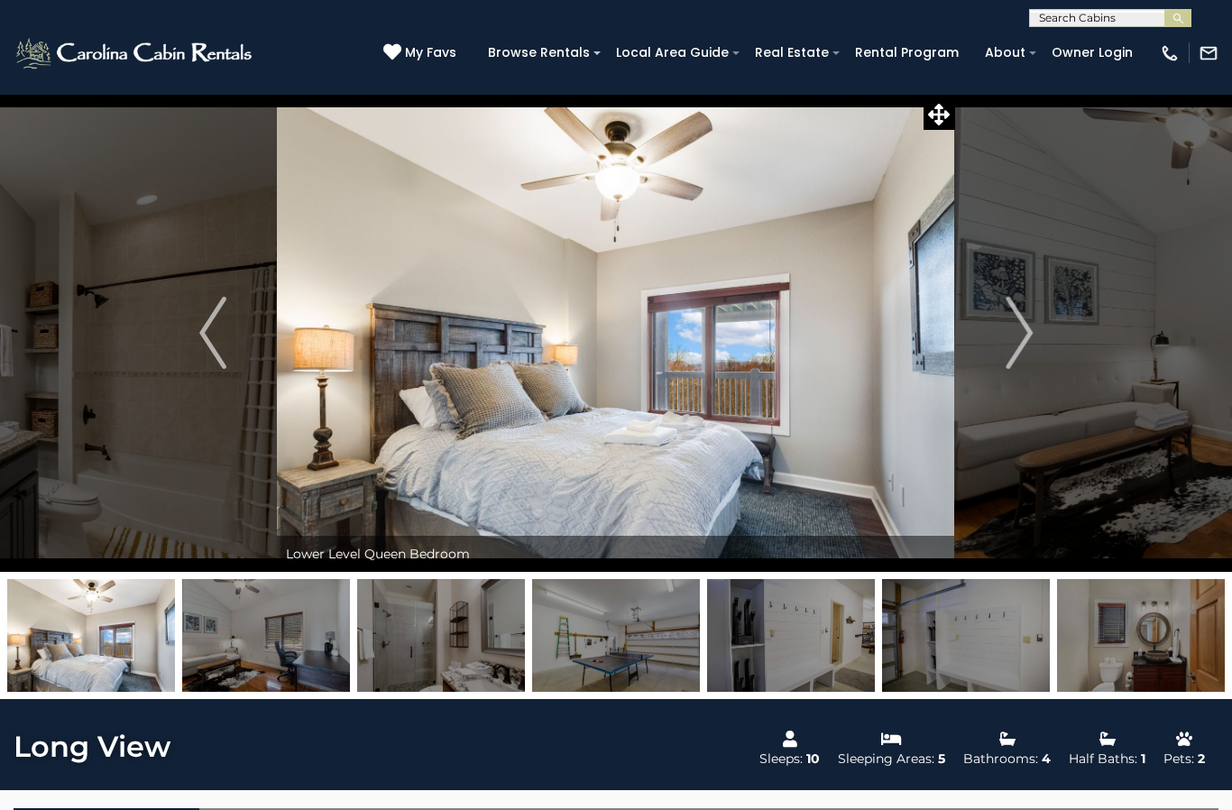
click at [1016, 326] on img "Next" at bounding box center [1018, 333] width 27 height 72
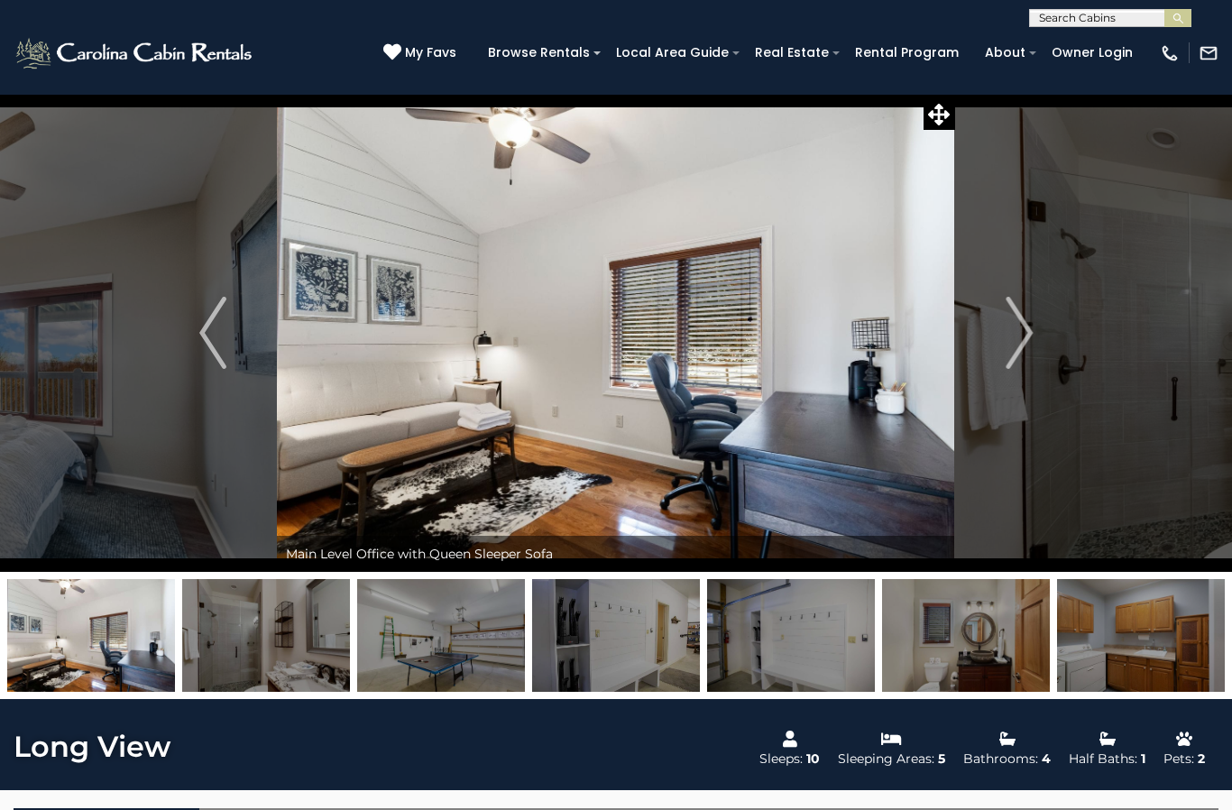
click at [1011, 326] on img "Next" at bounding box center [1018, 333] width 27 height 72
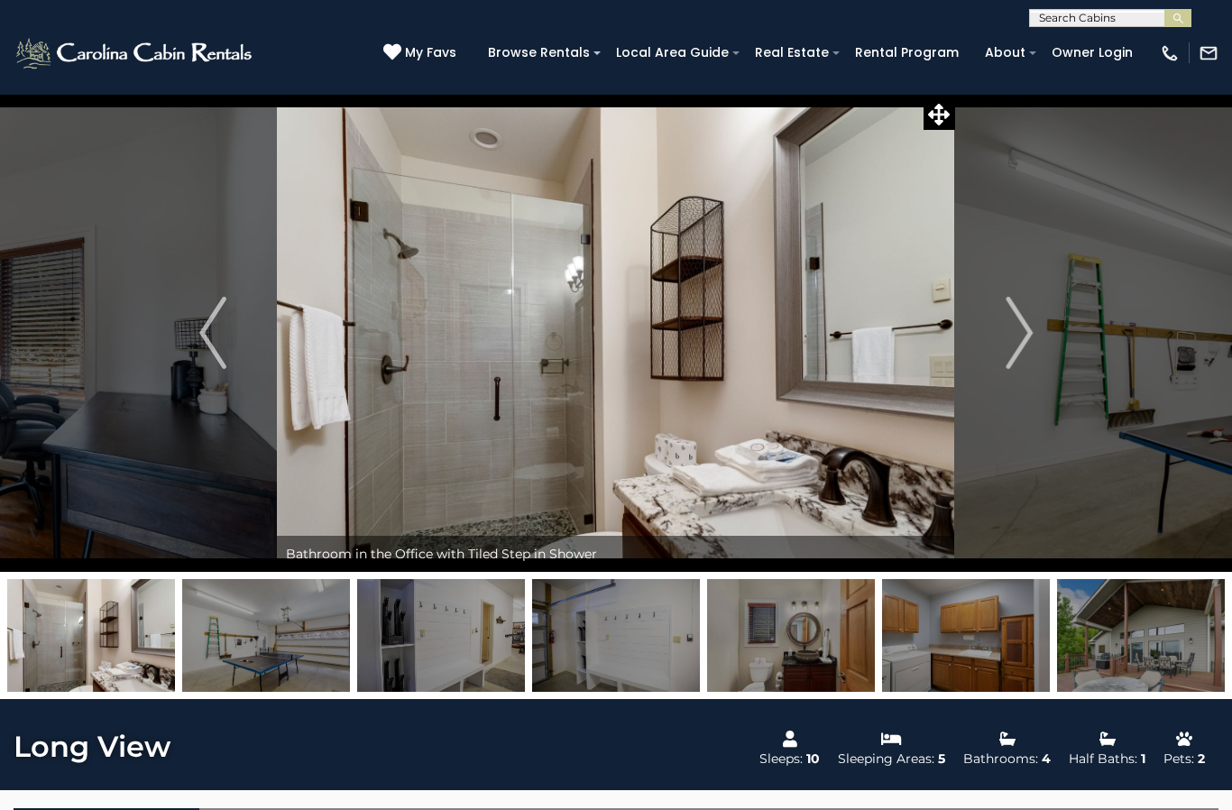
click at [1011, 323] on img "Next" at bounding box center [1018, 333] width 27 height 72
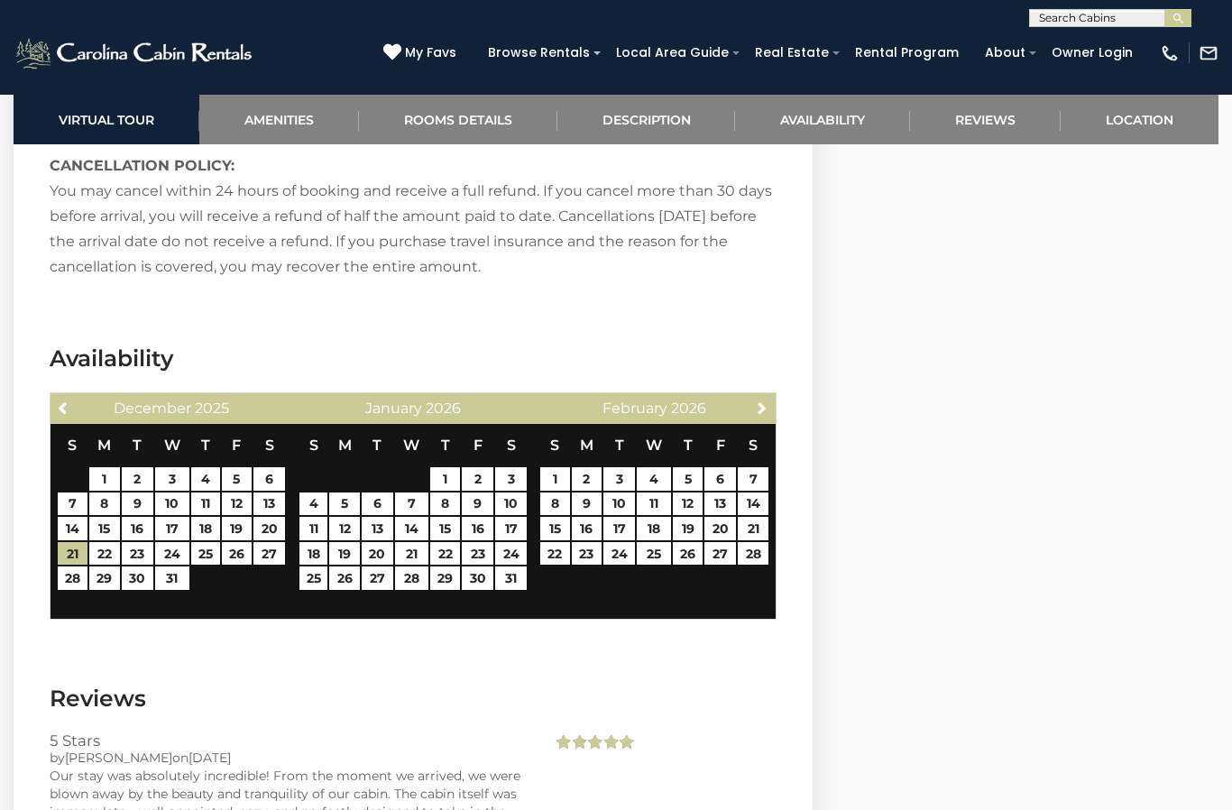
scroll to position [3460, 0]
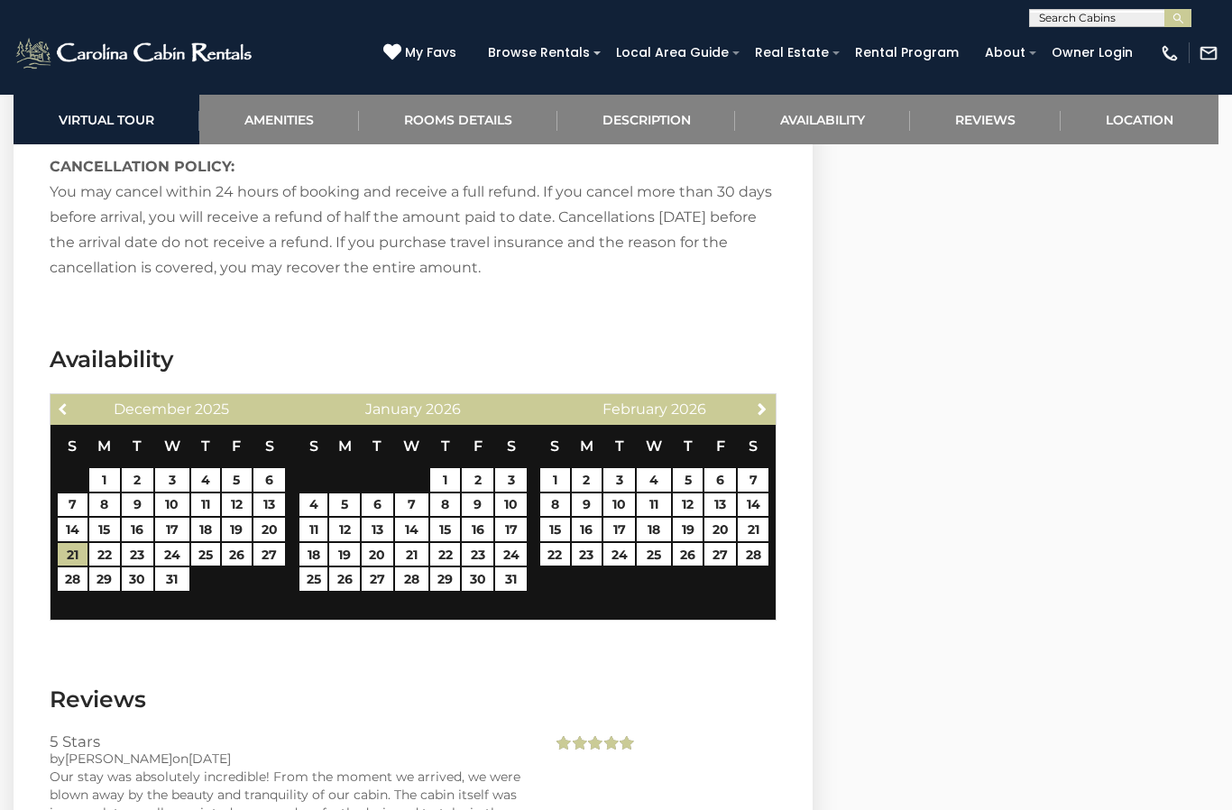
click at [69, 412] on span "Previous" at bounding box center [64, 408] width 14 height 14
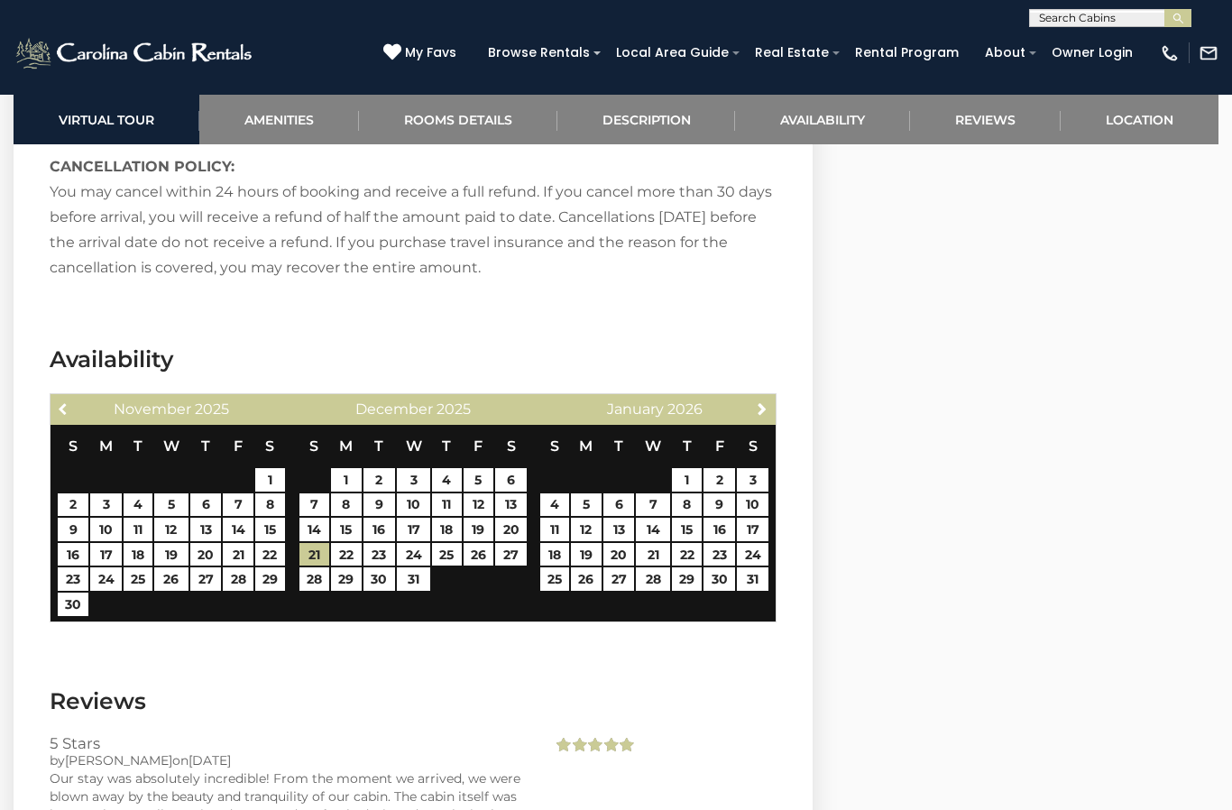
click at [69, 408] on span "Previous" at bounding box center [64, 408] width 14 height 14
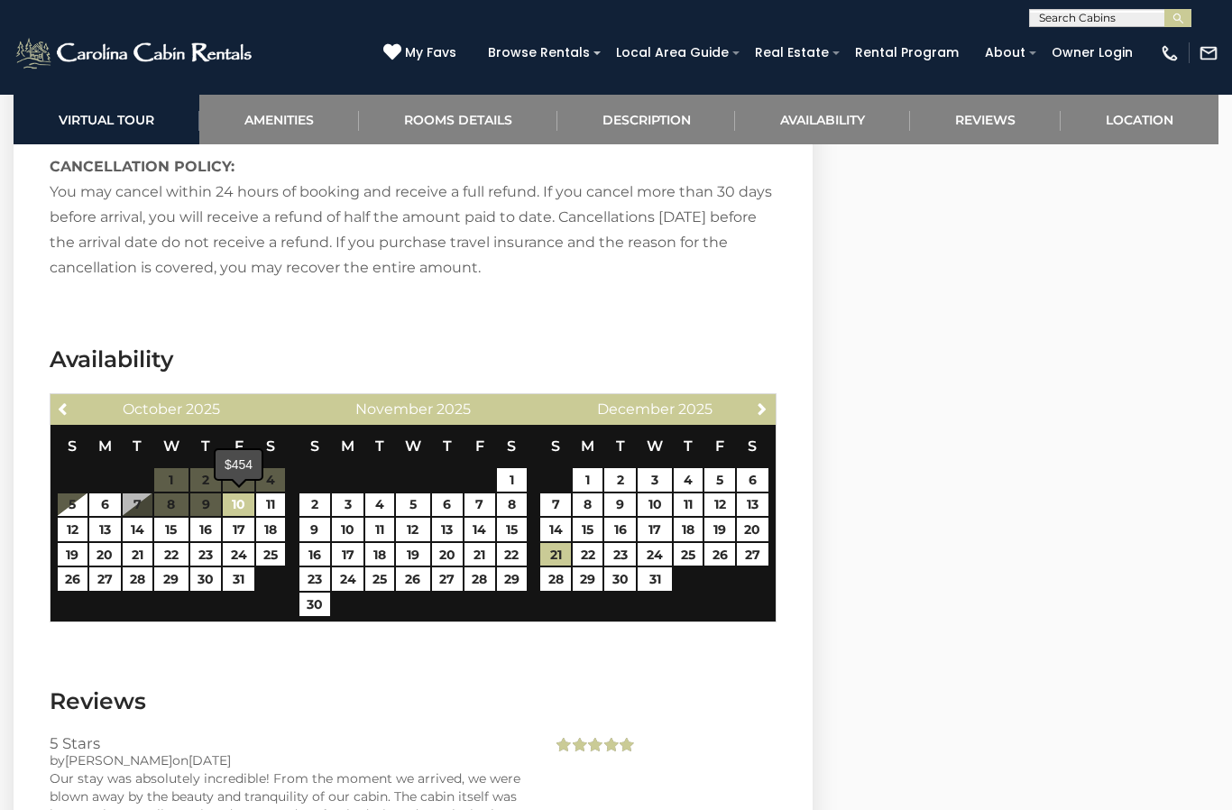
click at [249, 508] on link "10" at bounding box center [239, 504] width 32 height 23
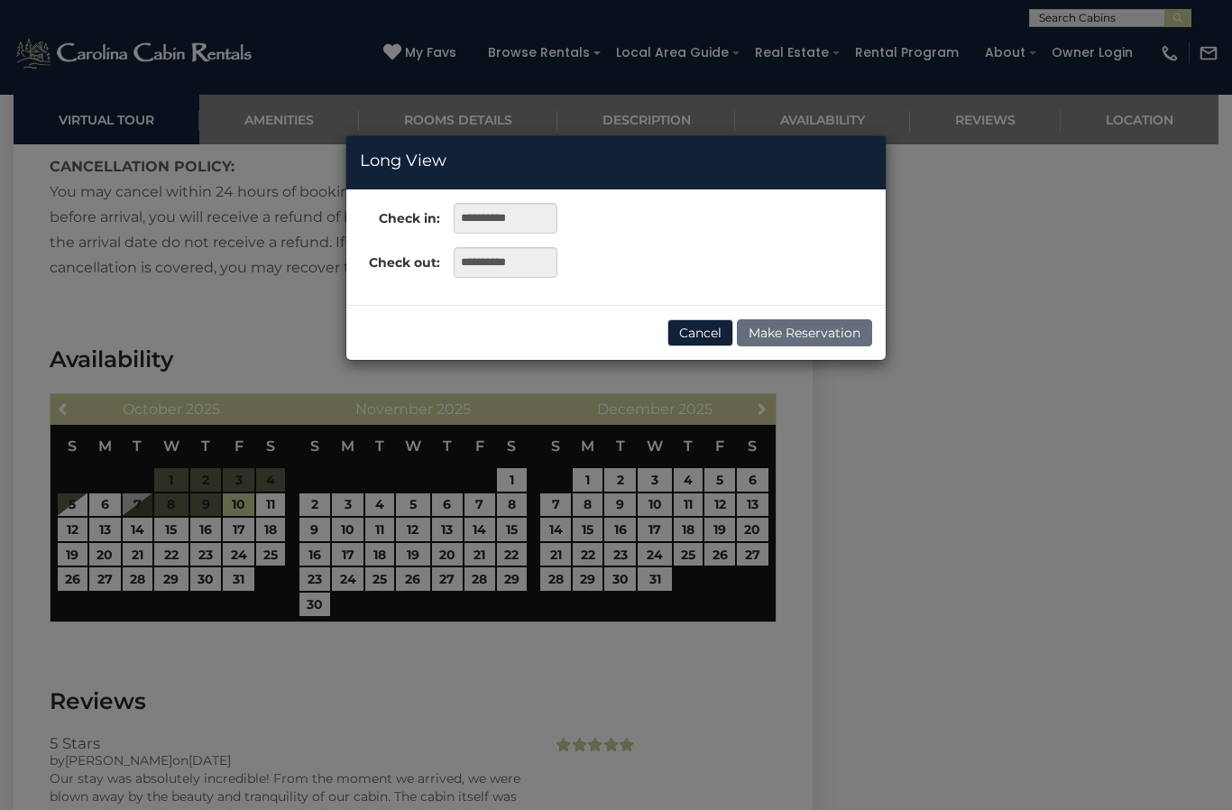
click at [697, 331] on button "Cancel" at bounding box center [700, 332] width 66 height 27
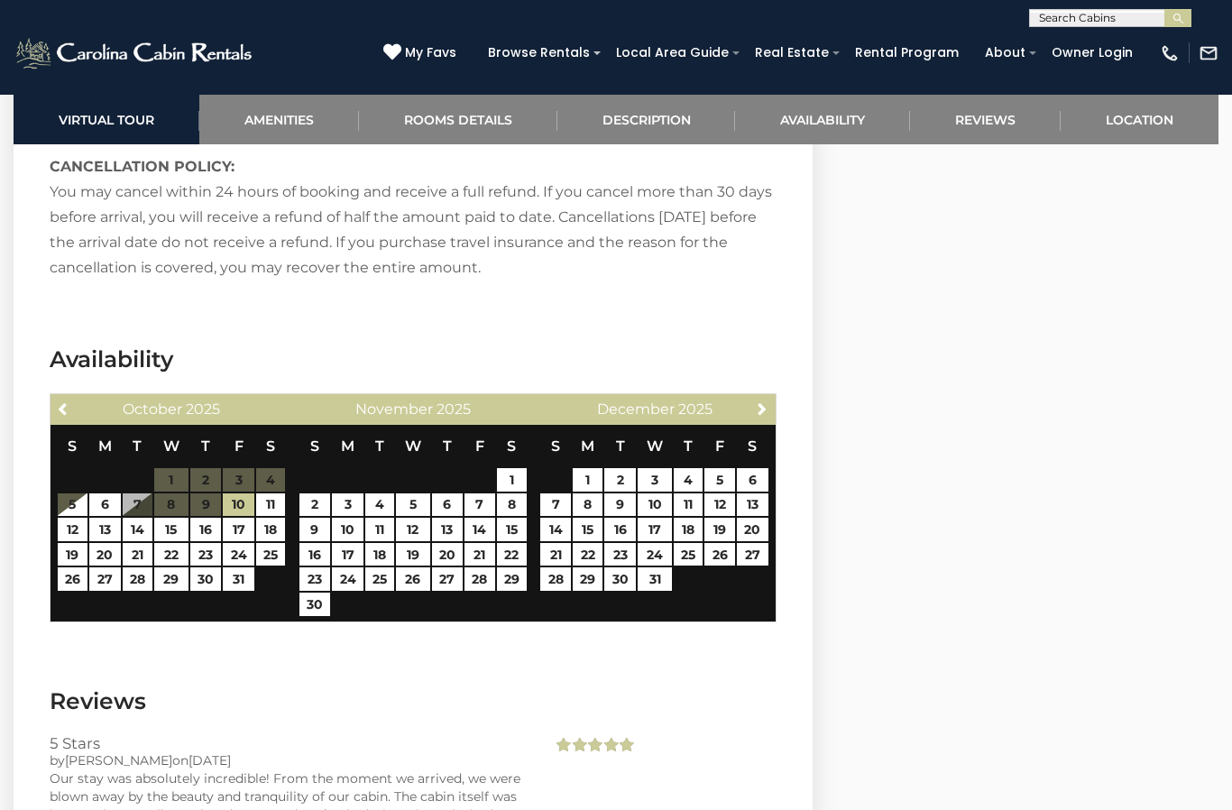
click at [62, 418] on link "Previous" at bounding box center [63, 408] width 23 height 23
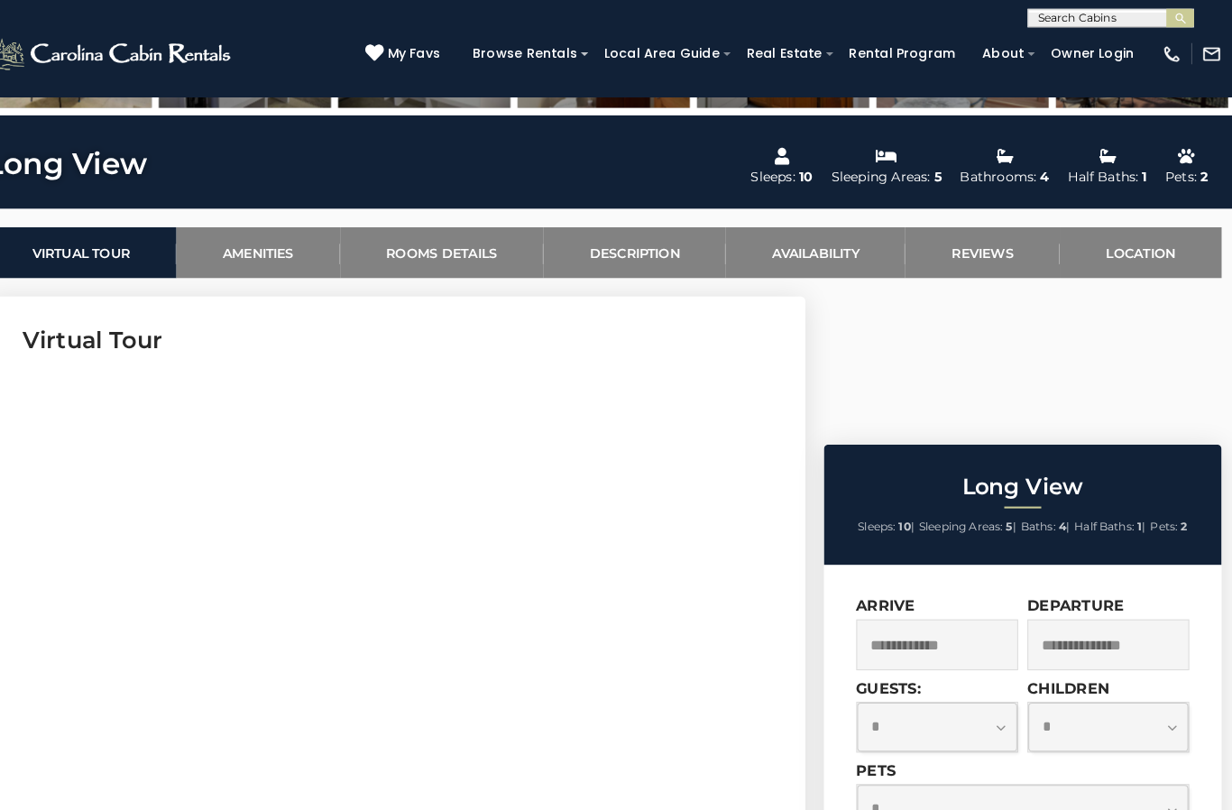
scroll to position [630, 0]
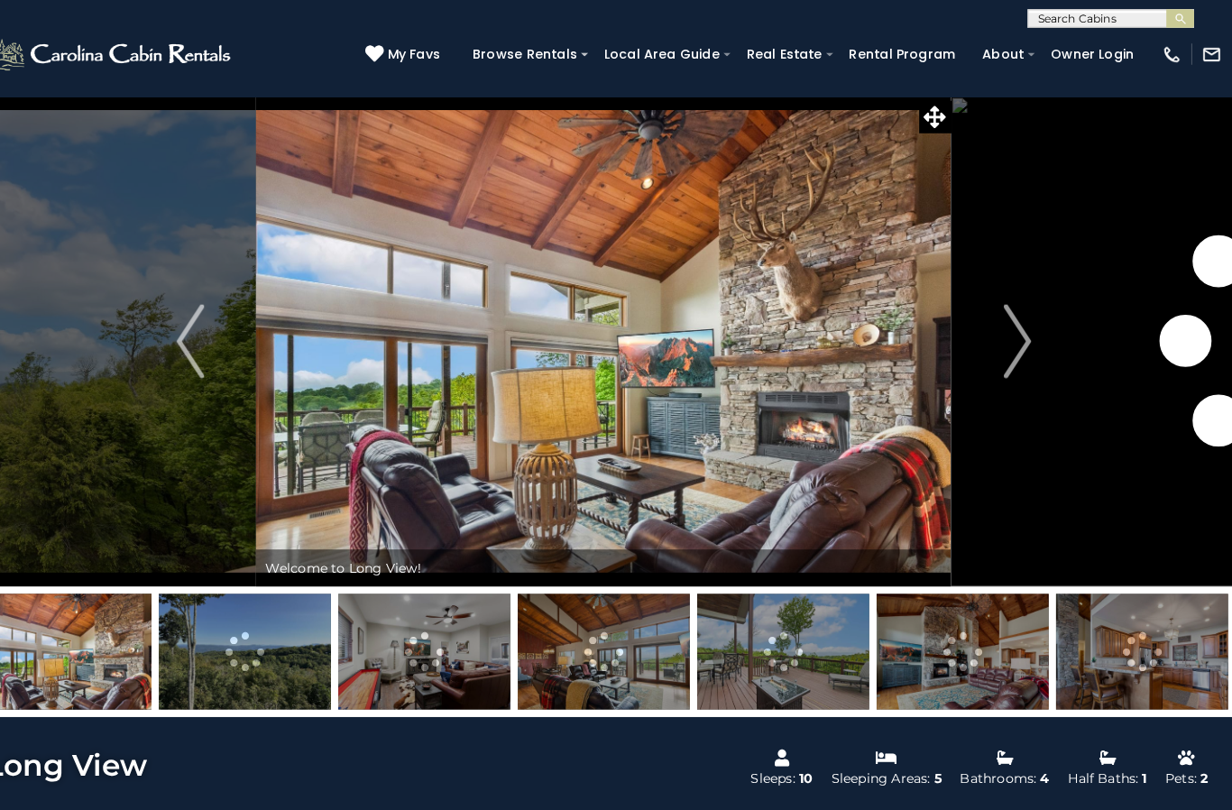
click at [1005, 339] on img "Next" at bounding box center [1018, 333] width 27 height 72
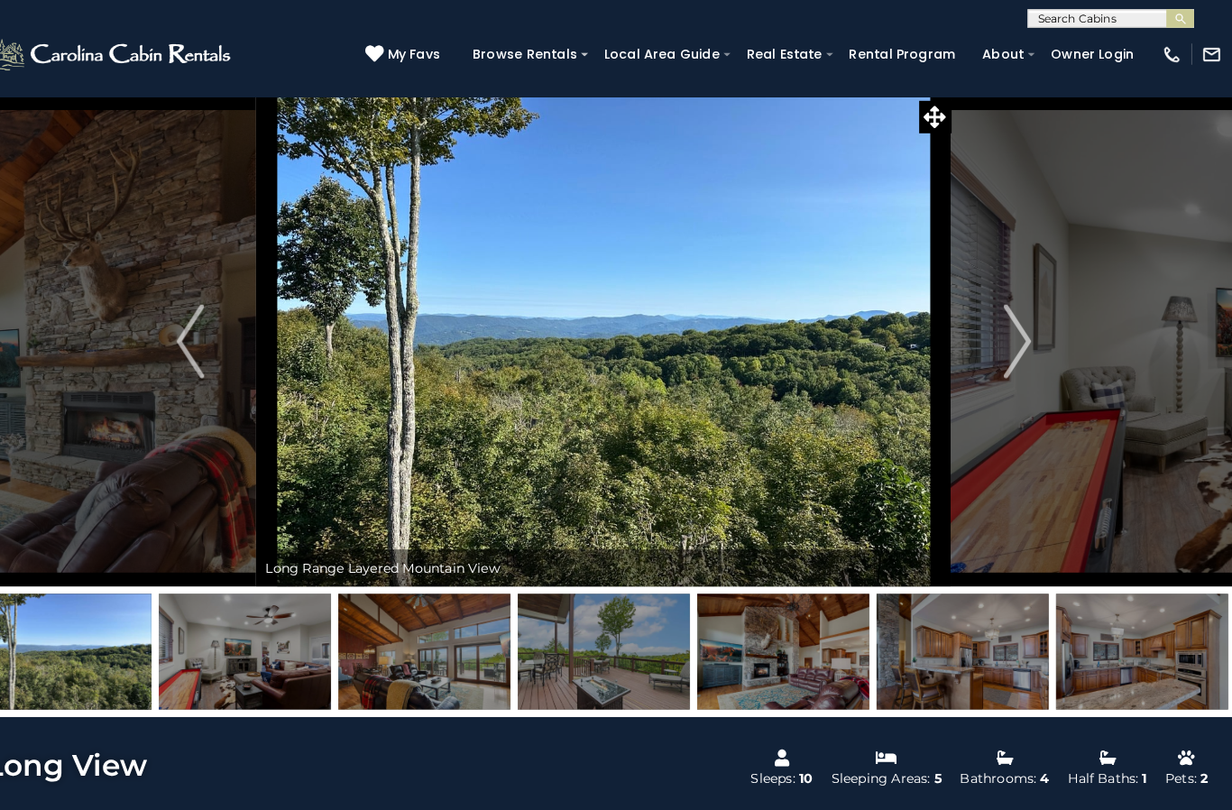
click at [1010, 335] on button "Next" at bounding box center [1019, 333] width 128 height 478
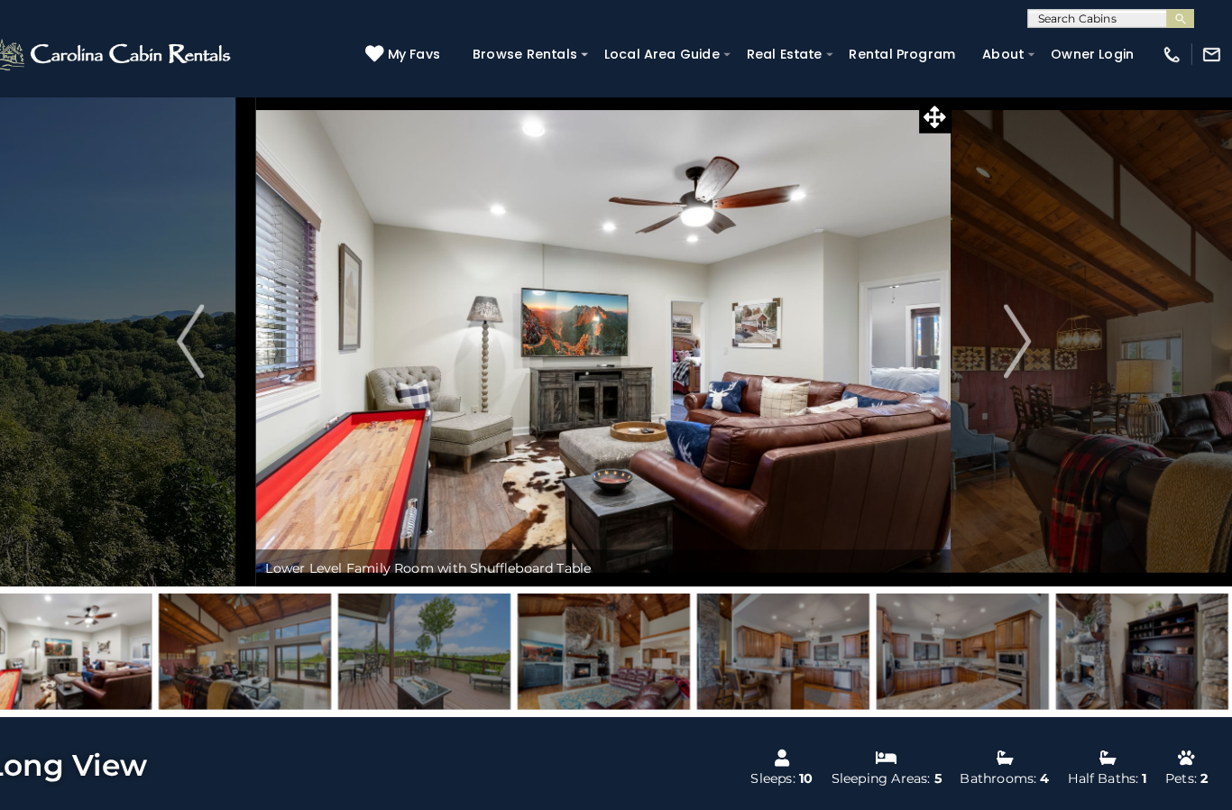
click at [1005, 324] on img "Next" at bounding box center [1018, 333] width 27 height 72
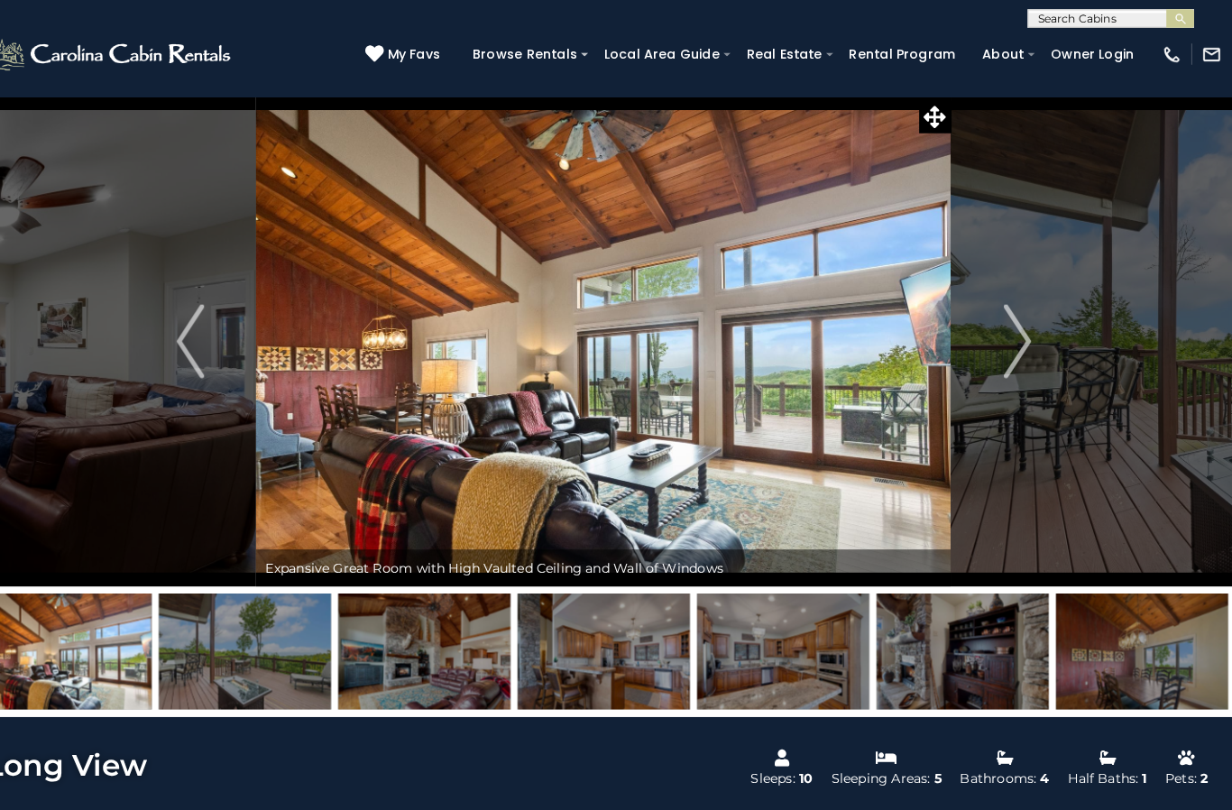
click at [1005, 326] on img "Next" at bounding box center [1018, 333] width 27 height 72
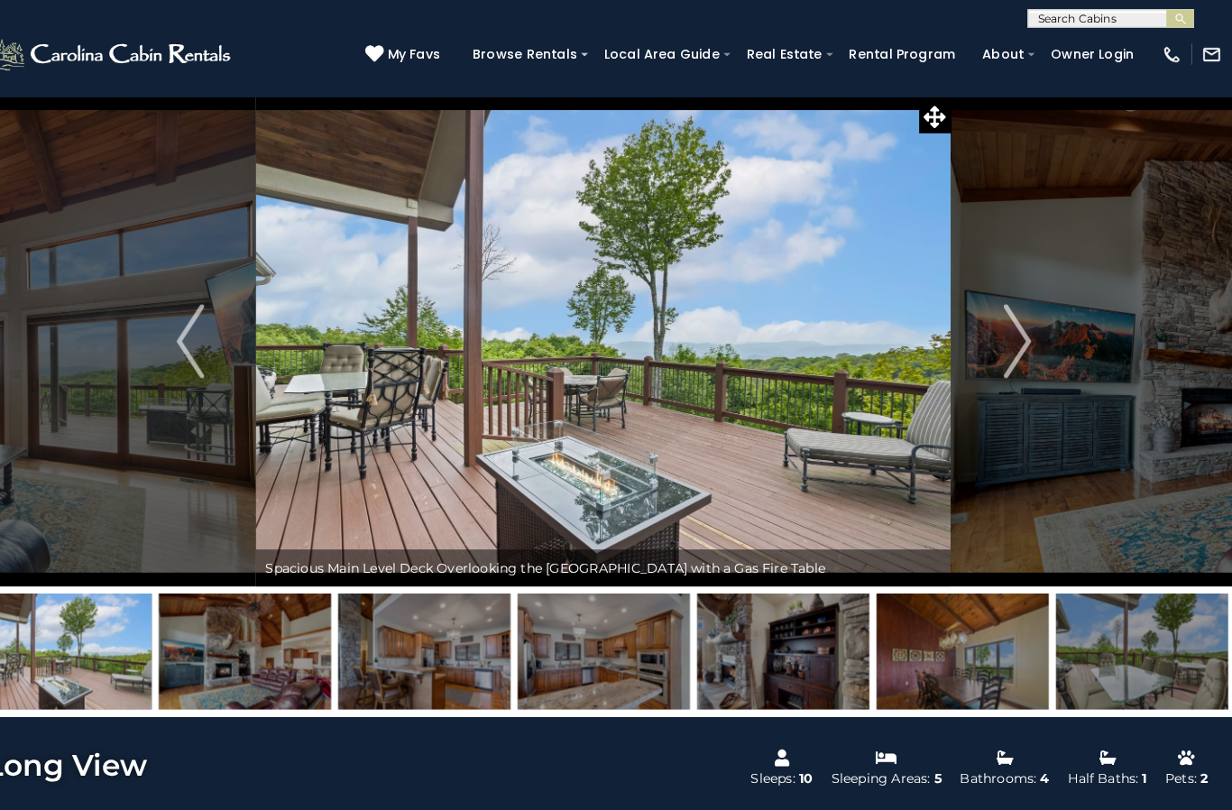
click at [1005, 326] on img "Next" at bounding box center [1018, 333] width 27 height 72
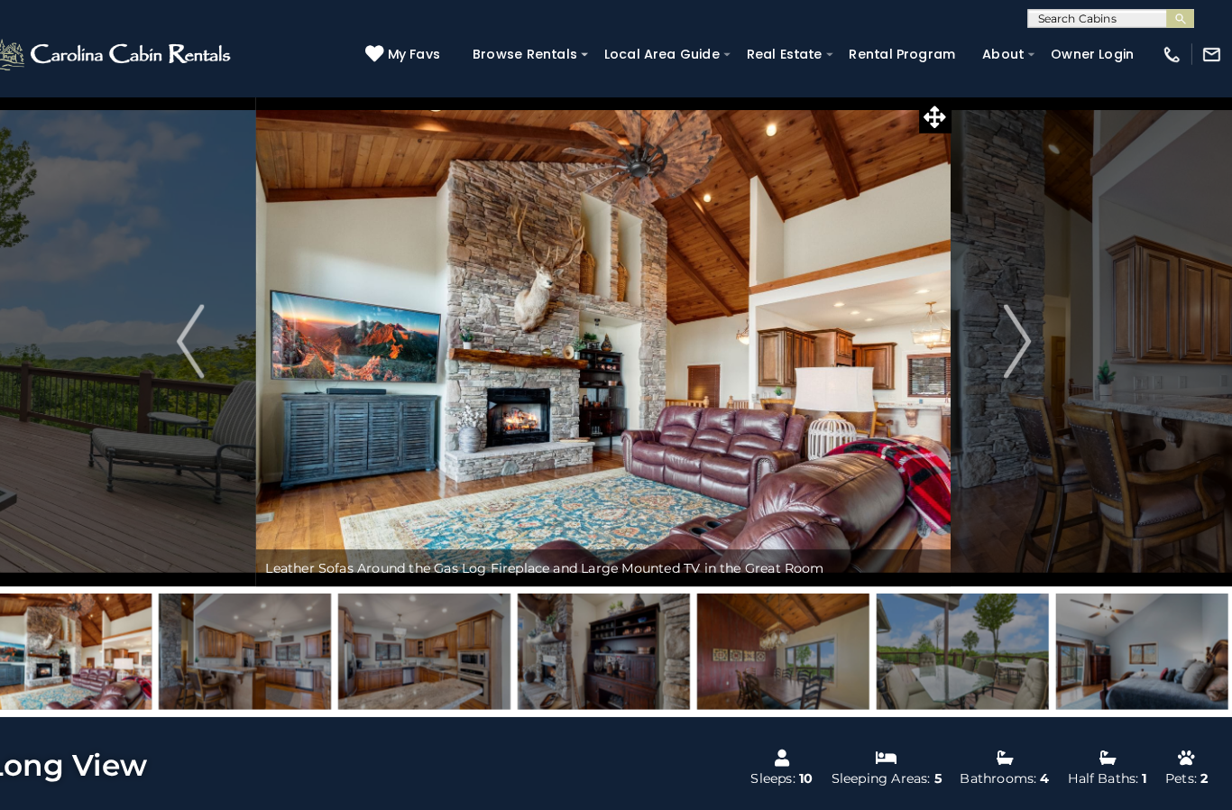
click at [1005, 335] on img "Next" at bounding box center [1018, 333] width 27 height 72
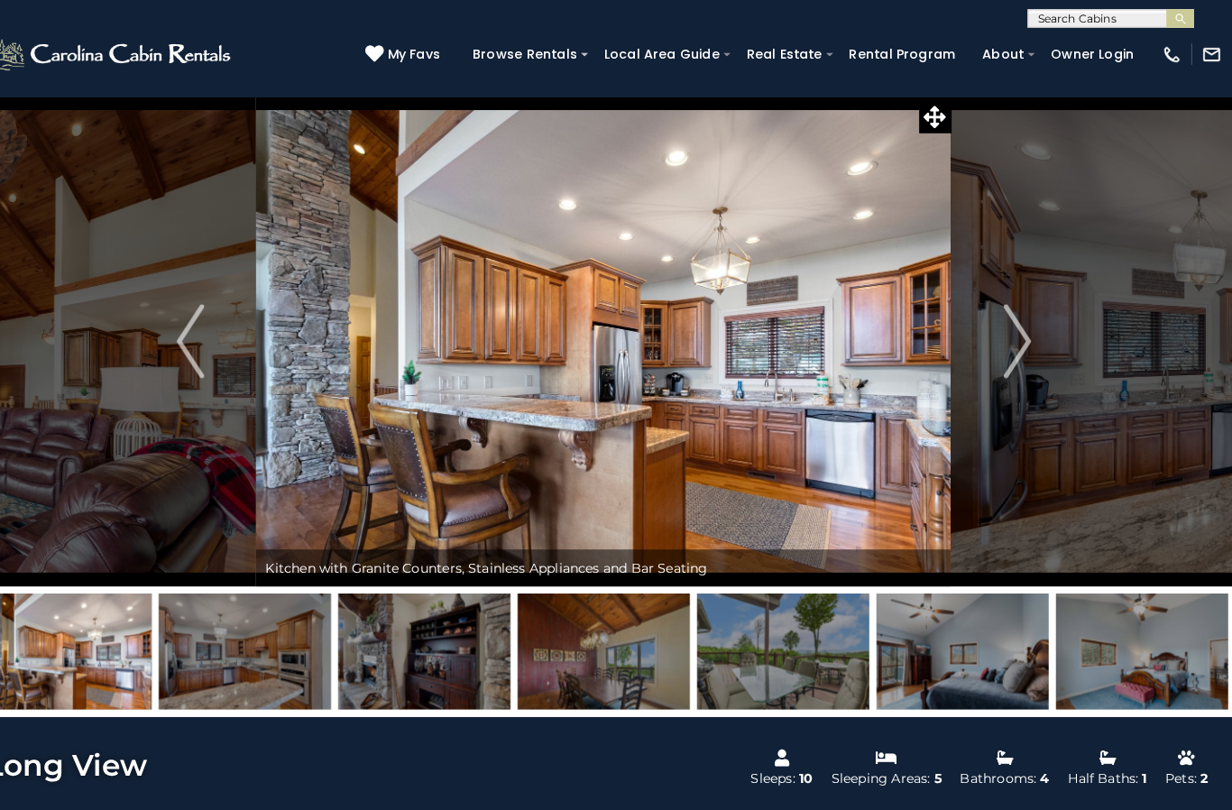
click at [1006, 327] on button "Next" at bounding box center [1019, 333] width 128 height 478
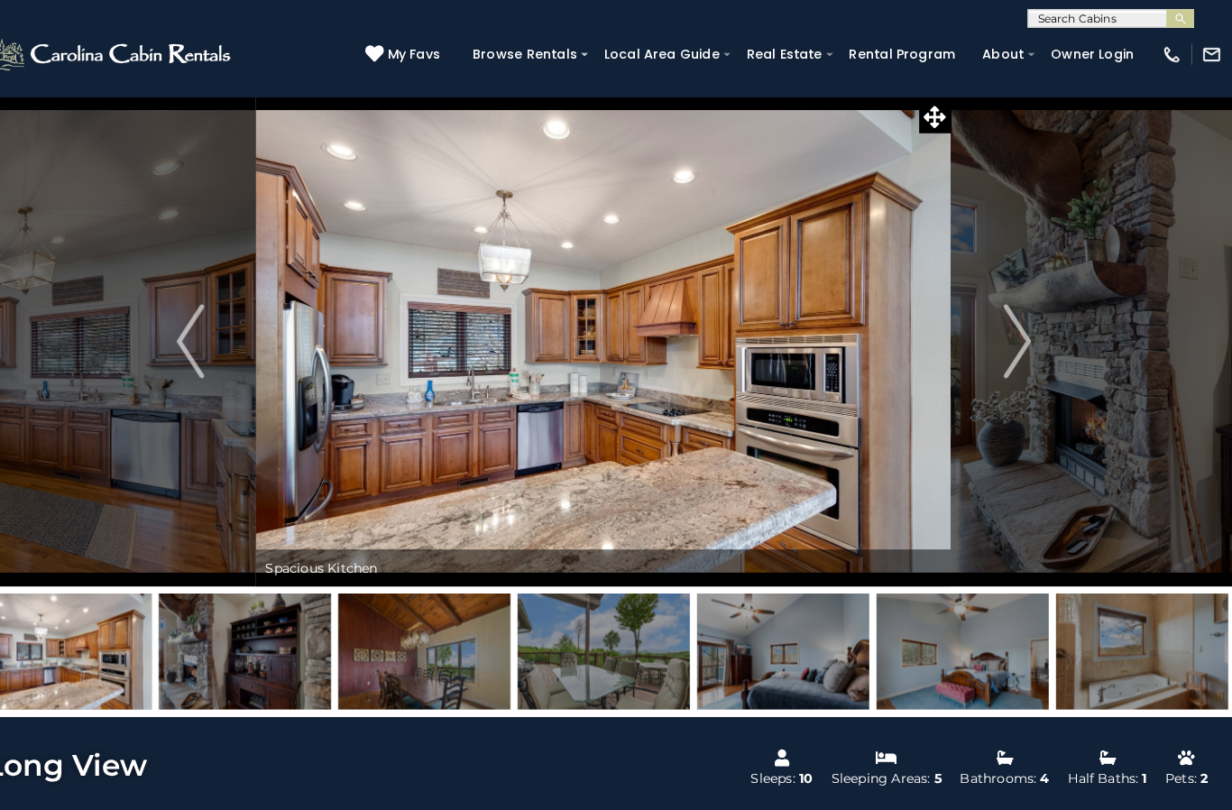
click at [1005, 326] on img "Next" at bounding box center [1018, 333] width 27 height 72
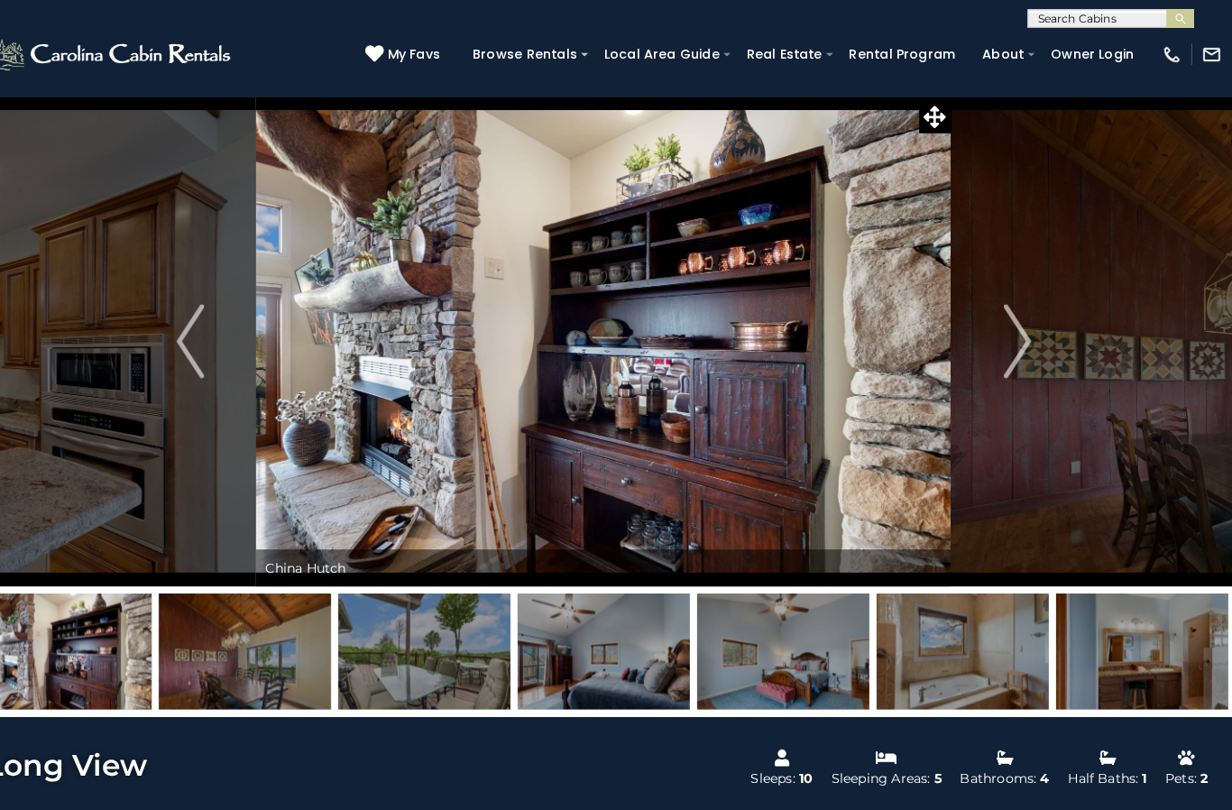
click at [974, 341] on button "Next" at bounding box center [1019, 333] width 128 height 478
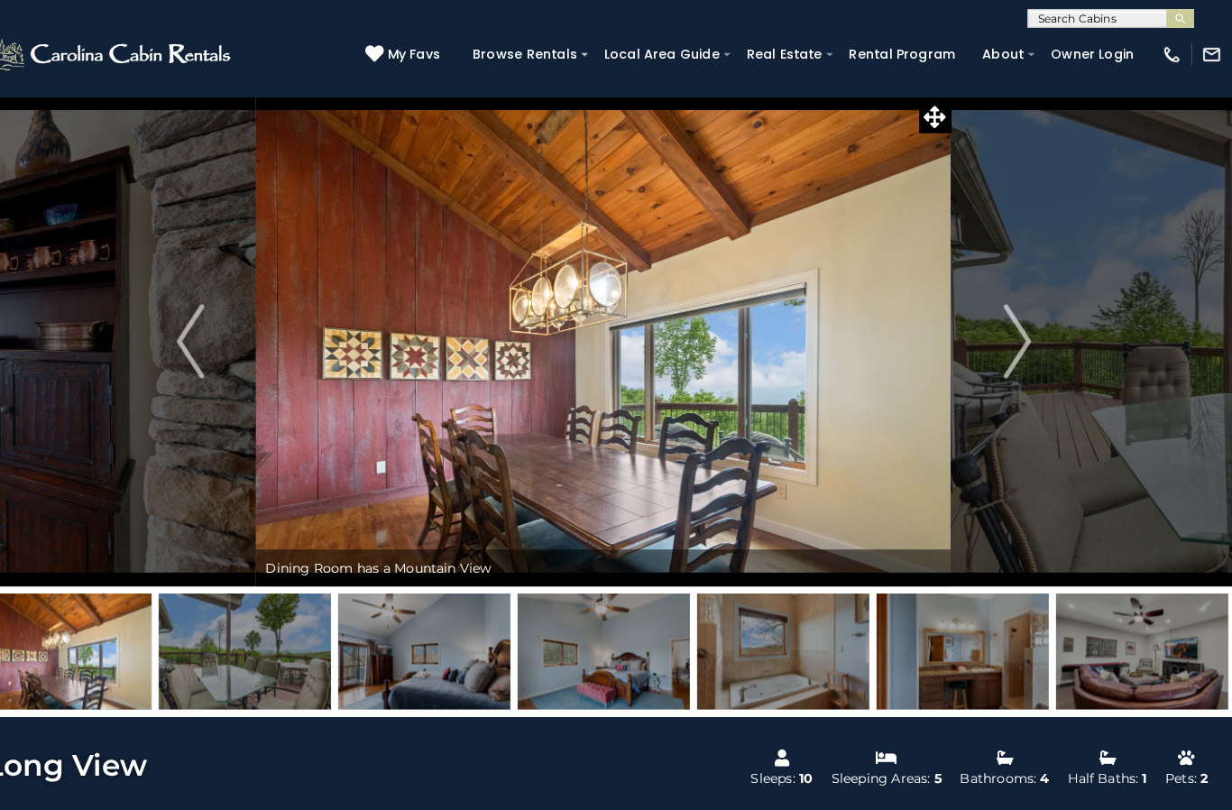
click at [1005, 330] on img "Next" at bounding box center [1018, 333] width 27 height 72
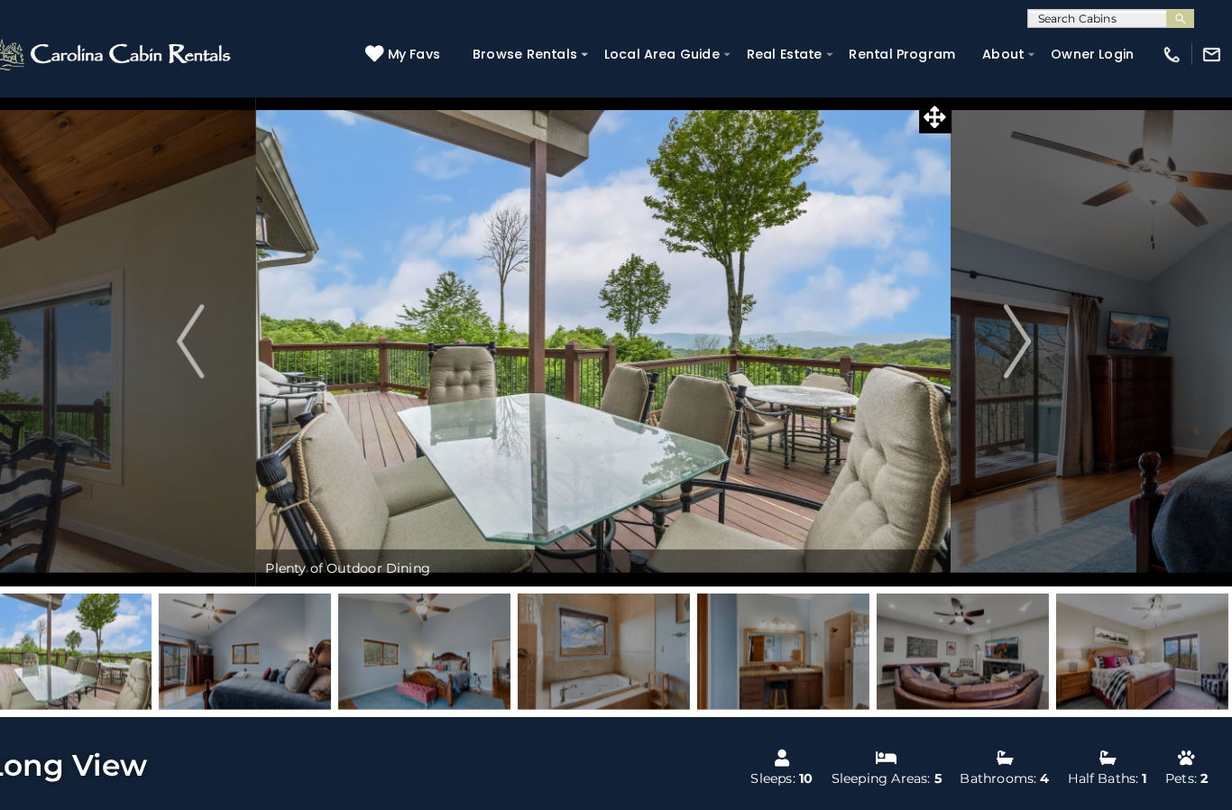
click at [1005, 346] on img "Next" at bounding box center [1018, 333] width 27 height 72
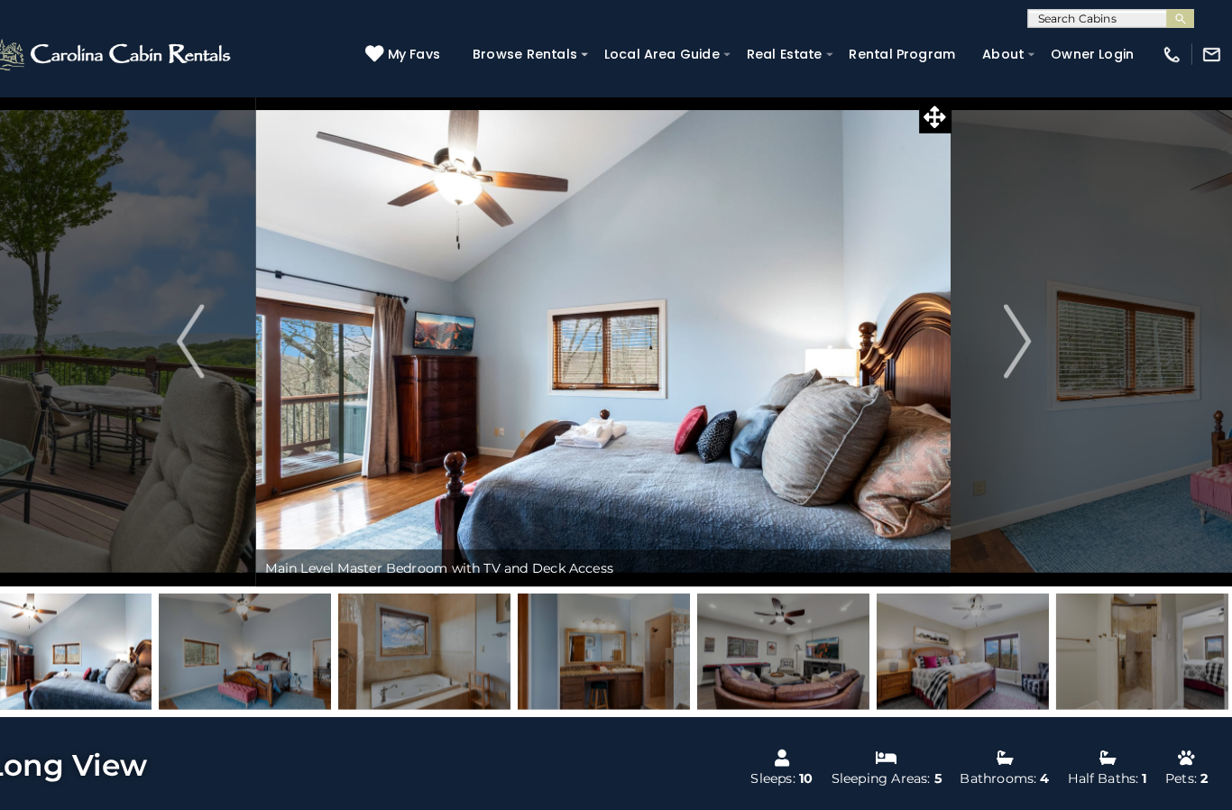
click at [1005, 340] on img "Next" at bounding box center [1018, 333] width 27 height 72
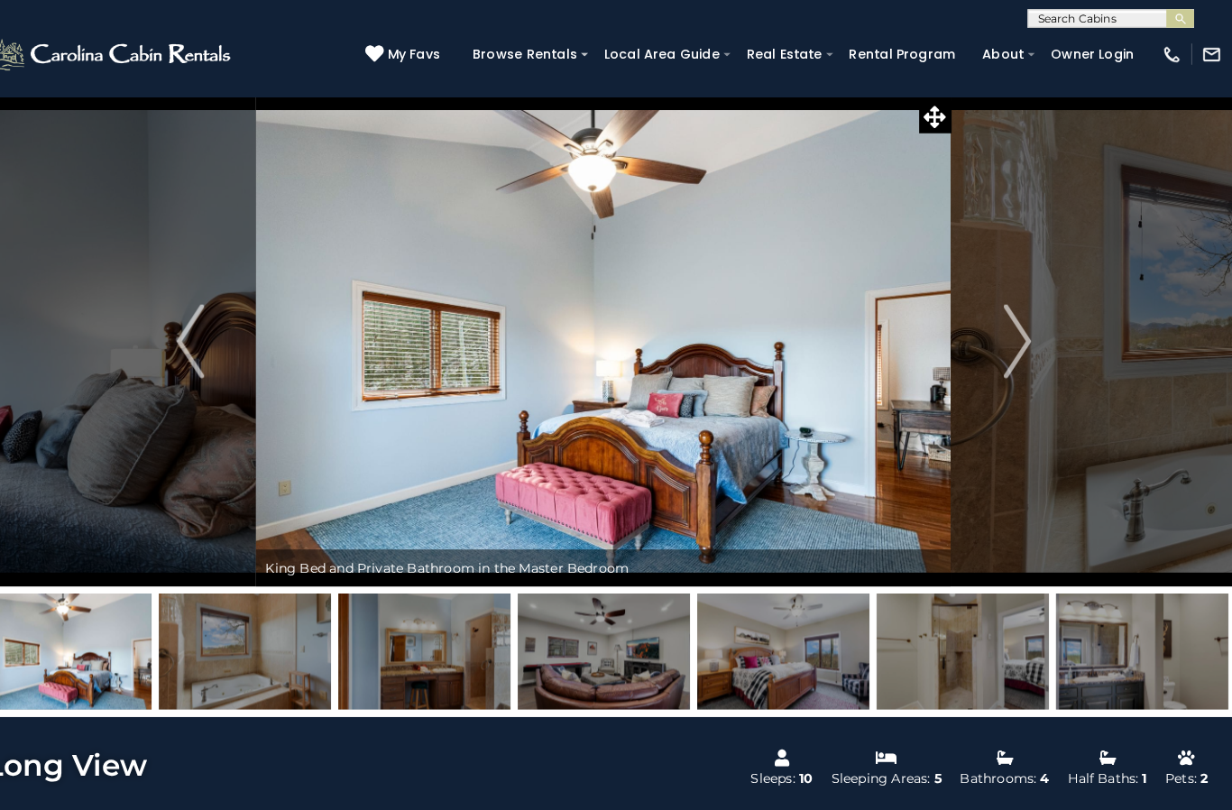
click at [1005, 334] on img "Next" at bounding box center [1018, 333] width 27 height 72
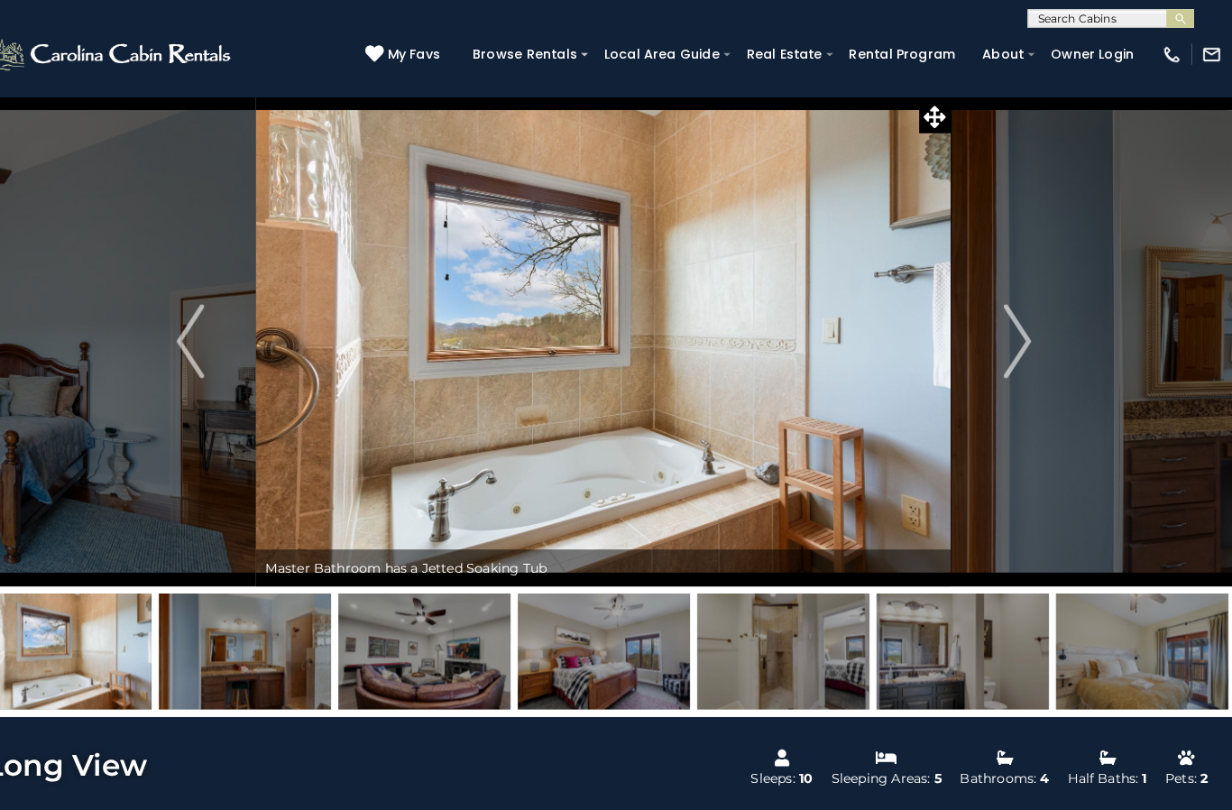
click at [1005, 336] on img "Next" at bounding box center [1018, 333] width 27 height 72
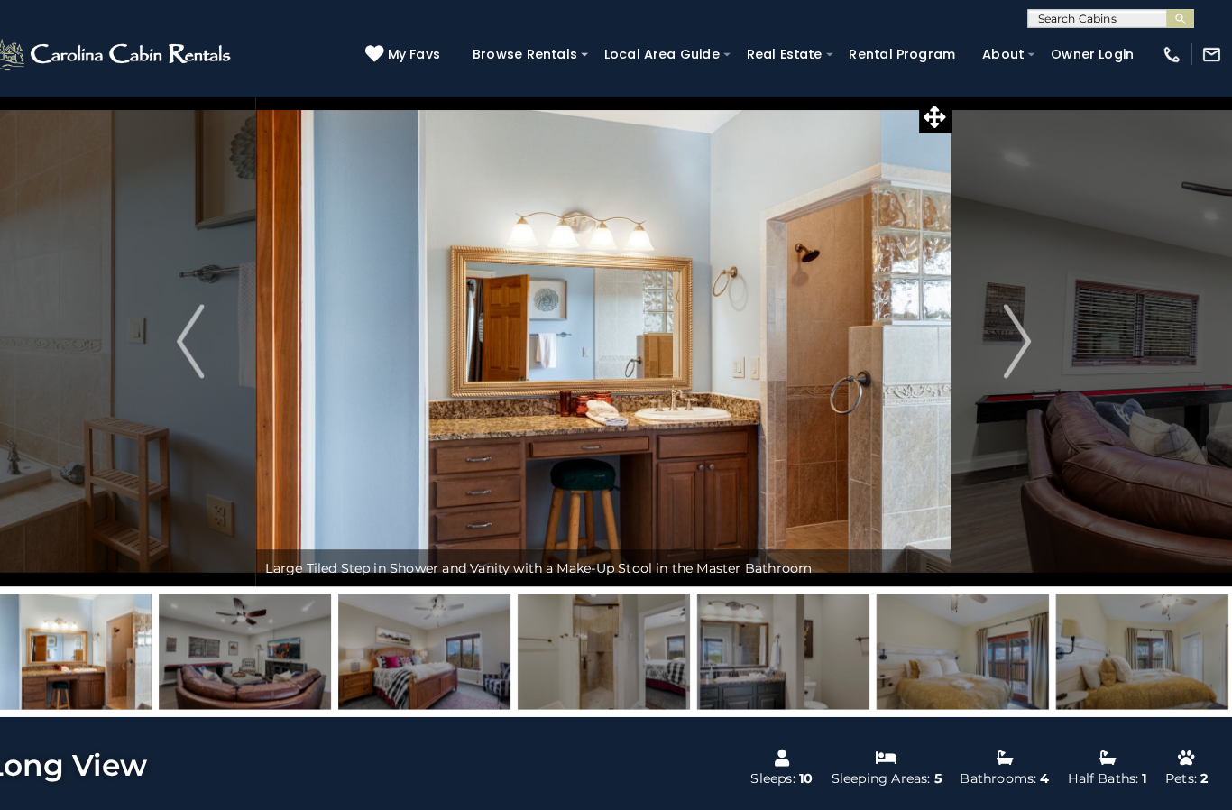
click at [1005, 330] on img "Next" at bounding box center [1018, 333] width 27 height 72
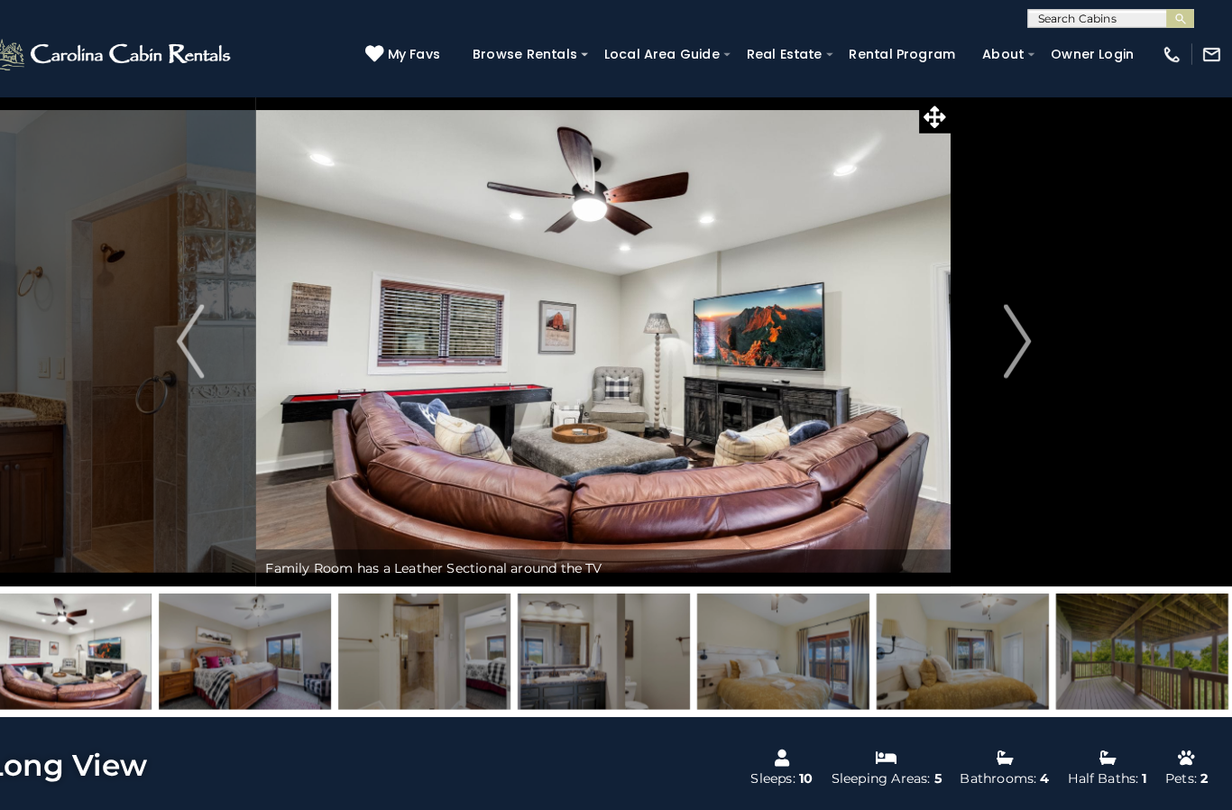
click at [1005, 331] on img "Next" at bounding box center [1018, 333] width 27 height 72
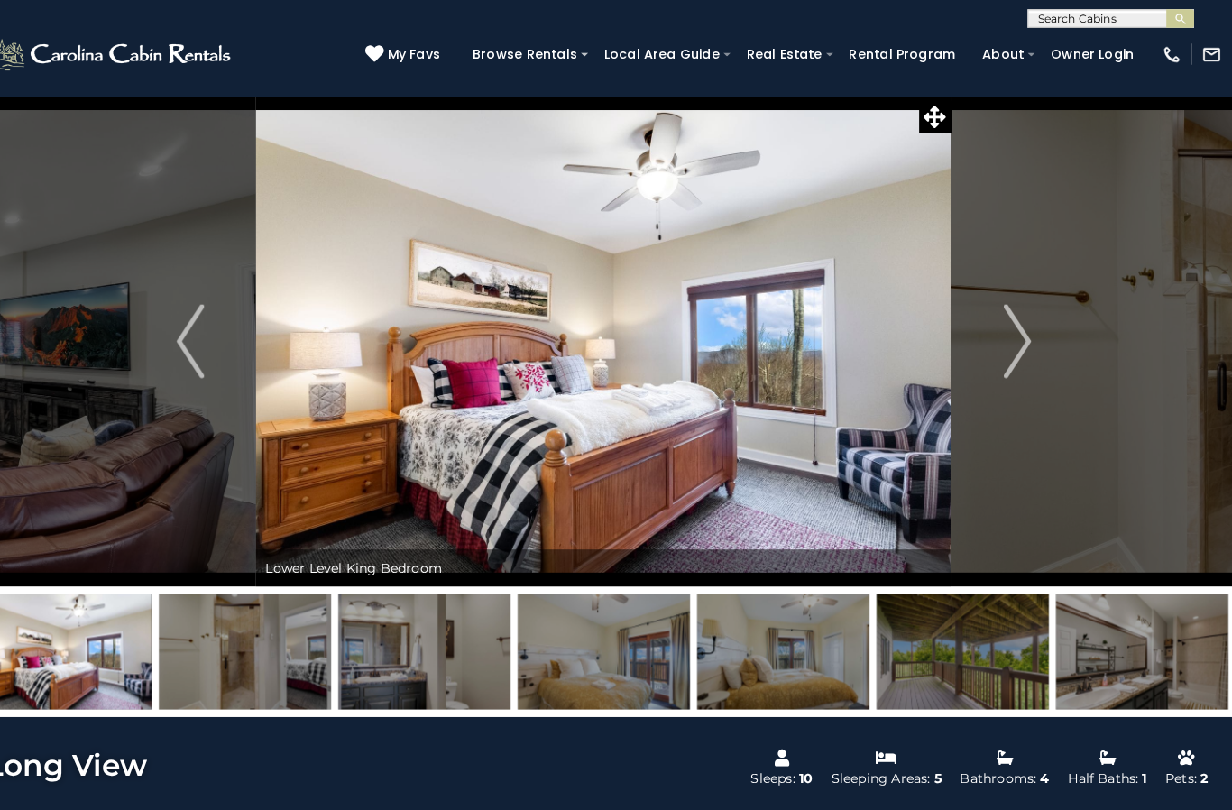
click at [1005, 328] on img "Next" at bounding box center [1018, 333] width 27 height 72
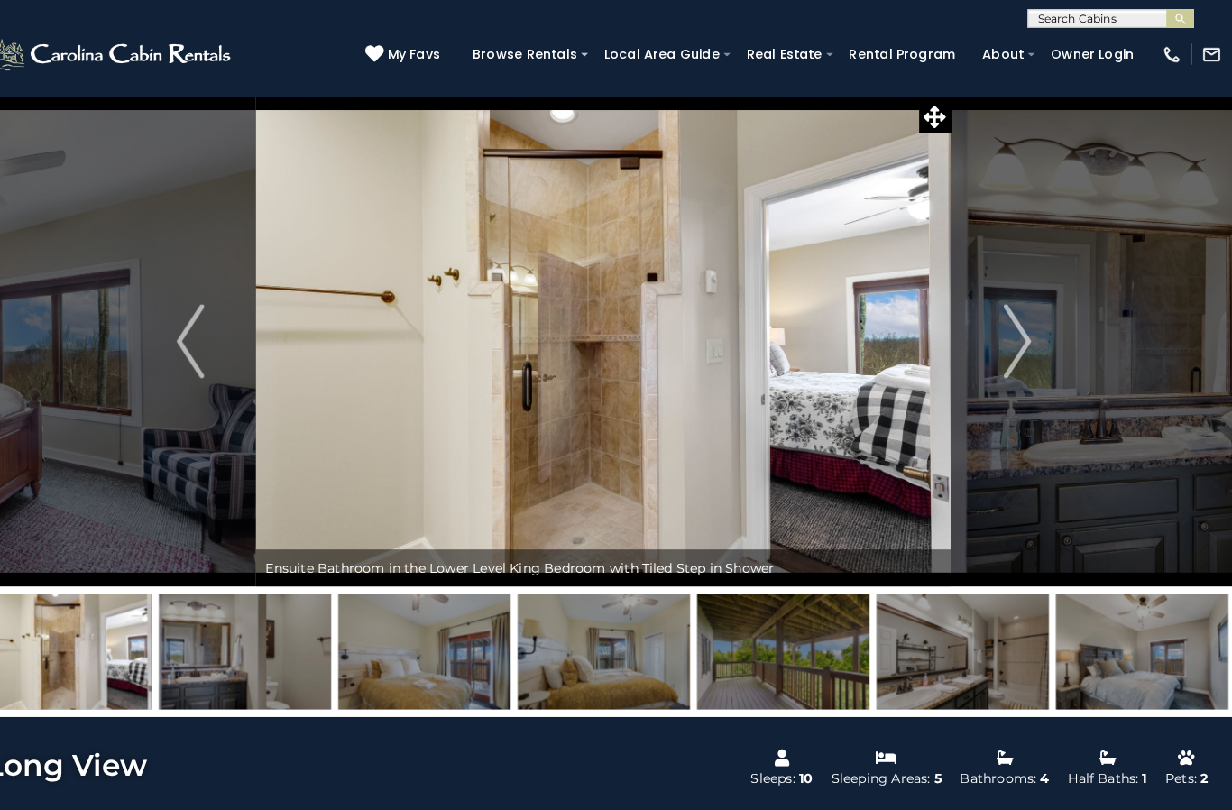
click at [1005, 336] on img "Next" at bounding box center [1018, 333] width 27 height 72
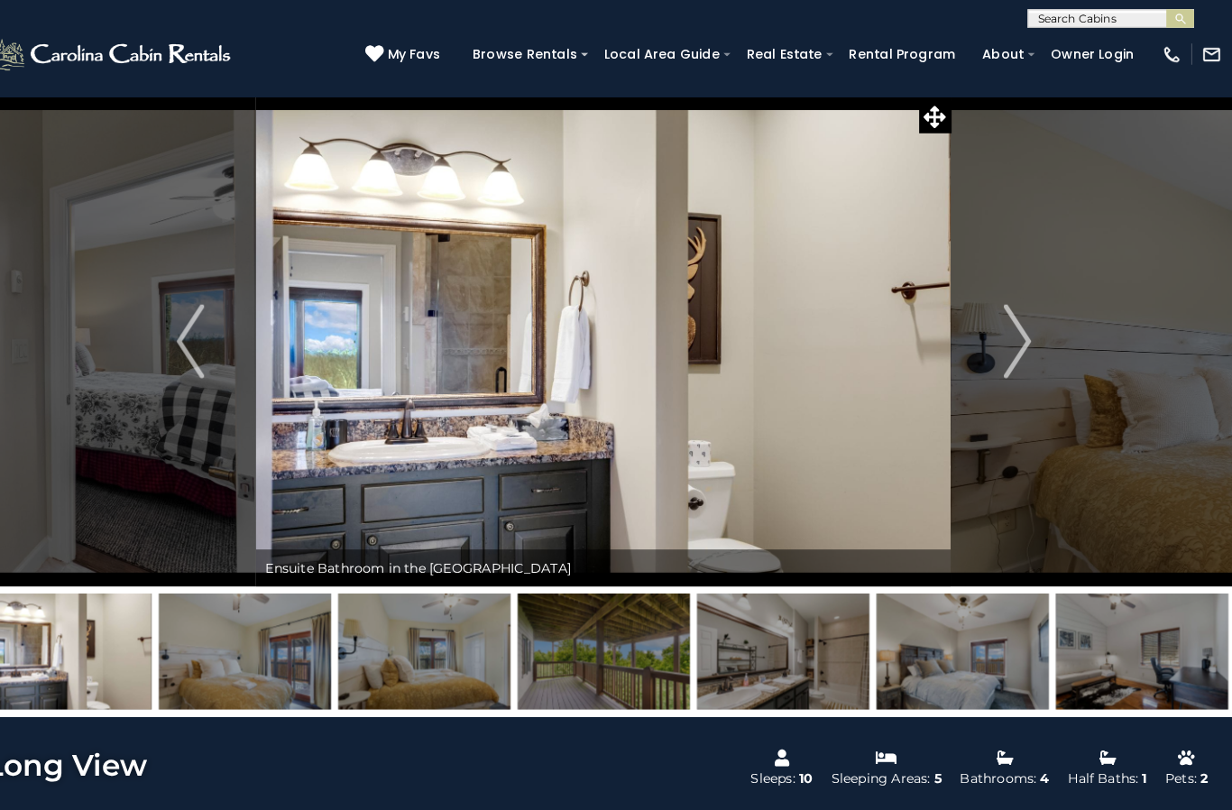
click at [1006, 338] on button "Next" at bounding box center [1019, 333] width 128 height 478
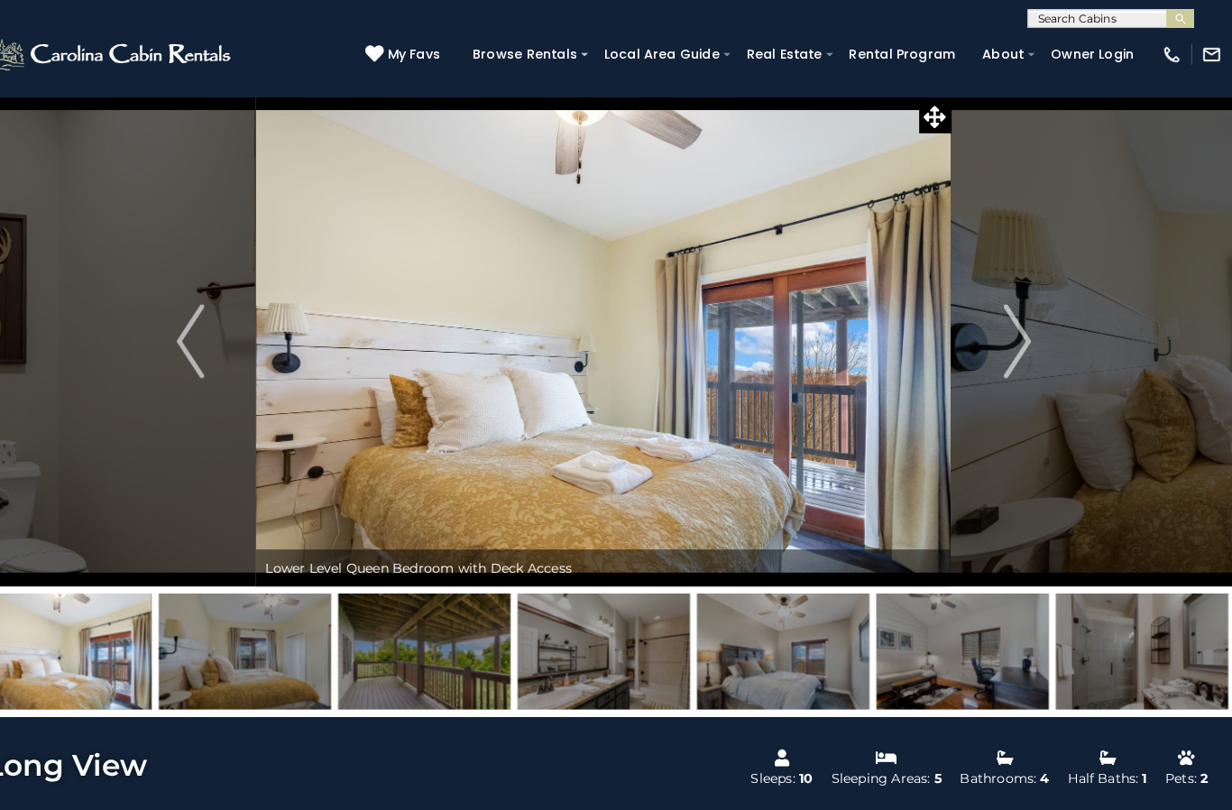
click at [1005, 348] on img "Next" at bounding box center [1018, 333] width 27 height 72
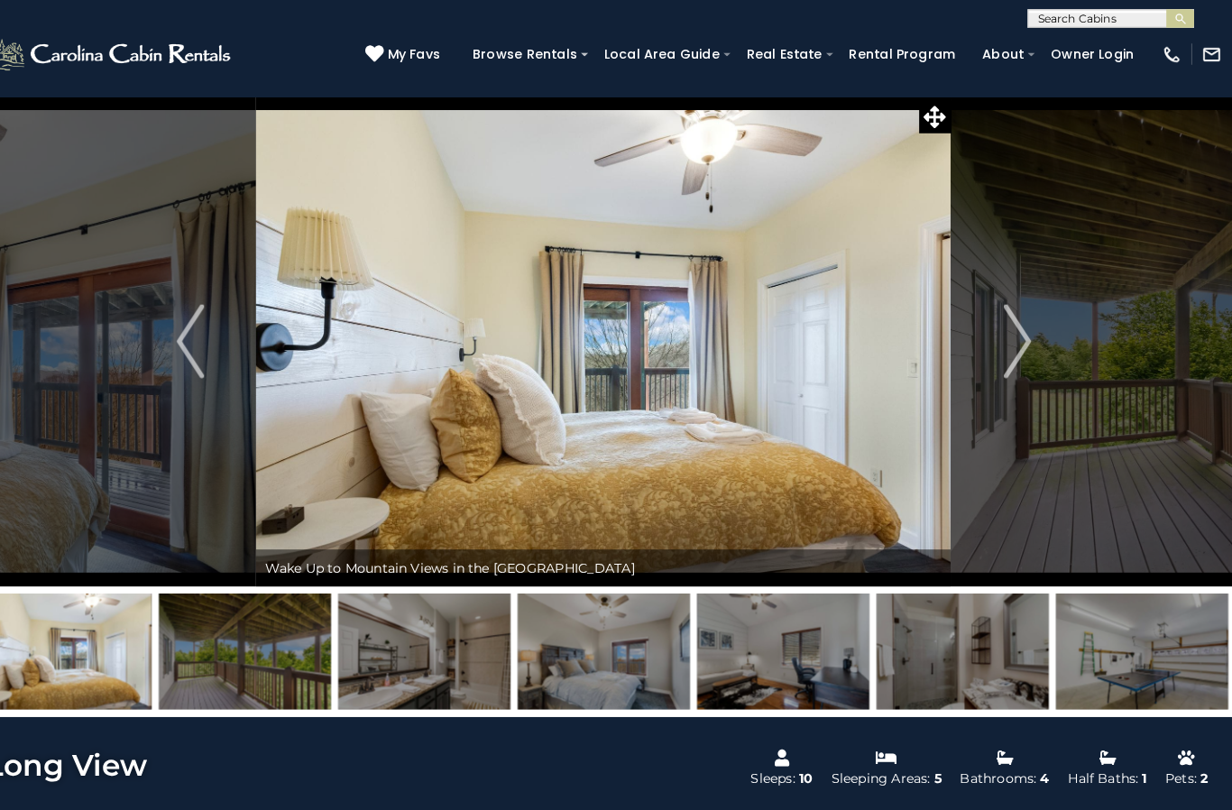
click at [1005, 332] on img "Next" at bounding box center [1018, 333] width 27 height 72
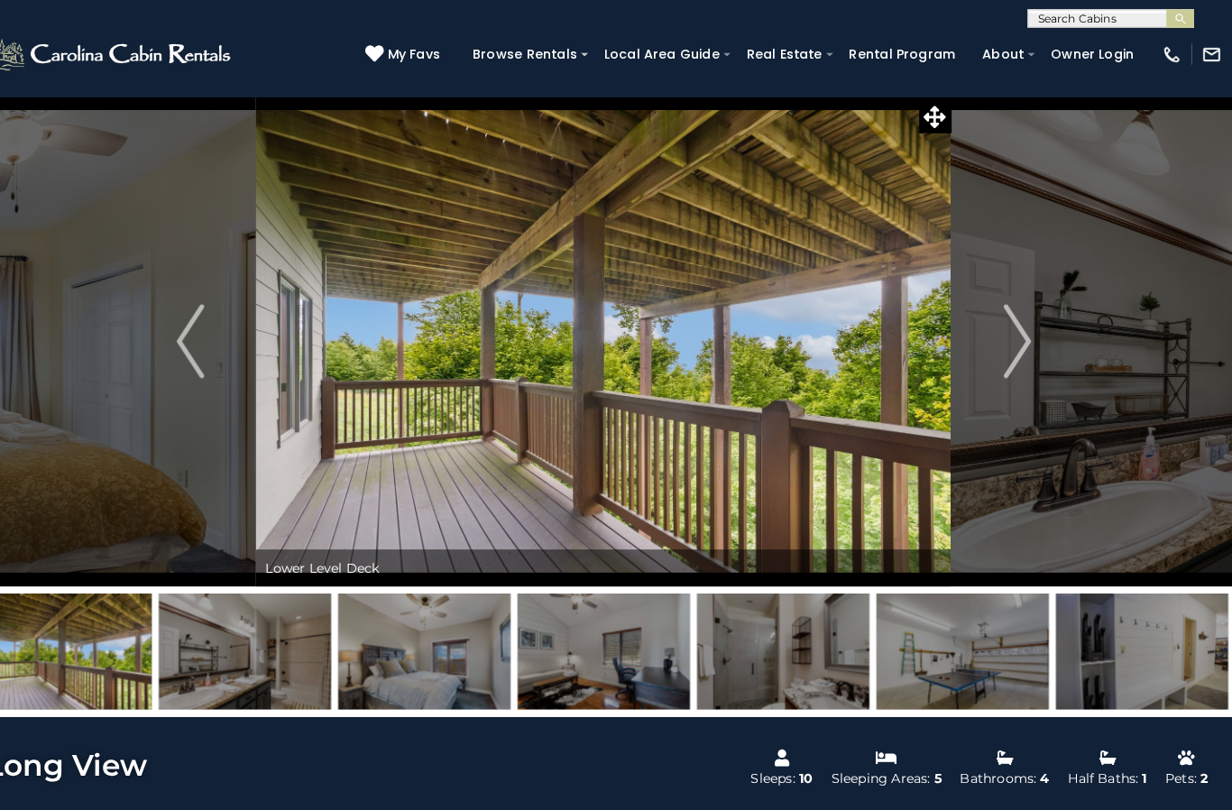
click at [1007, 326] on button "Next" at bounding box center [1019, 333] width 128 height 478
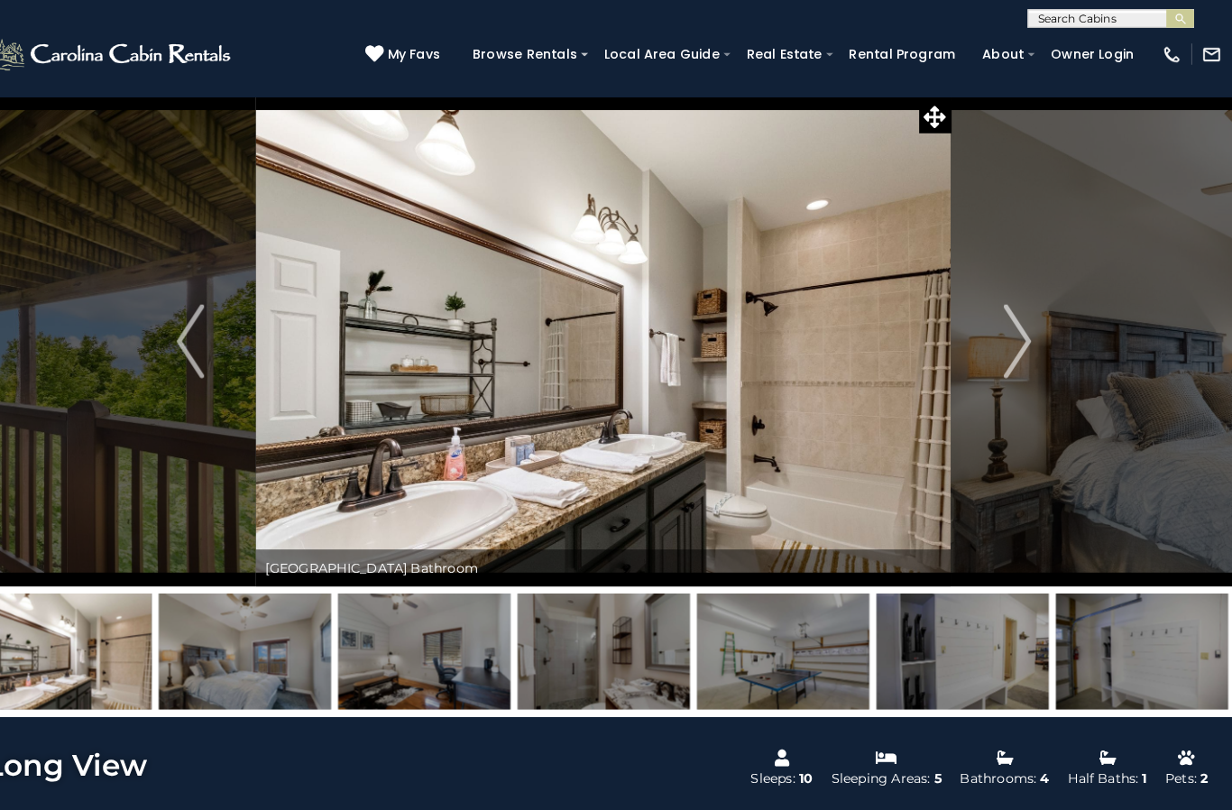
click at [1005, 332] on img "Next" at bounding box center [1018, 333] width 27 height 72
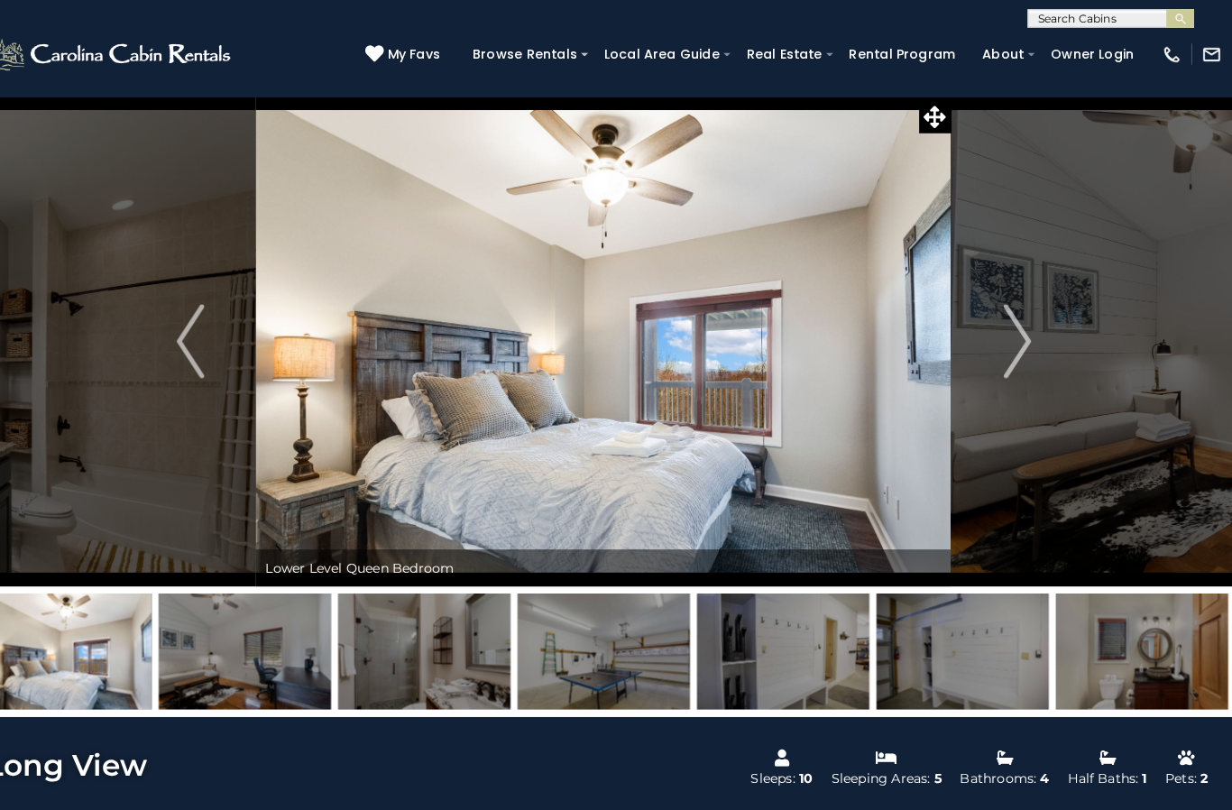
click at [1006, 326] on button "Next" at bounding box center [1019, 333] width 128 height 478
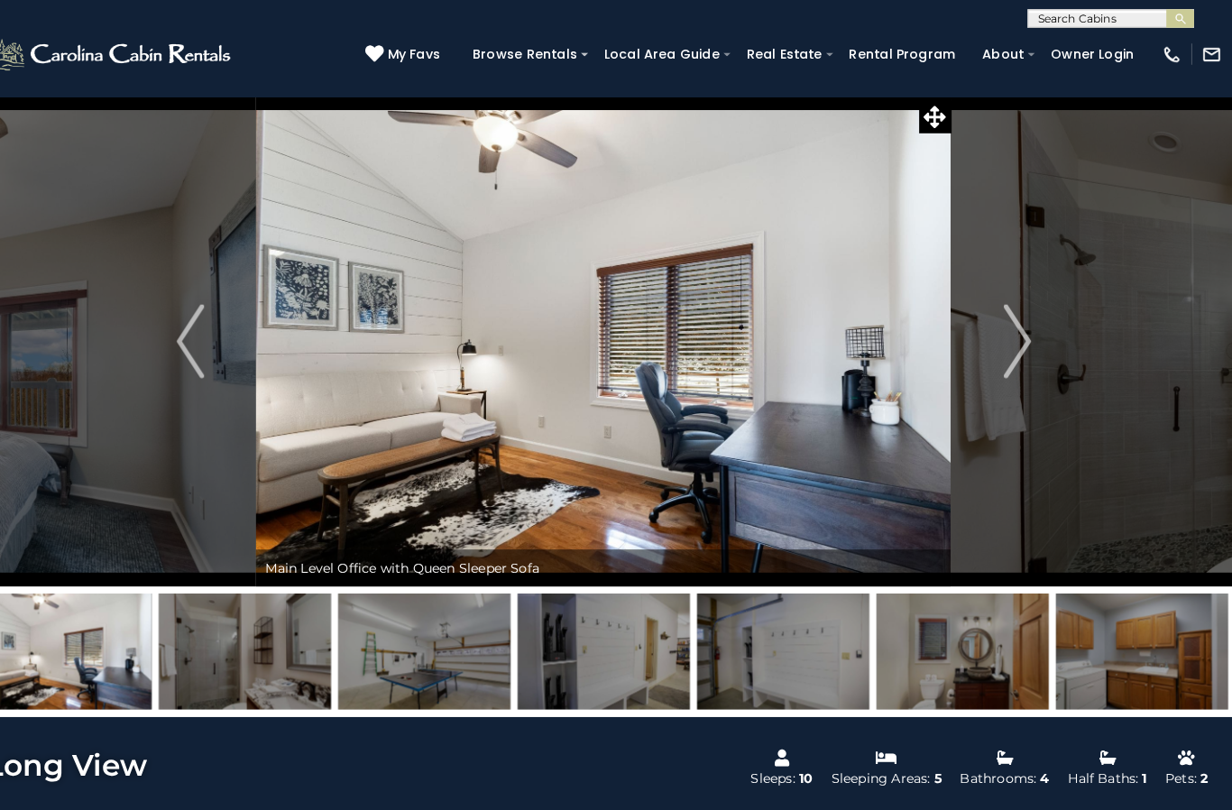
click at [1005, 328] on img "Next" at bounding box center [1018, 333] width 27 height 72
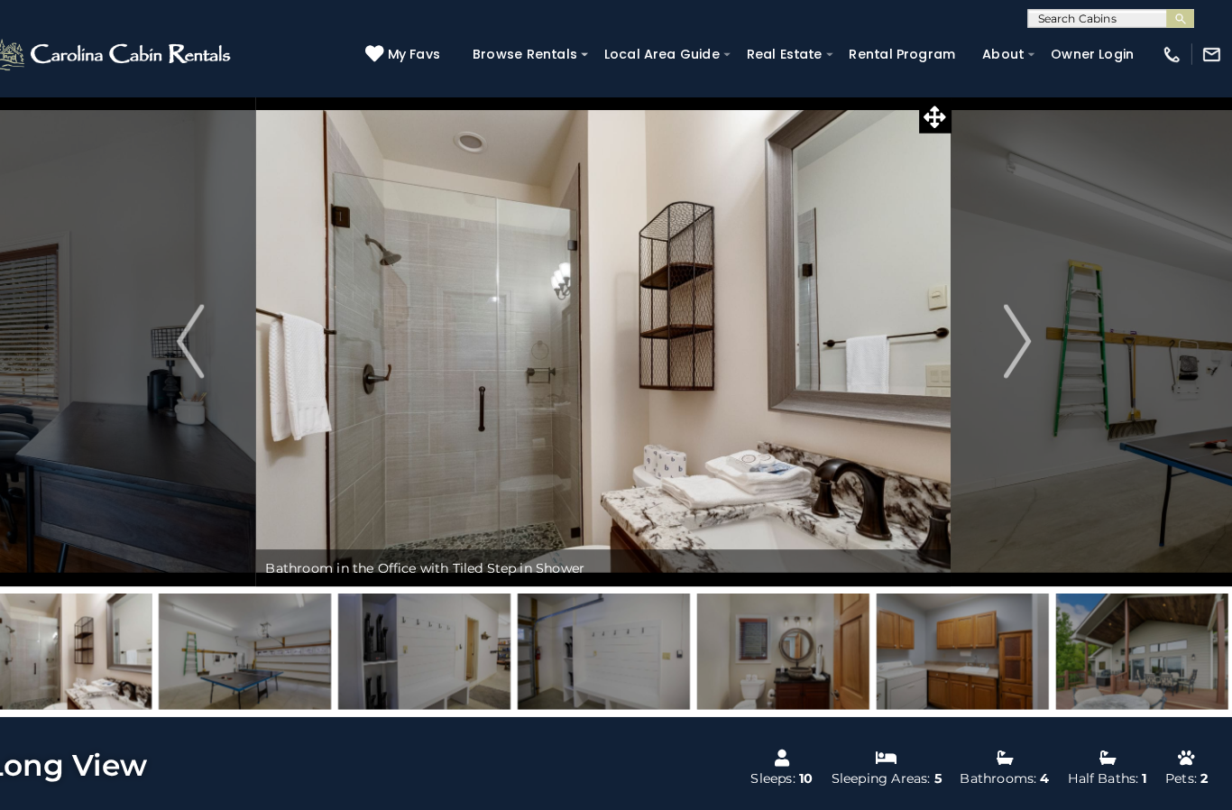
click at [1008, 332] on button "Next" at bounding box center [1019, 333] width 128 height 478
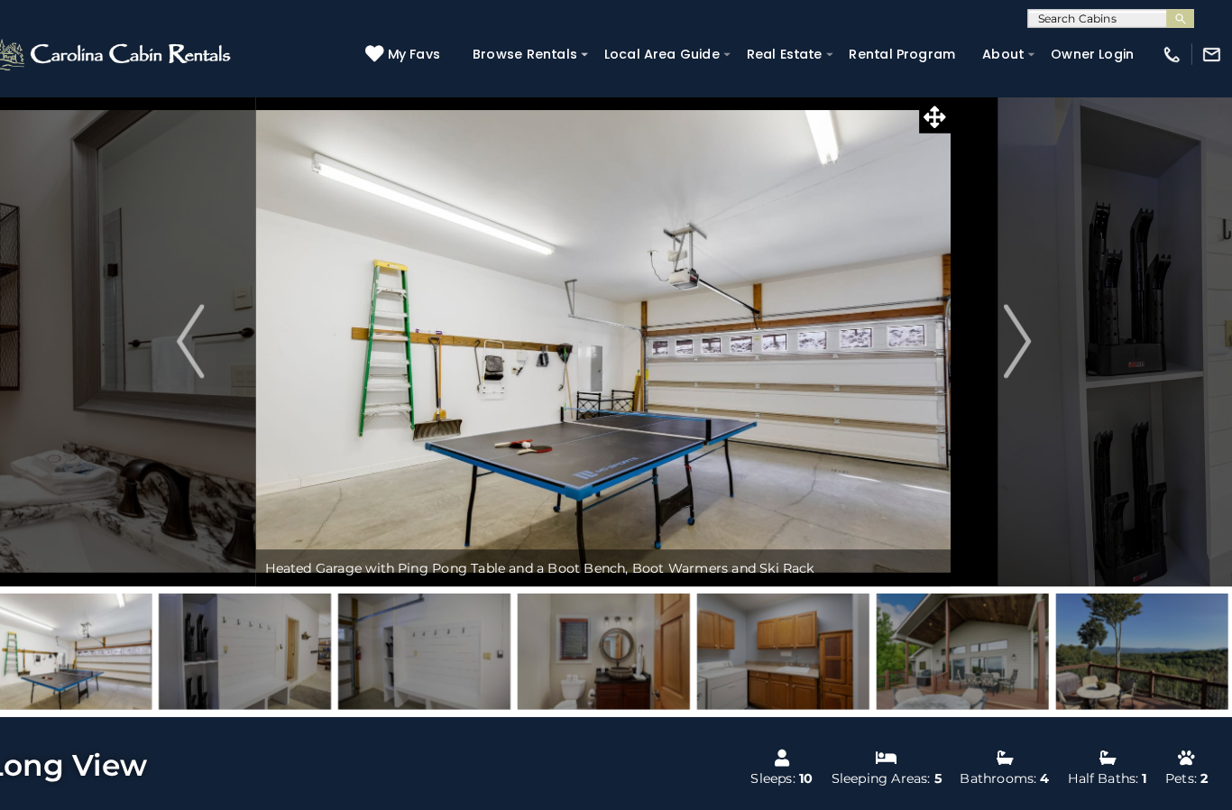
click at [1011, 330] on button "Next" at bounding box center [1019, 333] width 128 height 478
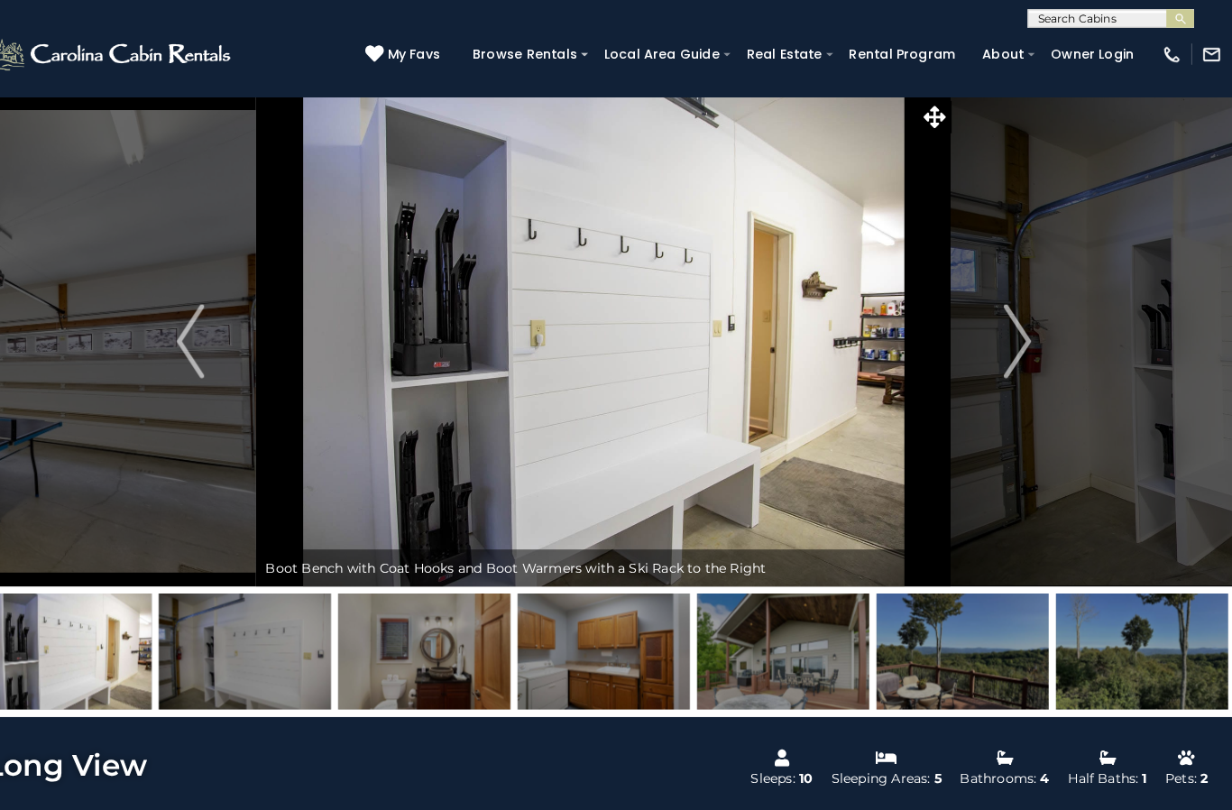
click at [1005, 325] on img "Next" at bounding box center [1018, 333] width 27 height 72
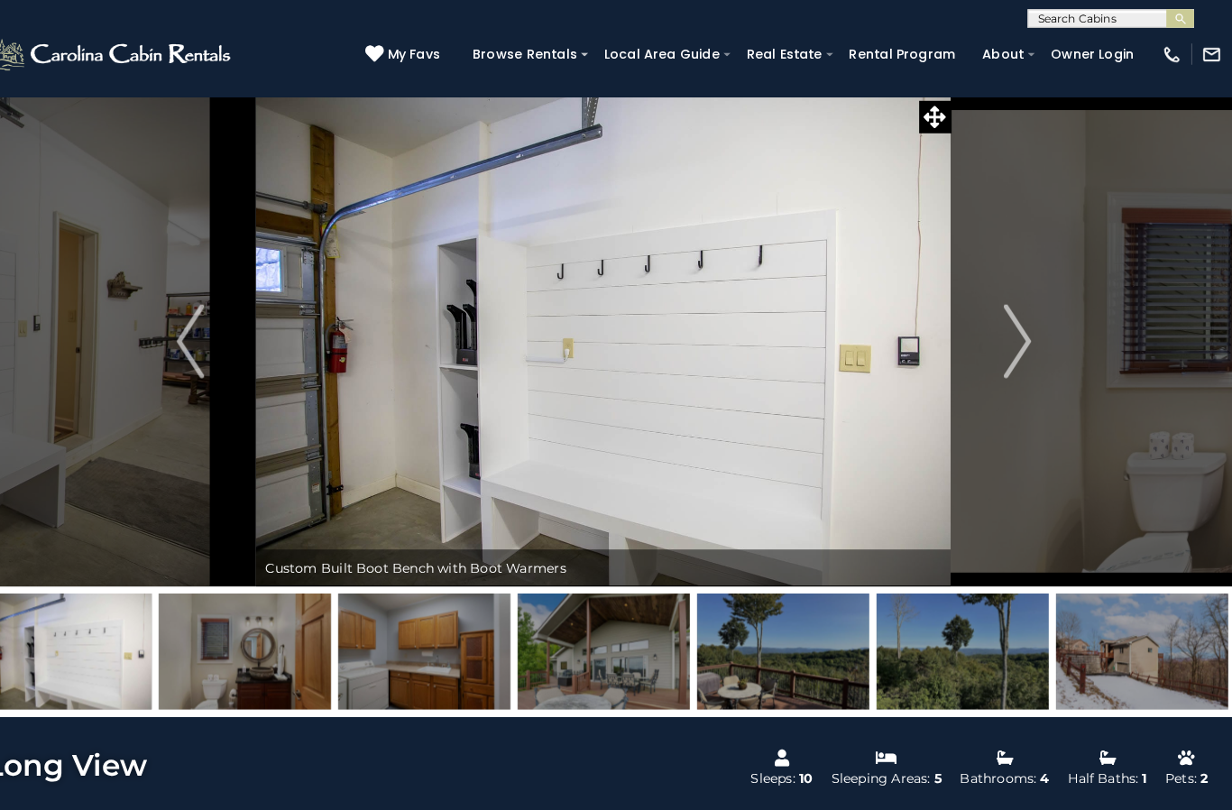
click at [1005, 335] on img "Next" at bounding box center [1018, 333] width 27 height 72
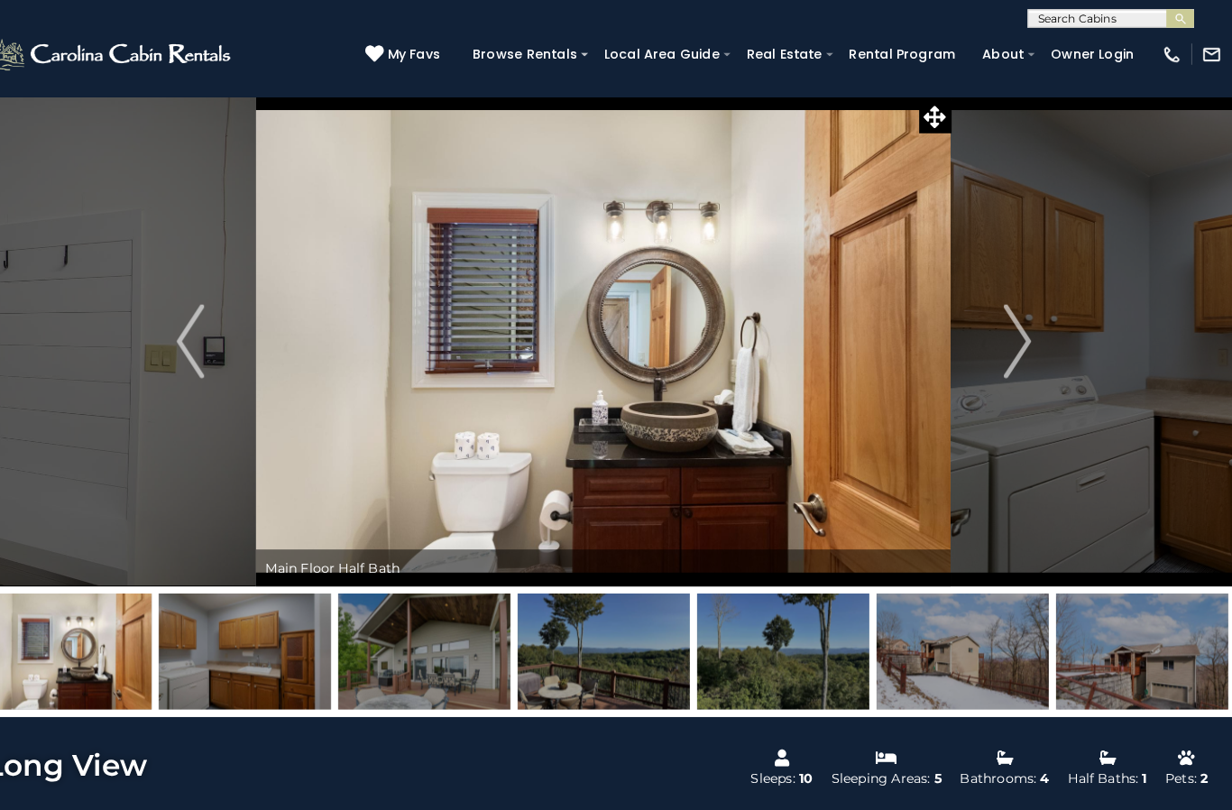
click at [1005, 333] on img "Next" at bounding box center [1018, 333] width 27 height 72
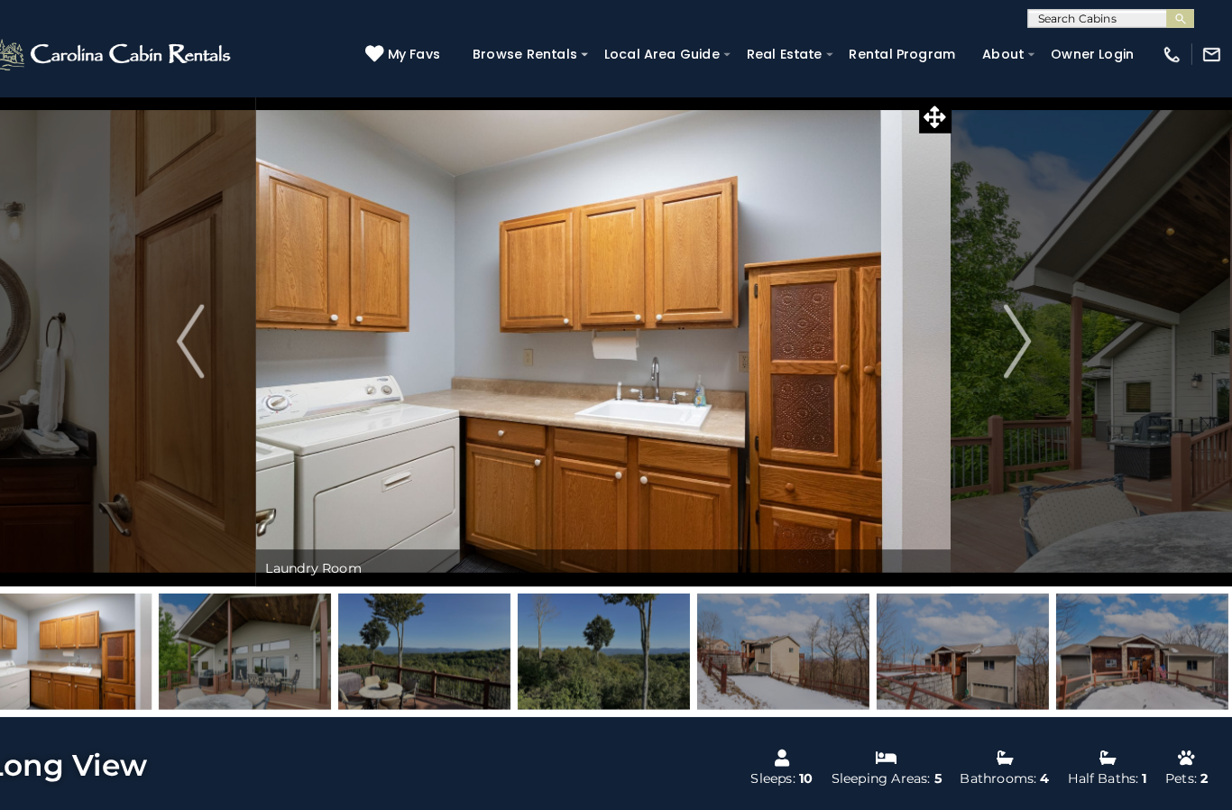
click at [1005, 330] on img "Next" at bounding box center [1018, 333] width 27 height 72
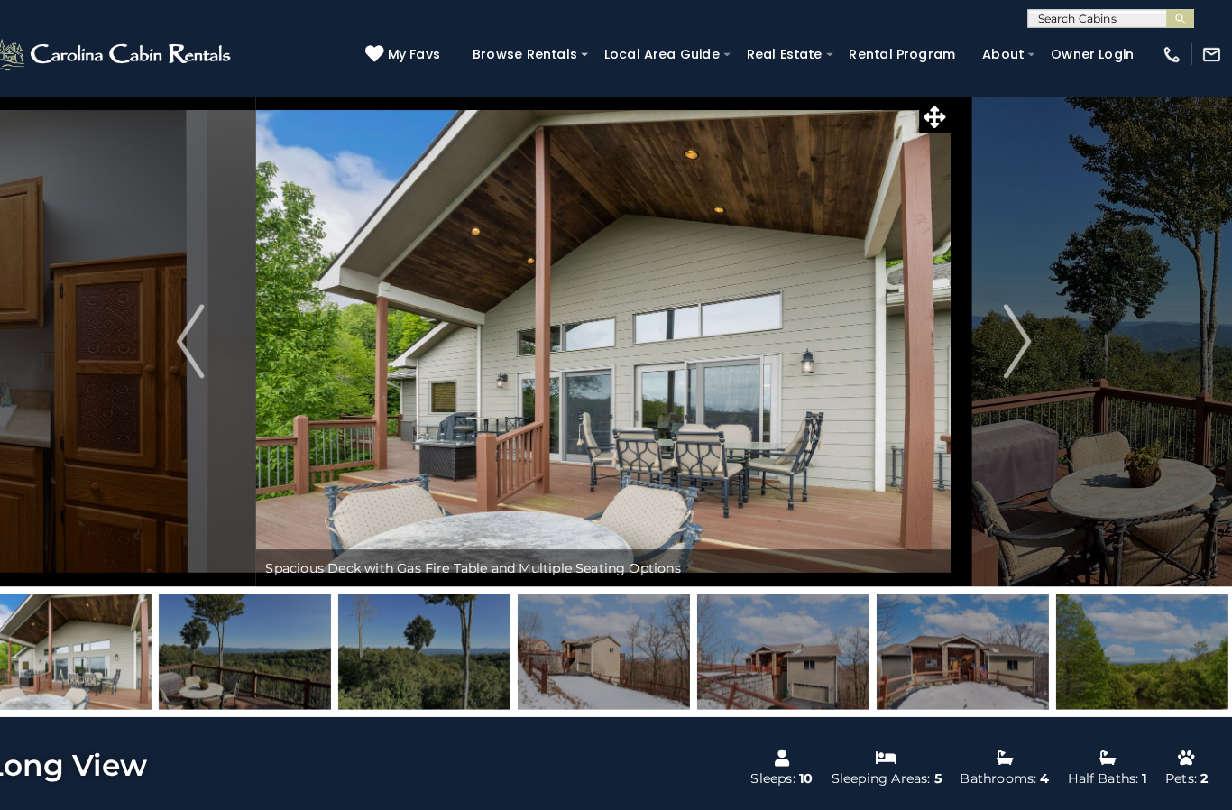
click at [1005, 326] on img "Next" at bounding box center [1018, 333] width 27 height 72
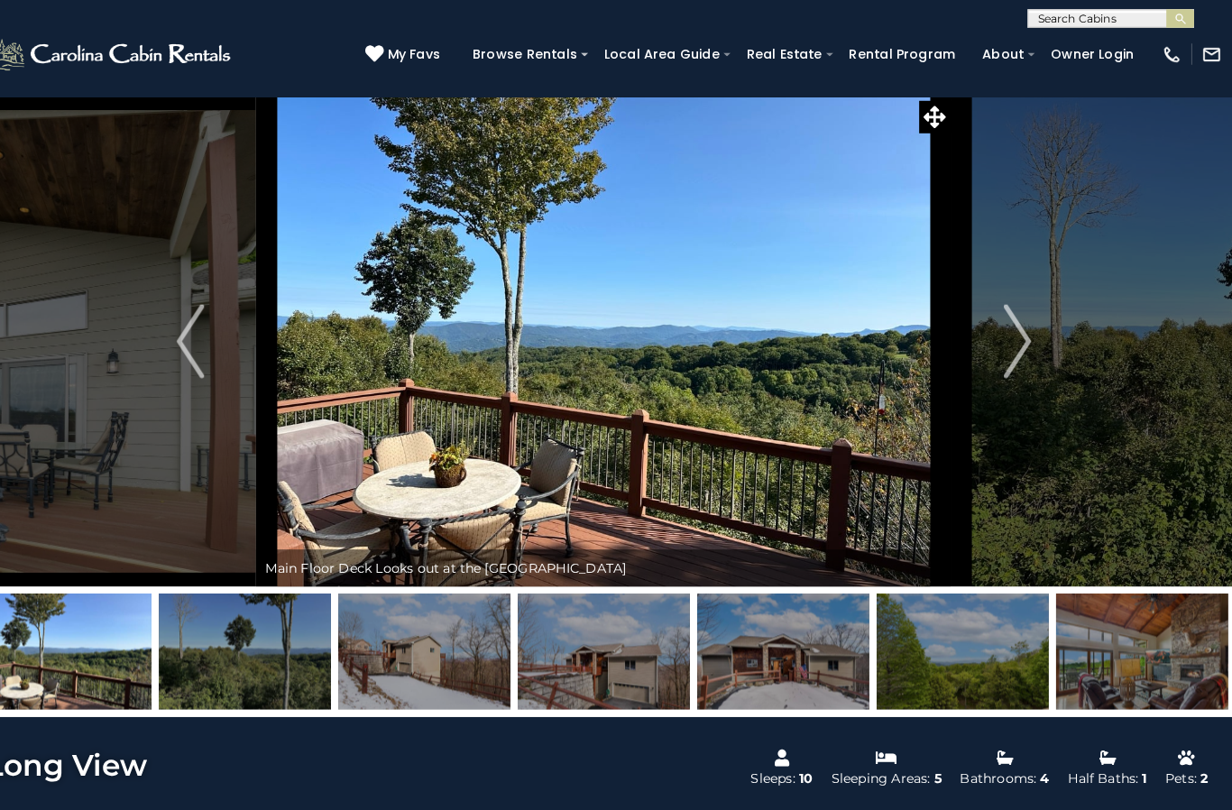
click at [1005, 336] on img "Next" at bounding box center [1018, 333] width 27 height 72
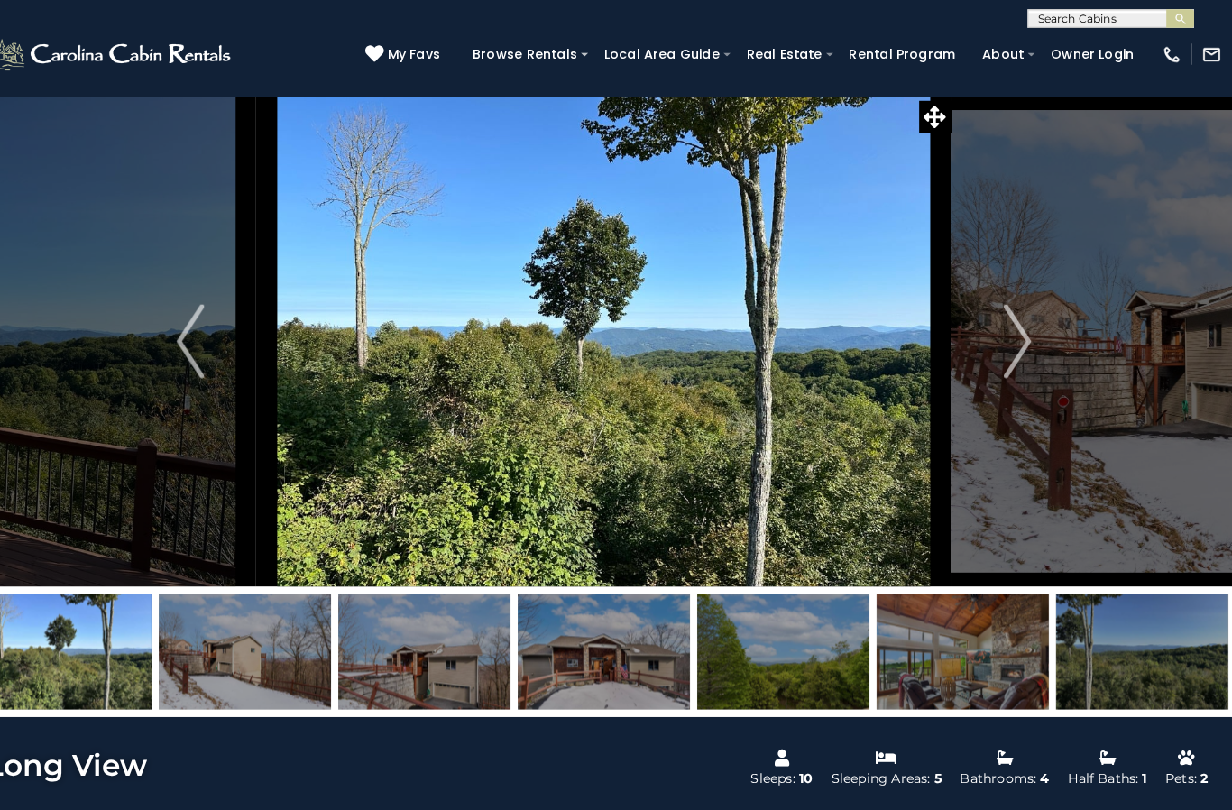
click at [1005, 334] on img "Next" at bounding box center [1018, 333] width 27 height 72
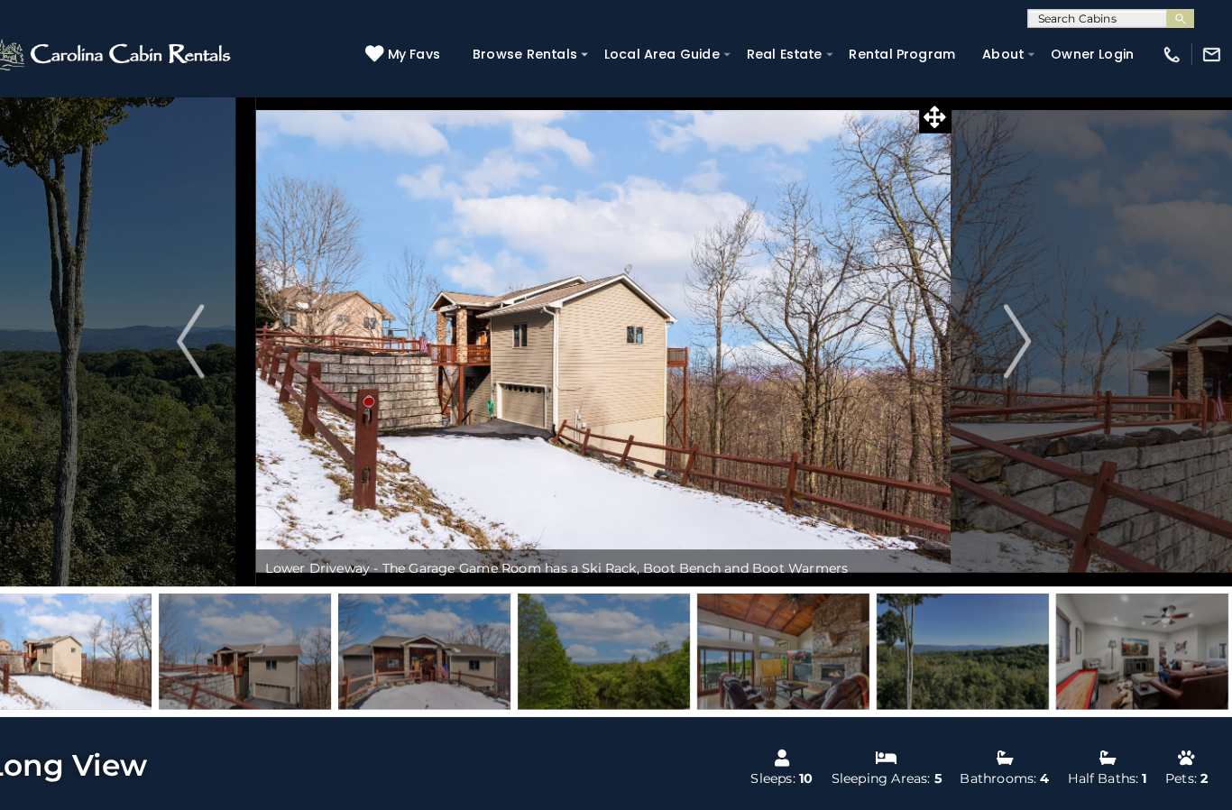
click at [1005, 340] on img "Next" at bounding box center [1018, 333] width 27 height 72
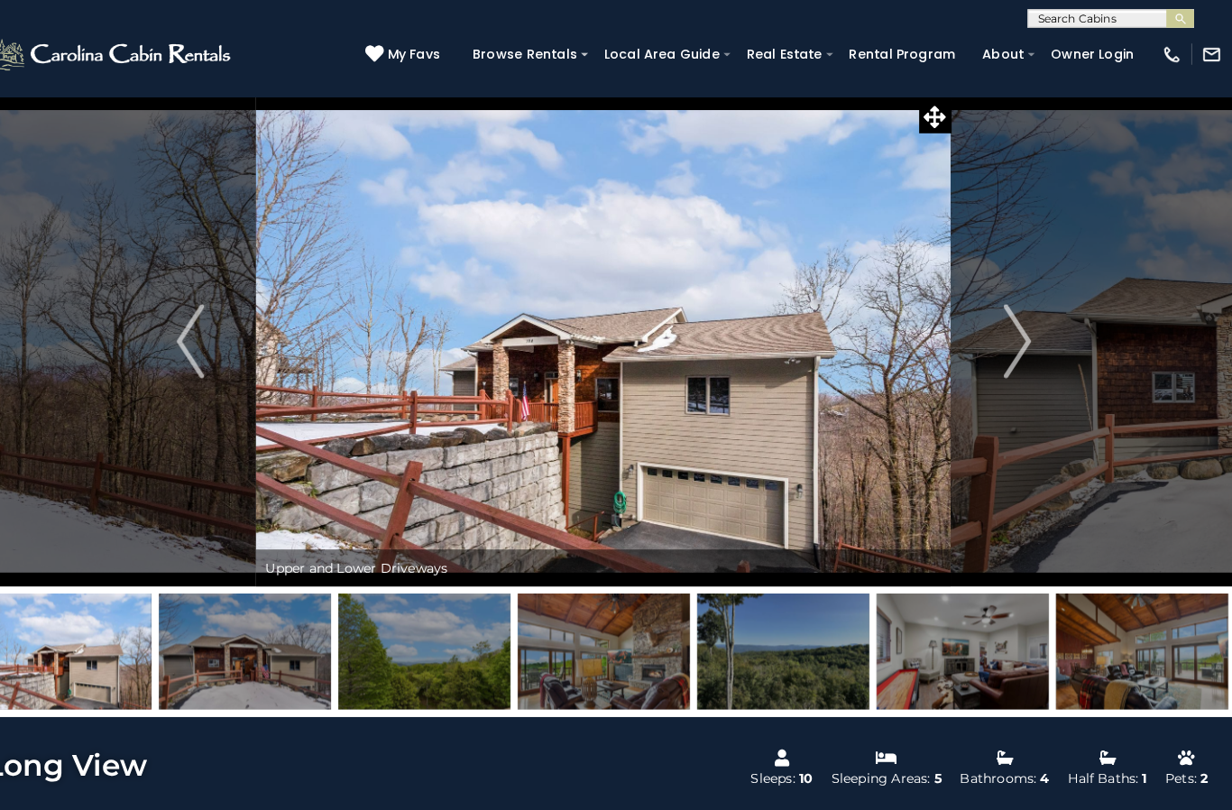
click at [1005, 338] on img "Next" at bounding box center [1018, 333] width 27 height 72
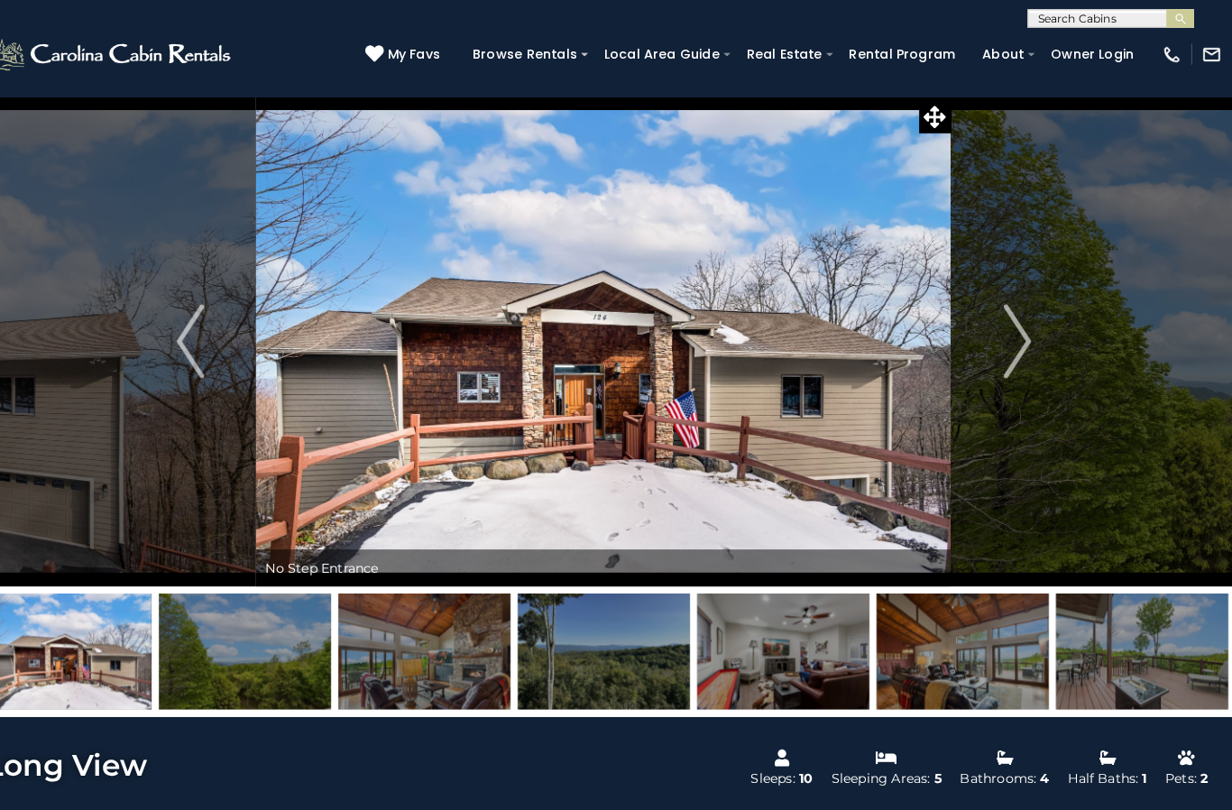
click at [1005, 325] on img "Next" at bounding box center [1018, 333] width 27 height 72
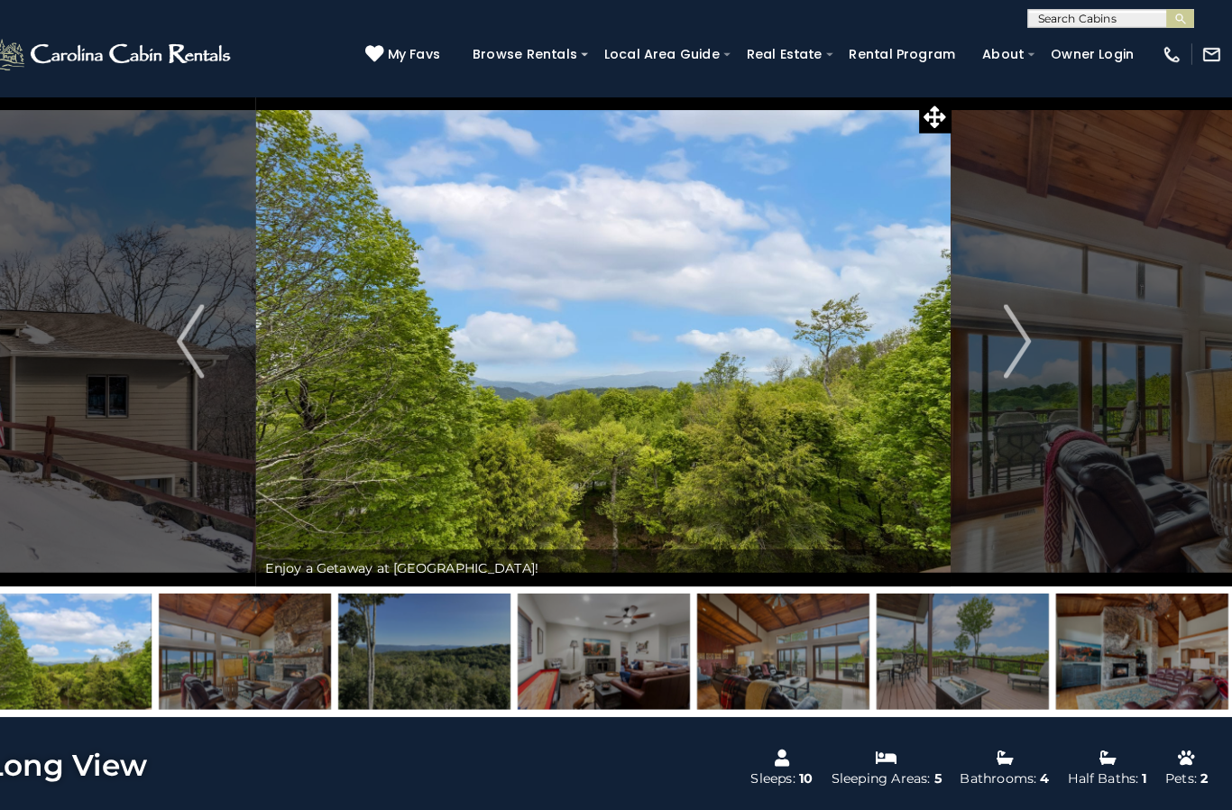
click at [1005, 326] on img "Next" at bounding box center [1018, 333] width 27 height 72
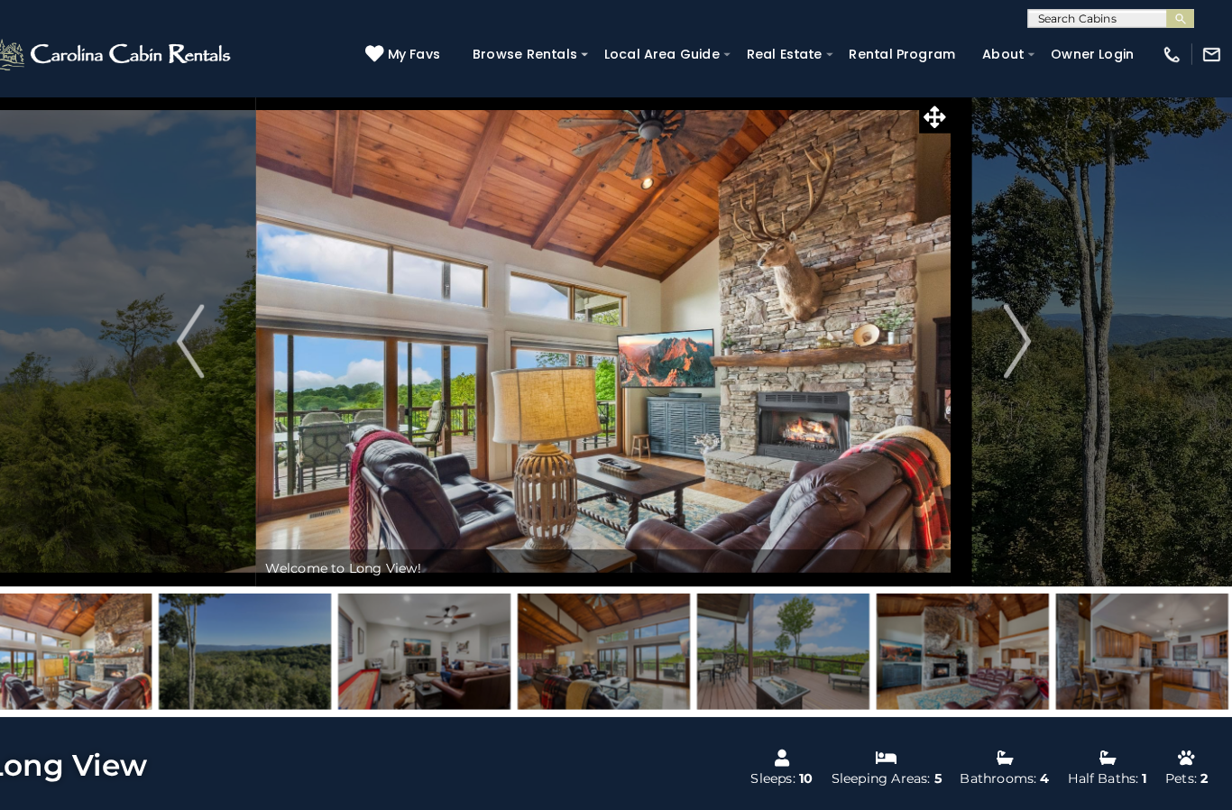
click at [1005, 339] on img "Next" at bounding box center [1018, 333] width 27 height 72
